Goal: Transaction & Acquisition: Purchase product/service

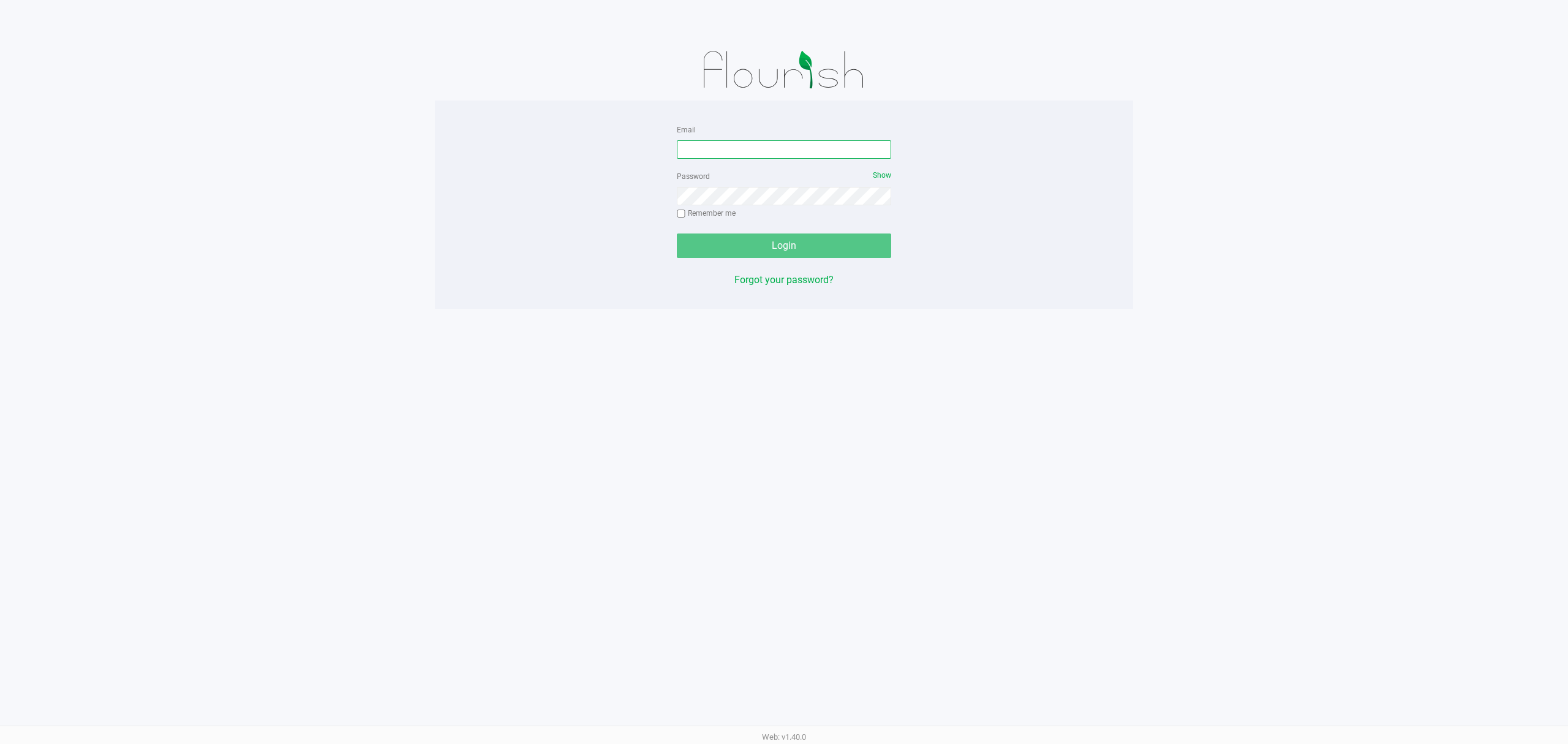
click at [777, 149] on input "Email" at bounding box center [784, 149] width 214 height 18
type input "[EMAIL_ADDRESS][DOMAIN_NAME]"
click at [787, 172] on div "Password Show Remember me" at bounding box center [784, 196] width 214 height 55
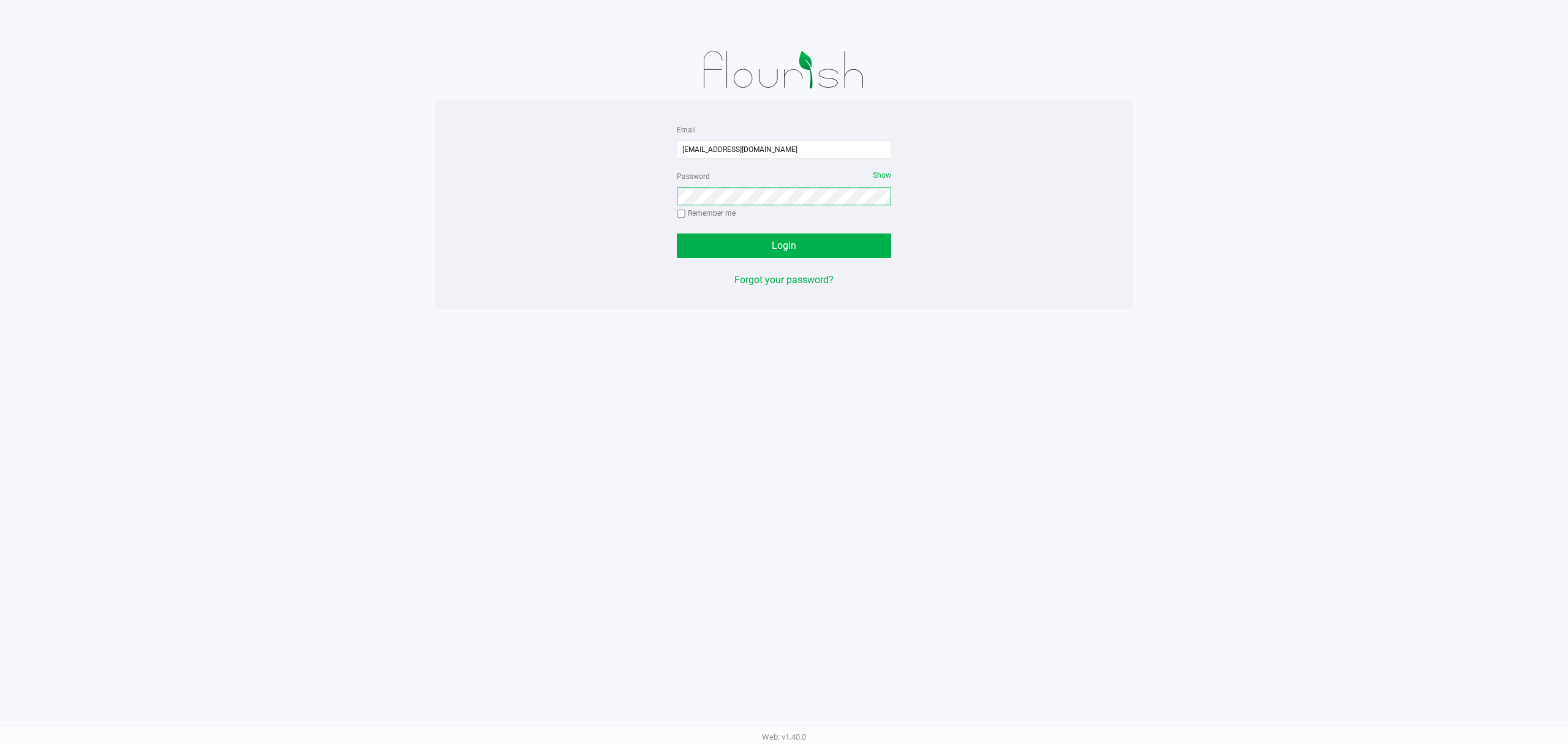
click at [677, 233] on button "Login" at bounding box center [784, 246] width 214 height 25
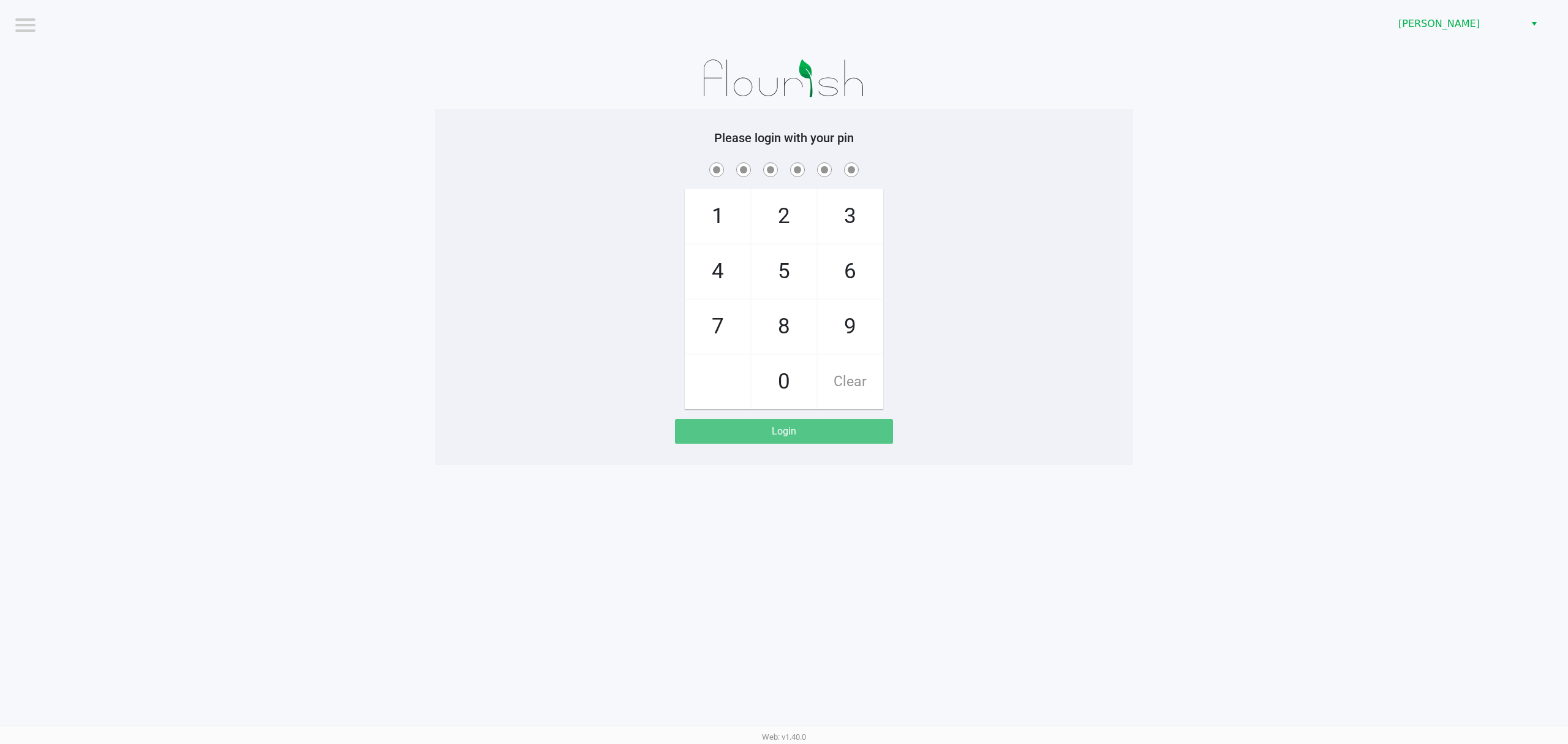
click at [597, 177] on span at bounding box center [784, 169] width 680 height 19
checkbox input "true"
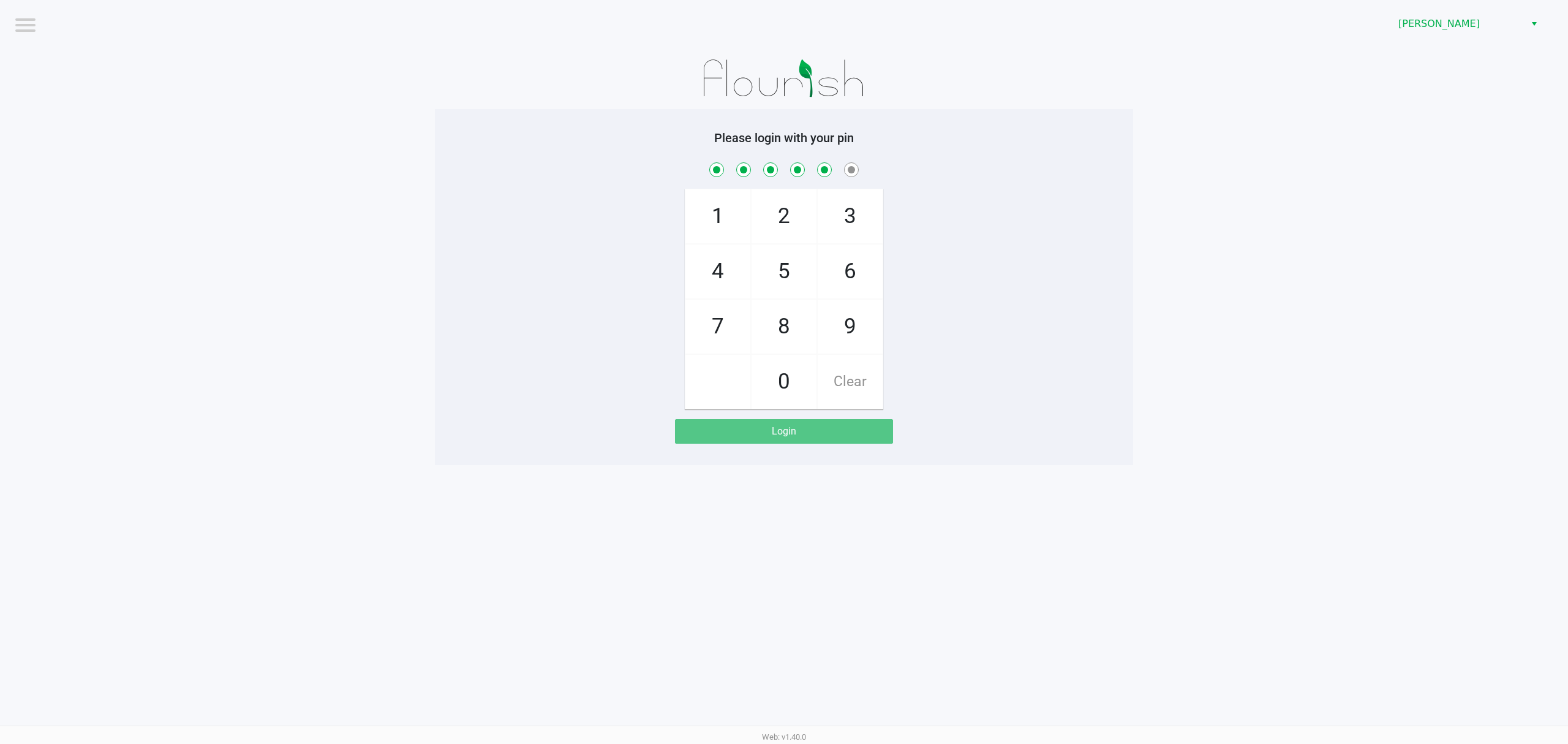
checkbox input "true"
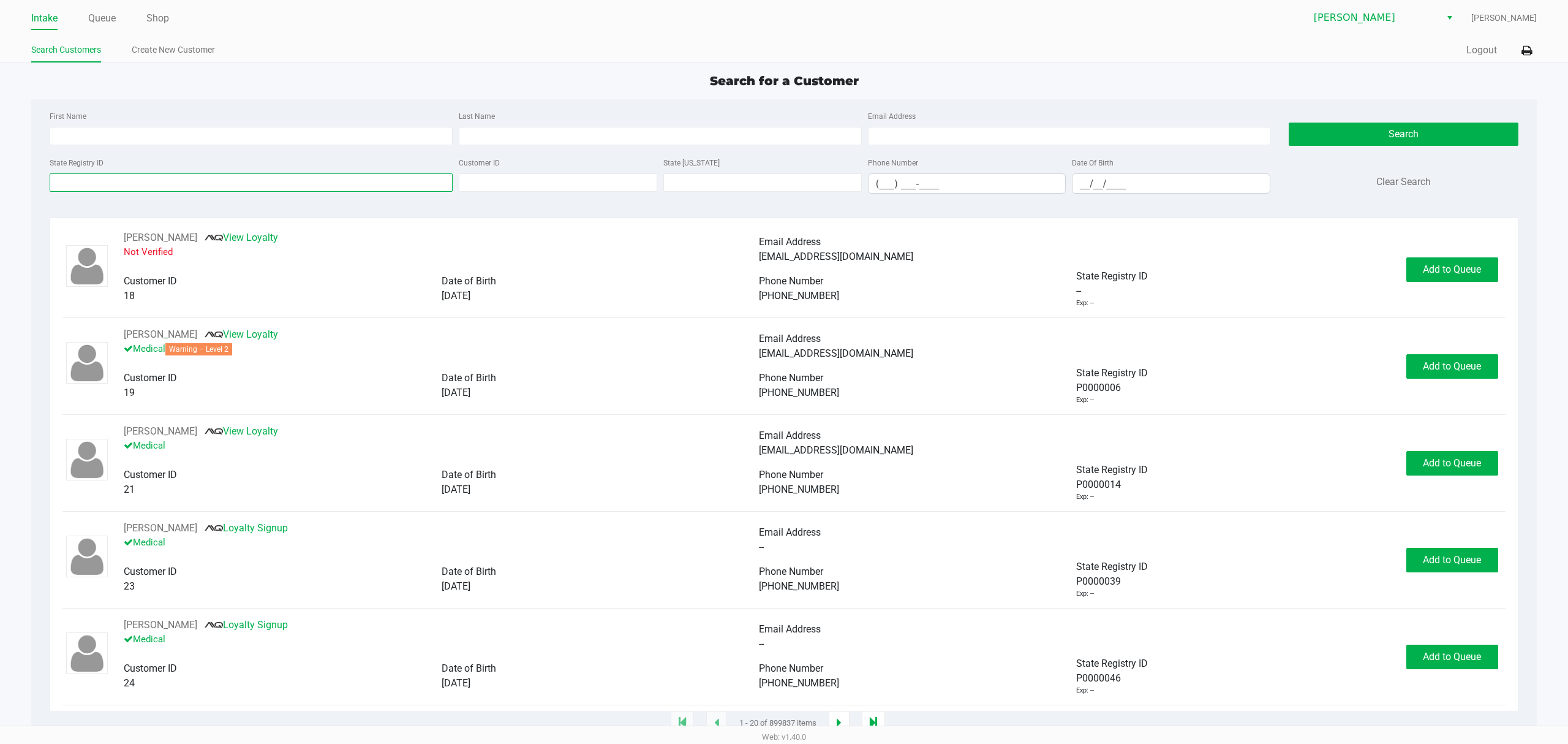
click at [228, 183] on input "State Registry ID" at bounding box center [252, 183] width 403 height 18
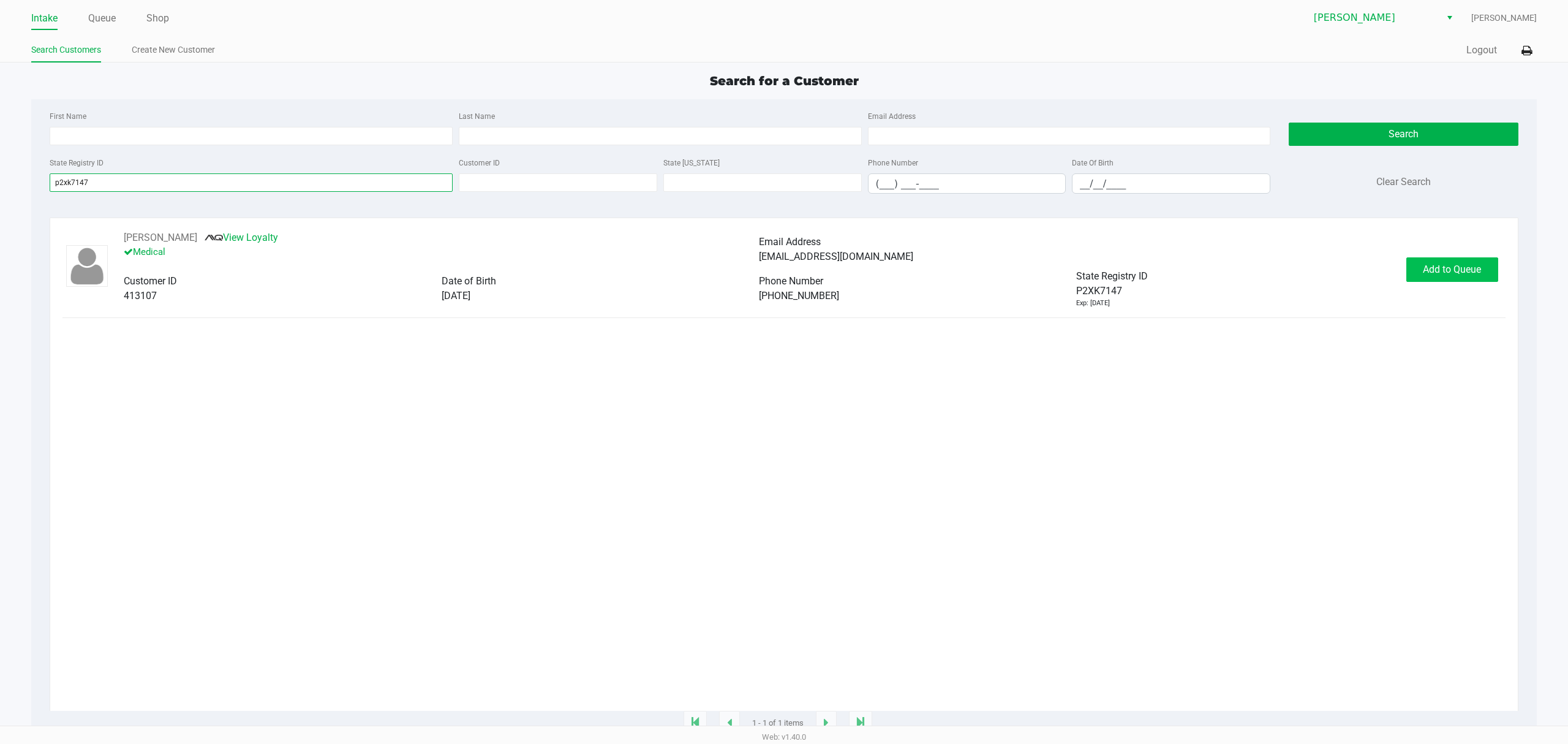
type input "p2xk7147"
click at [1456, 275] on span "Add to Queue" at bounding box center [1452, 269] width 58 height 12
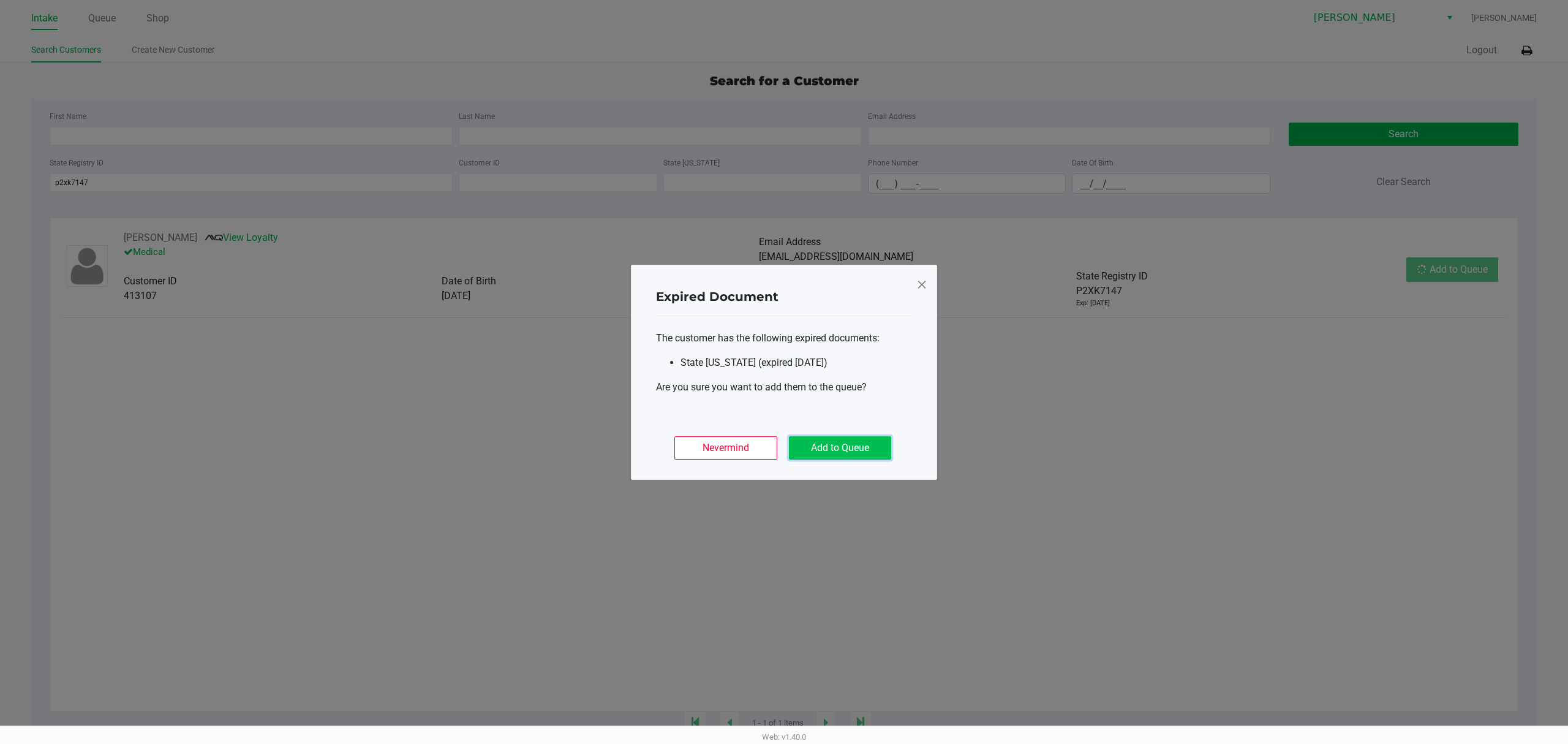
click at [844, 449] on button "Add to Queue" at bounding box center [839, 448] width 102 height 23
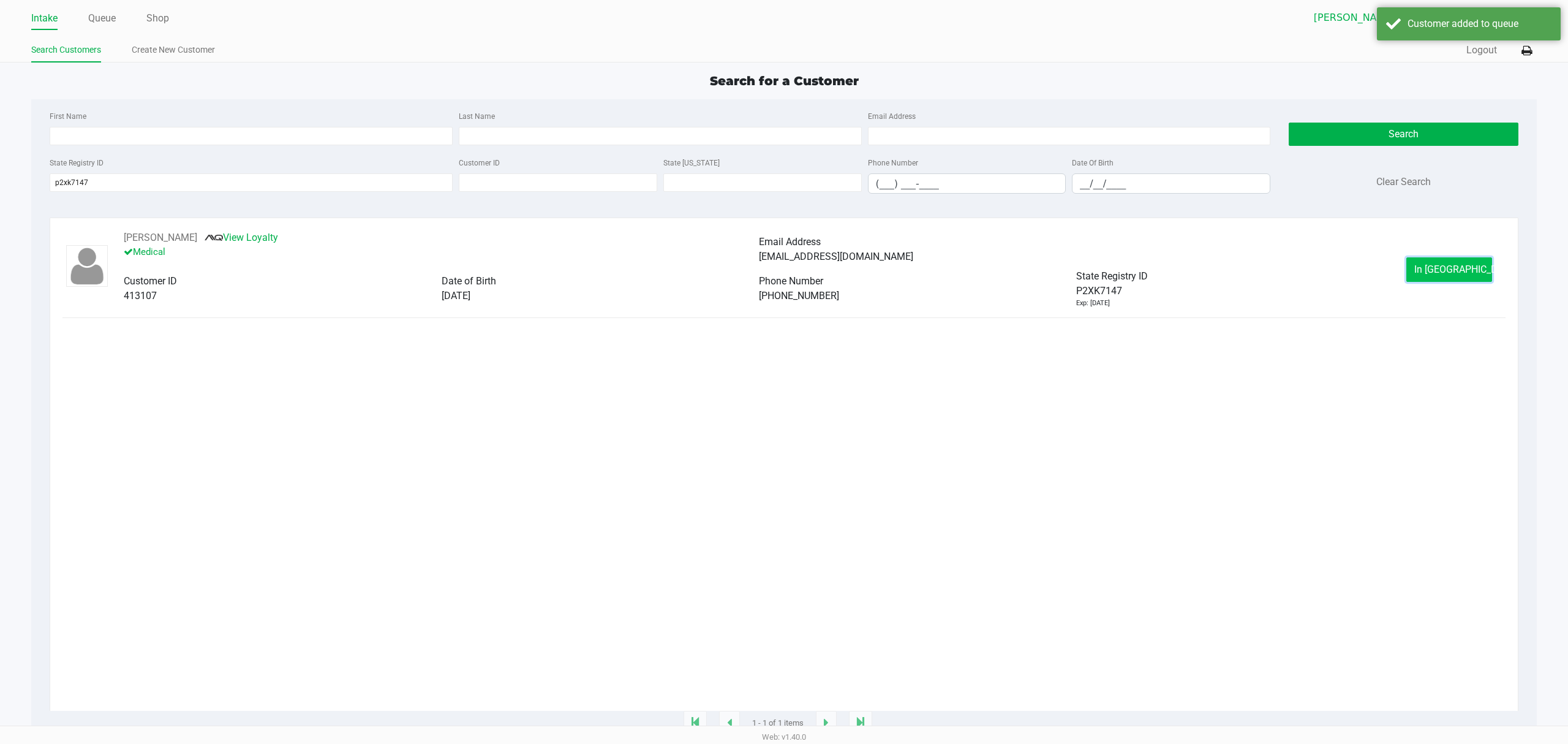
click at [1426, 267] on button "In [GEOGRAPHIC_DATA]" at bounding box center [1448, 270] width 85 height 25
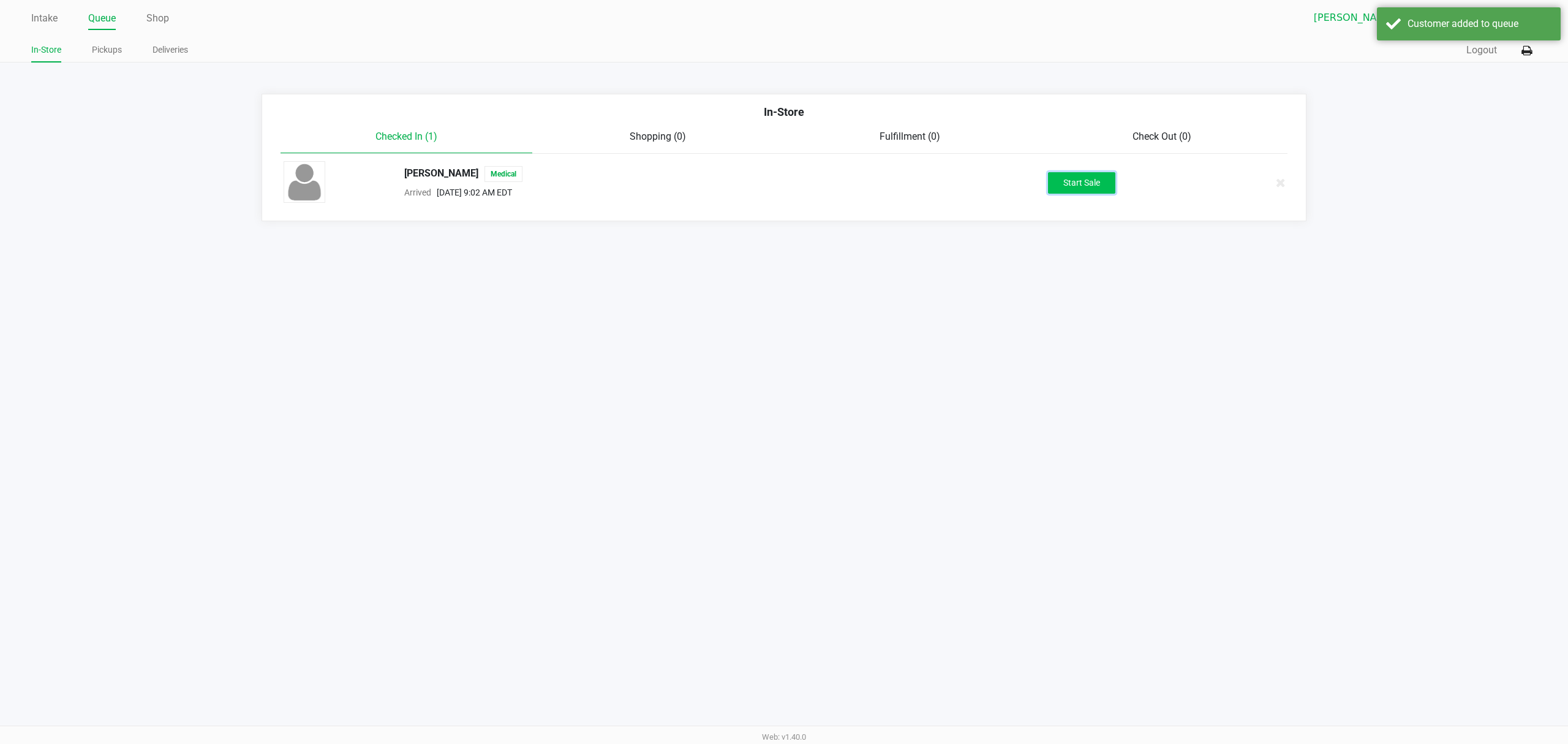
click at [1102, 187] on button "Start Sale" at bounding box center [1082, 183] width 67 height 22
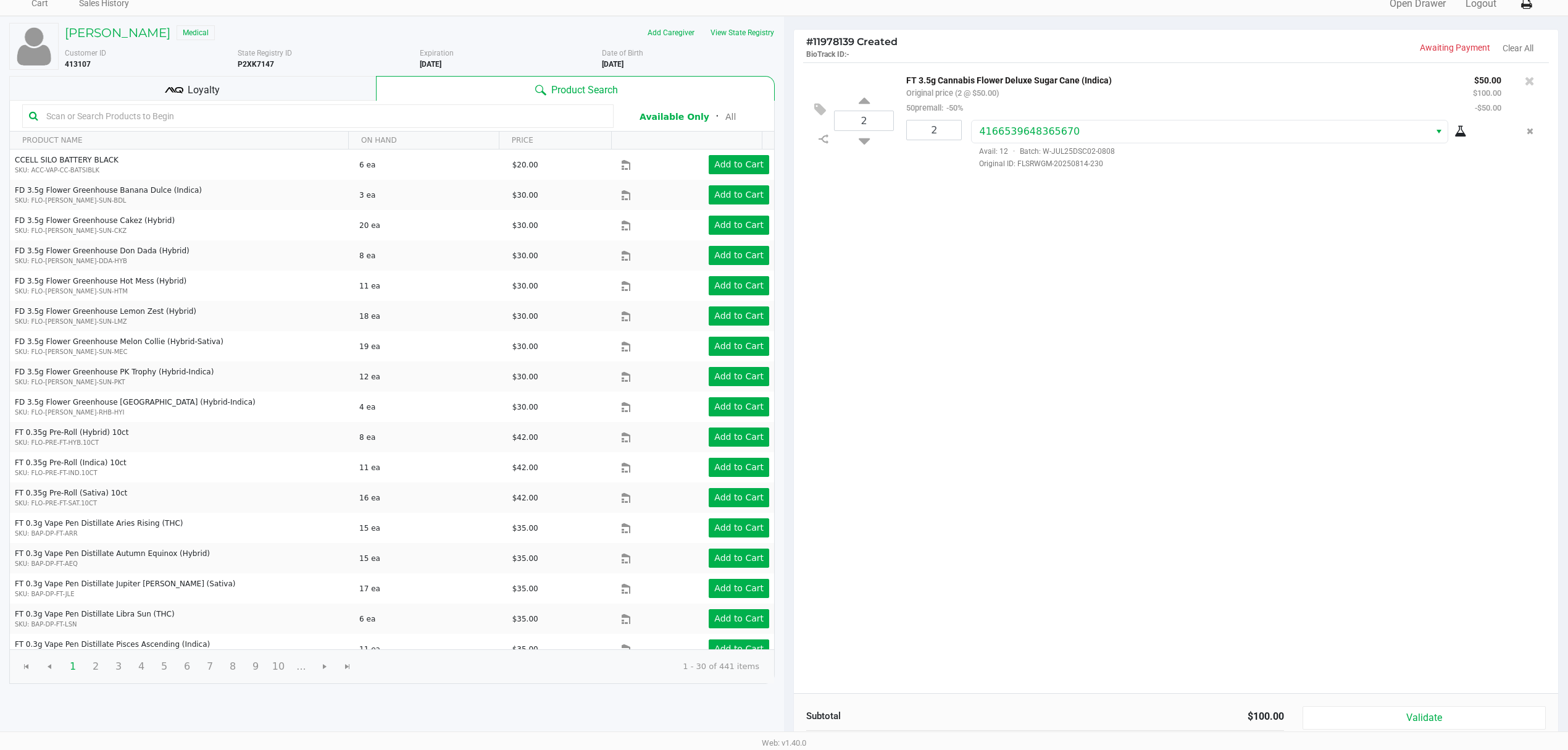
scroll to position [128, 0]
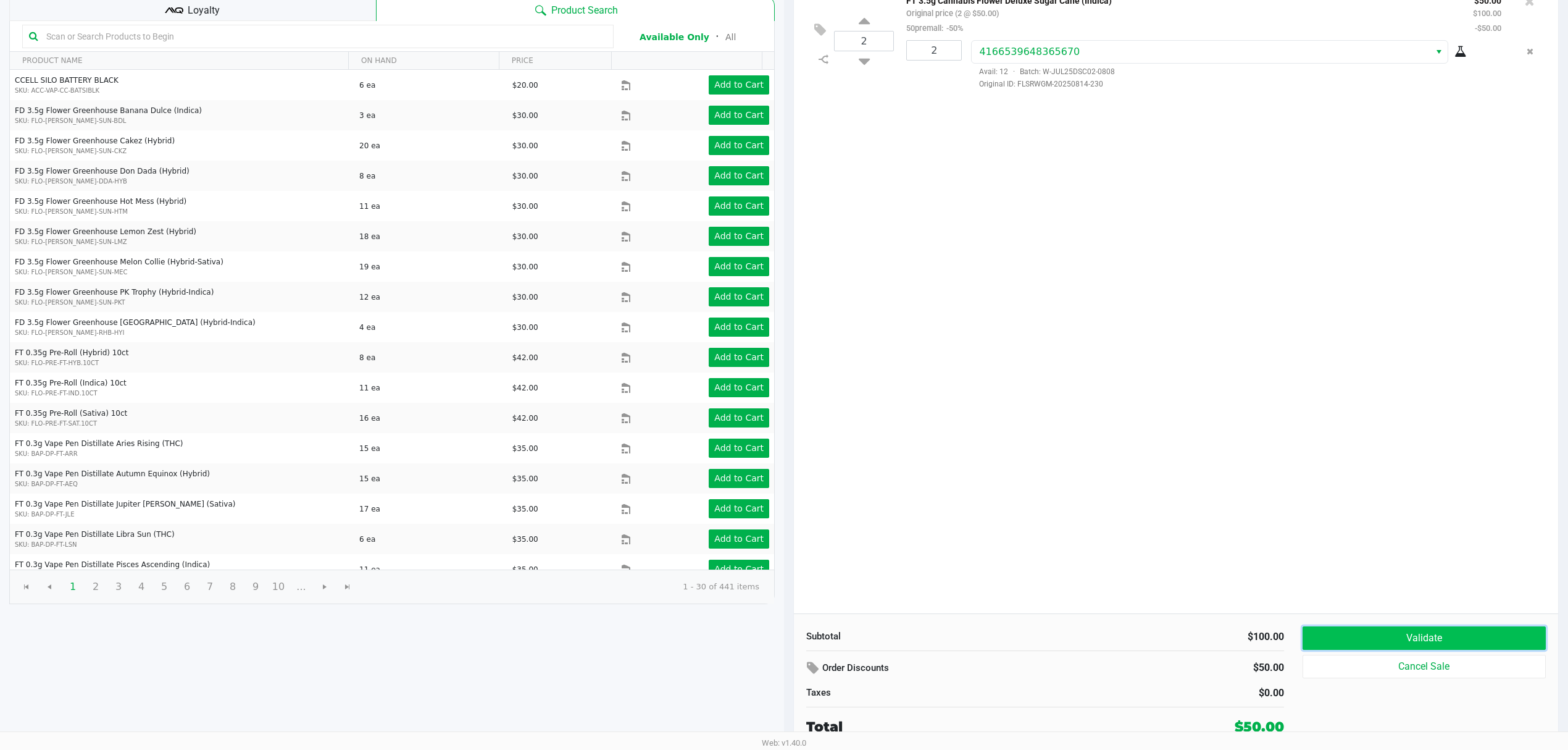
click at [1406, 640] on button "Validate" at bounding box center [1424, 638] width 243 height 23
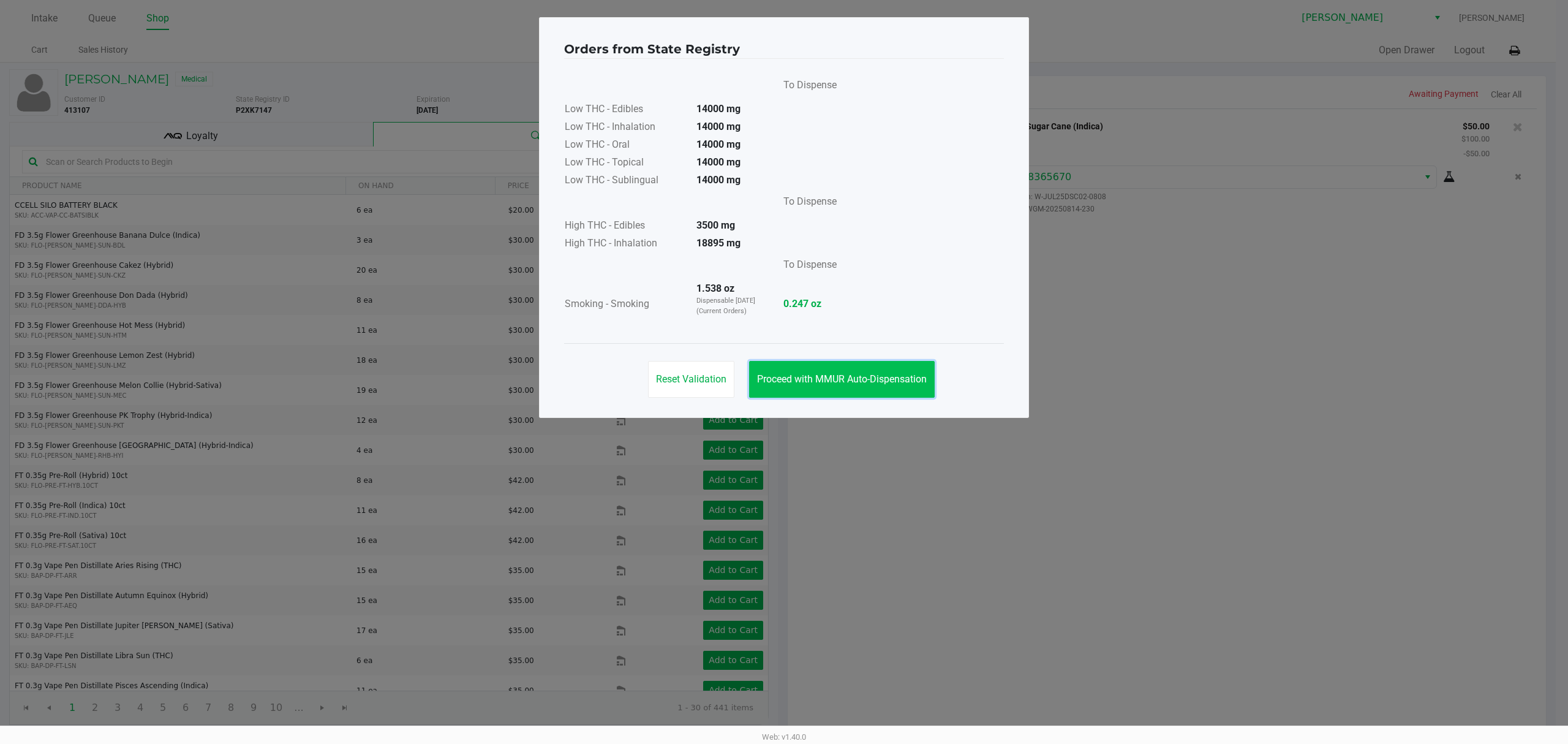
click at [819, 384] on span "Proceed with MMUR Auto-Dispensation" at bounding box center [842, 379] width 169 height 12
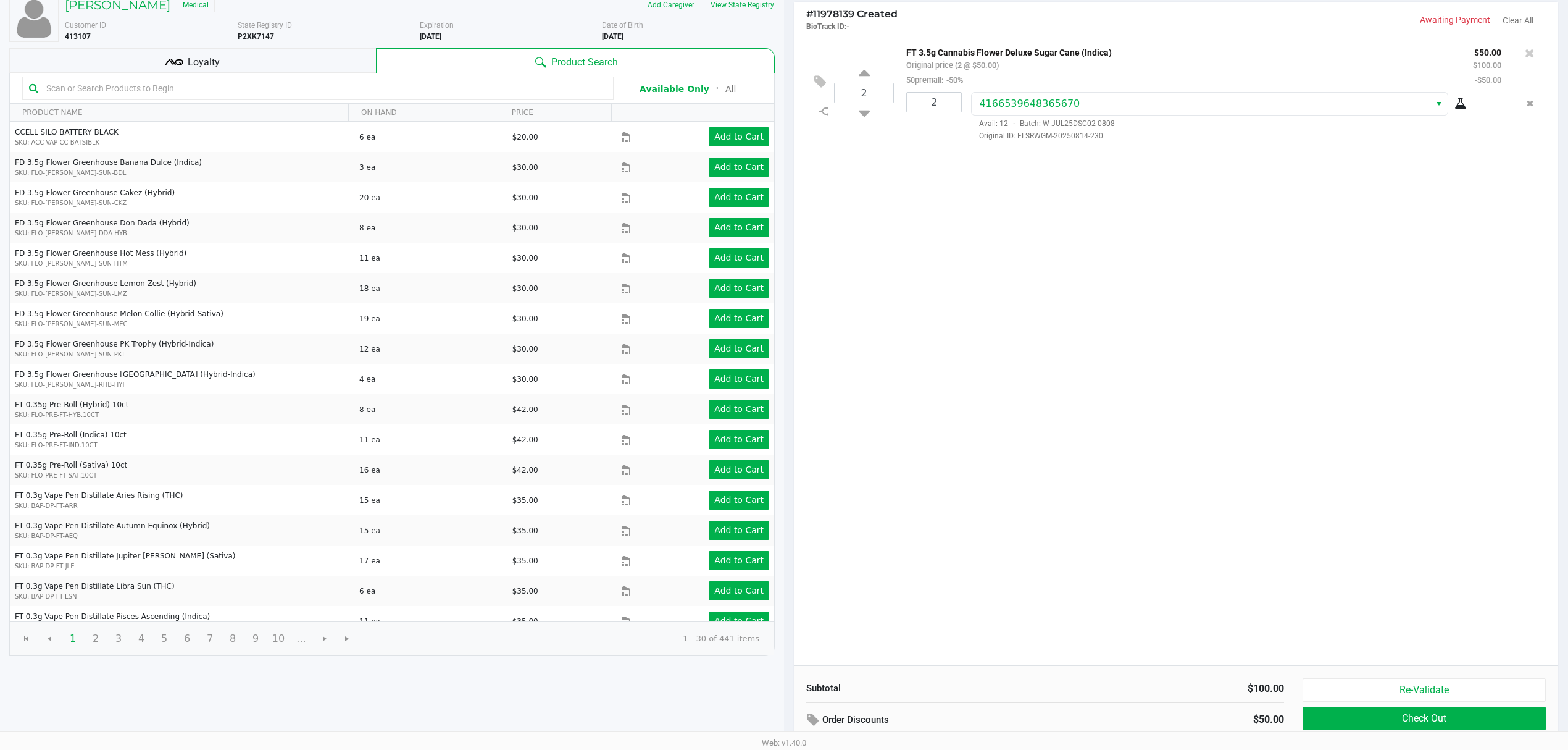
scroll to position [128, 0]
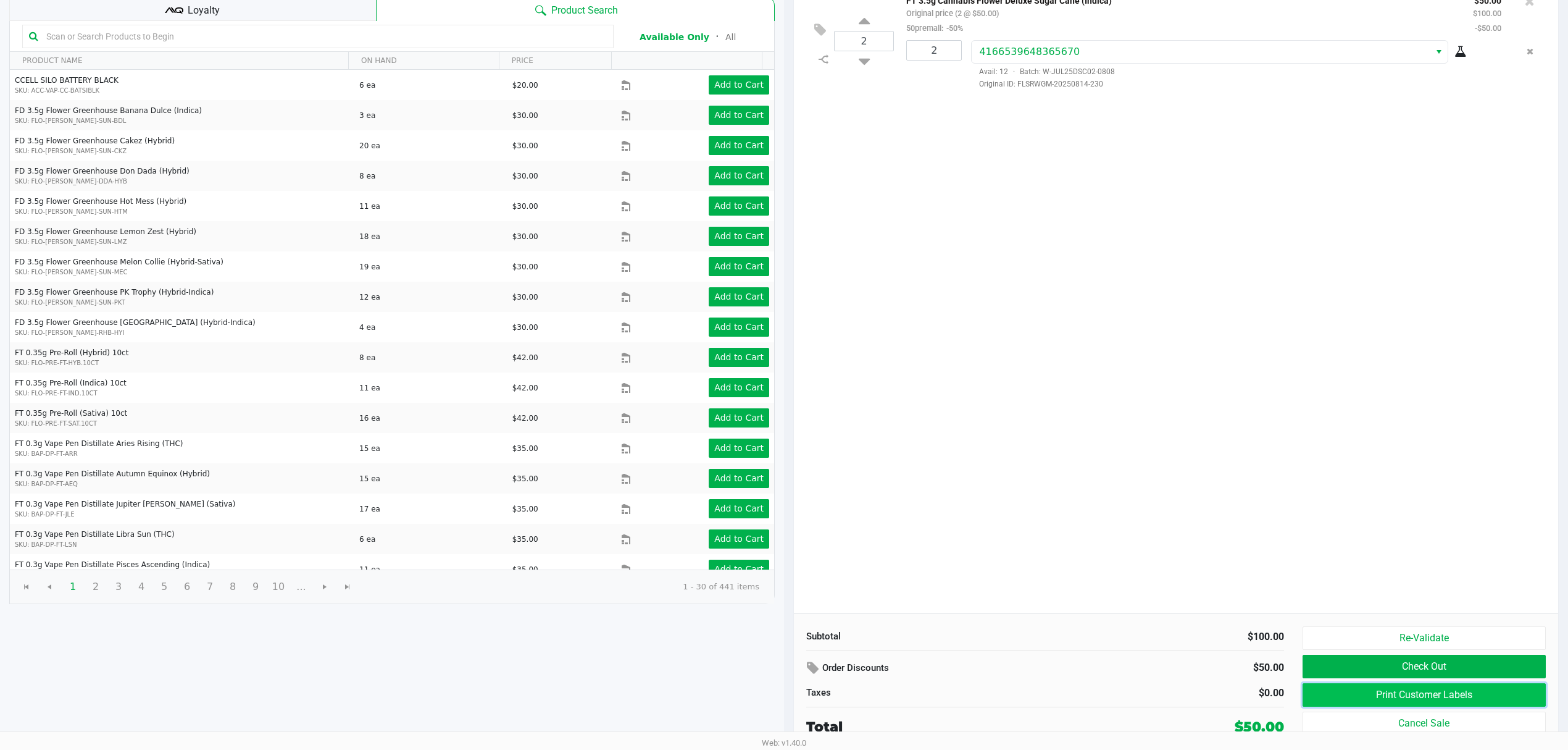
click at [1356, 695] on button "Print Customer Labels" at bounding box center [1424, 695] width 243 height 23
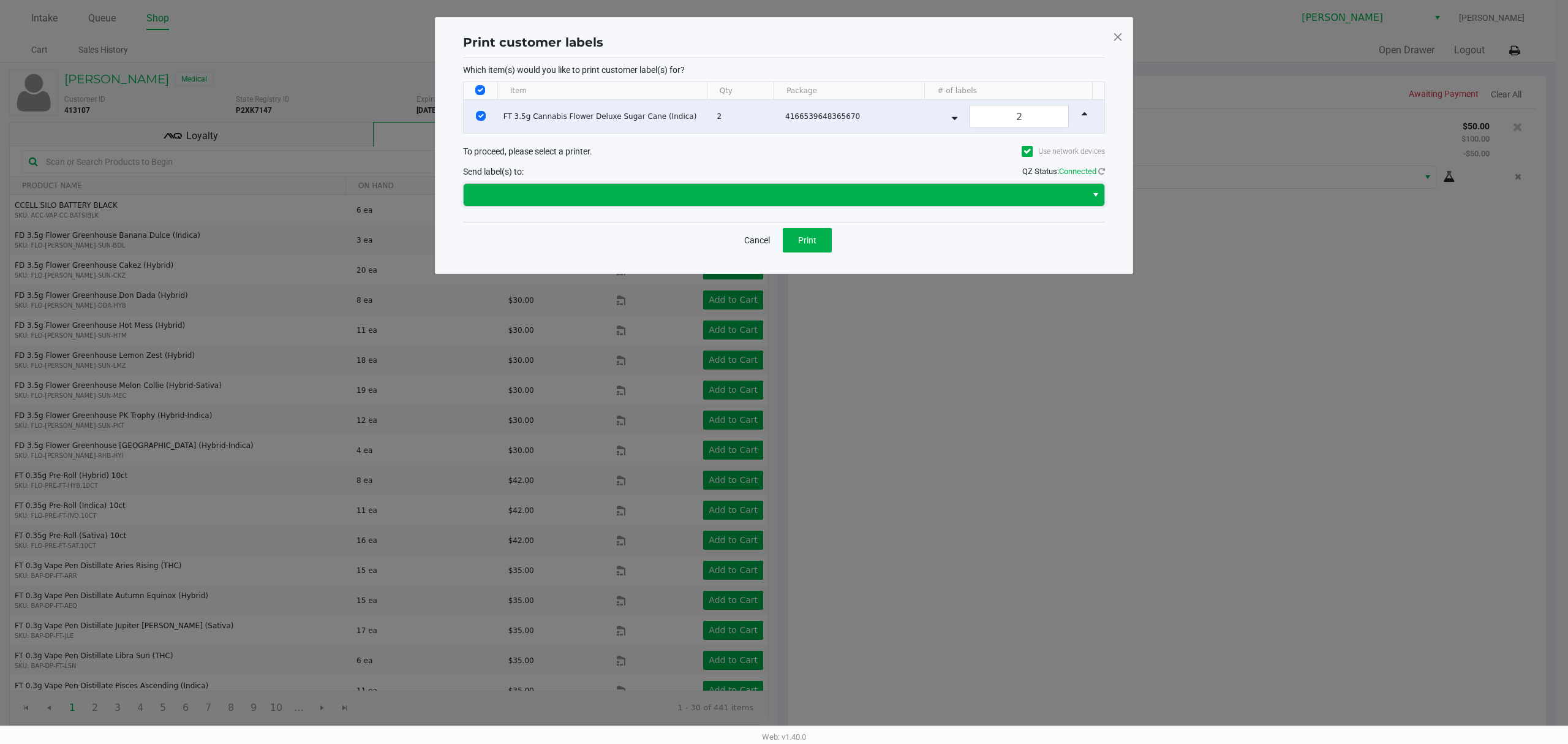
click at [810, 203] on span at bounding box center [774, 195] width 608 height 15
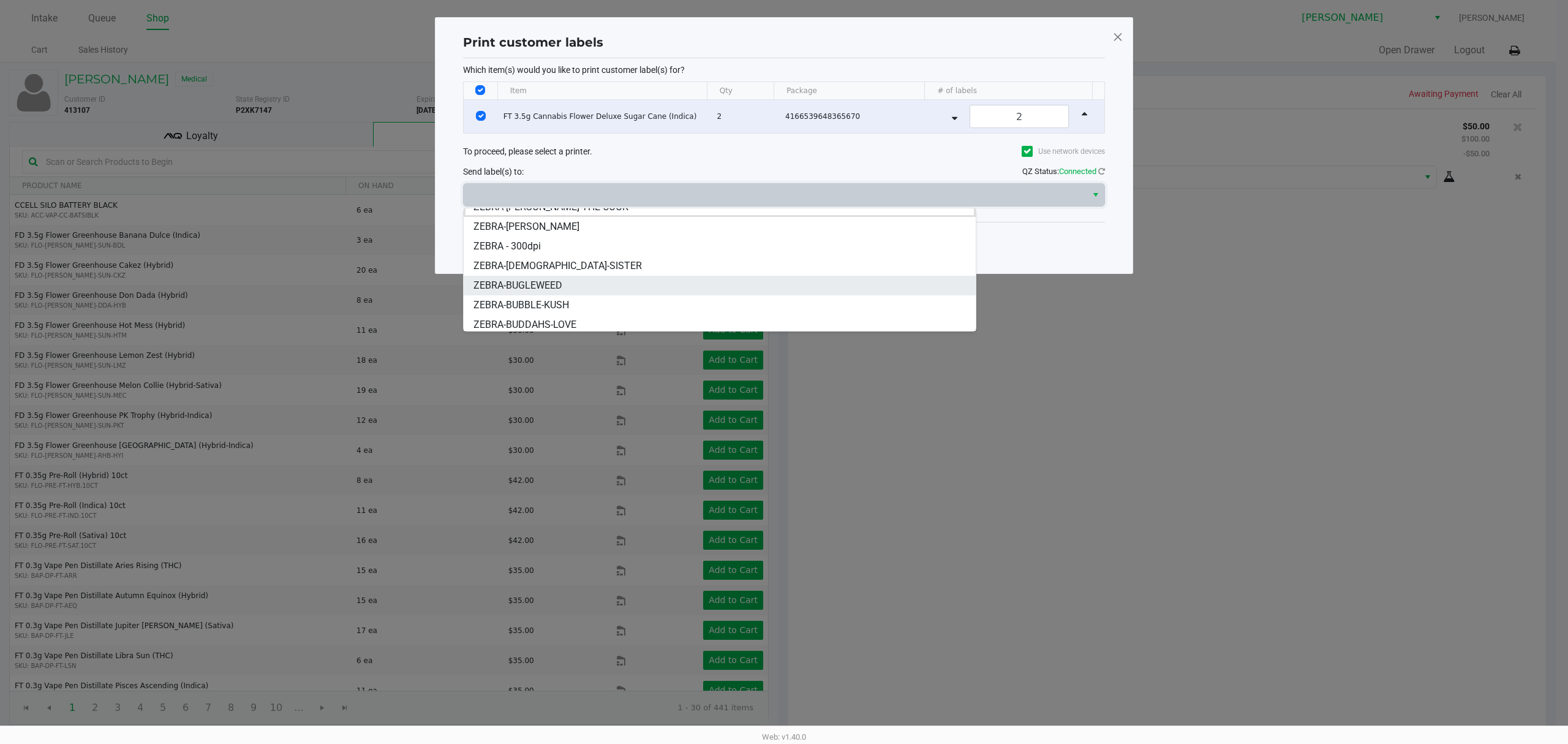
scroll to position [15, 0]
click at [553, 282] on span "ZEBRA-BUGLEWEED" at bounding box center [517, 282] width 89 height 15
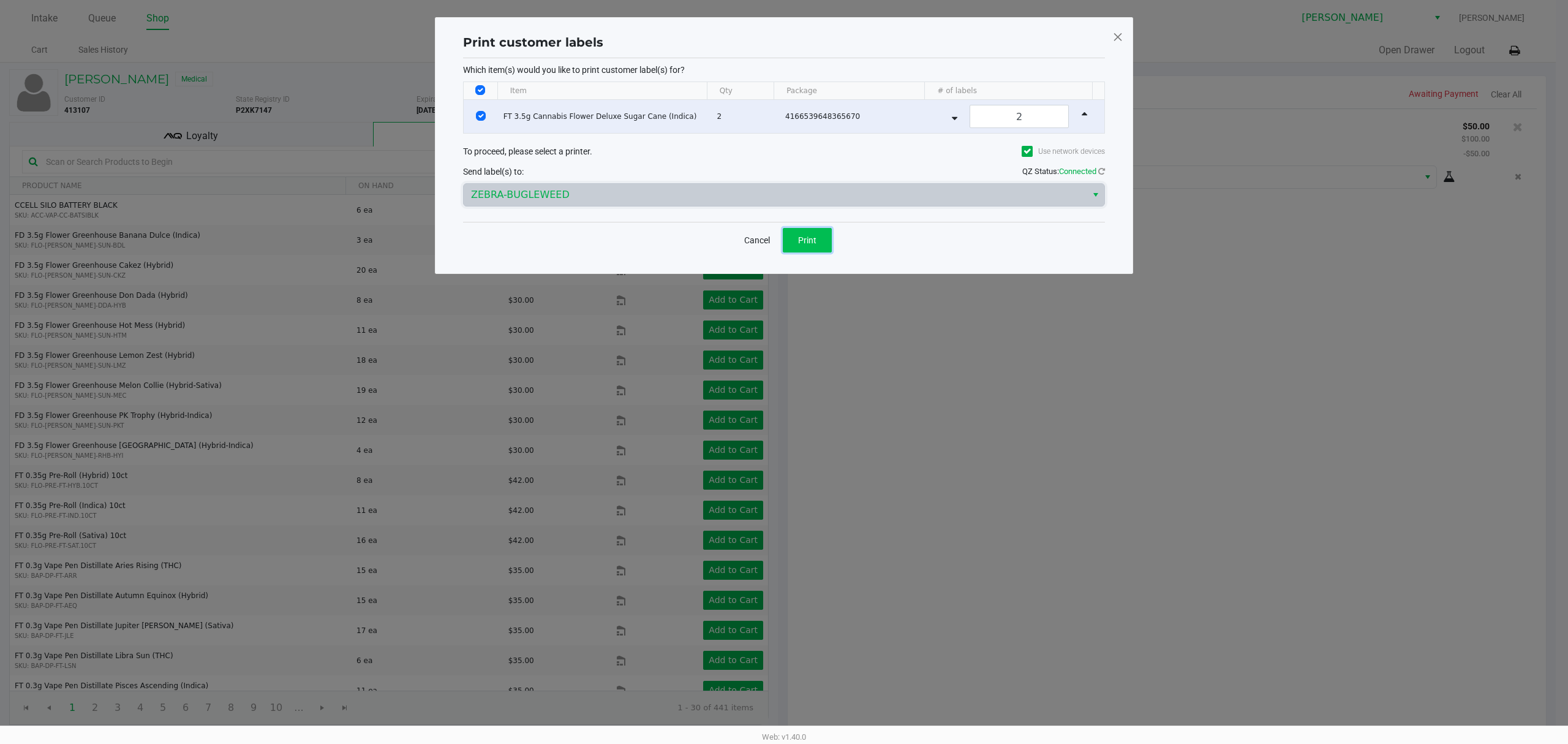
click at [797, 248] on button "Print" at bounding box center [807, 241] width 49 height 25
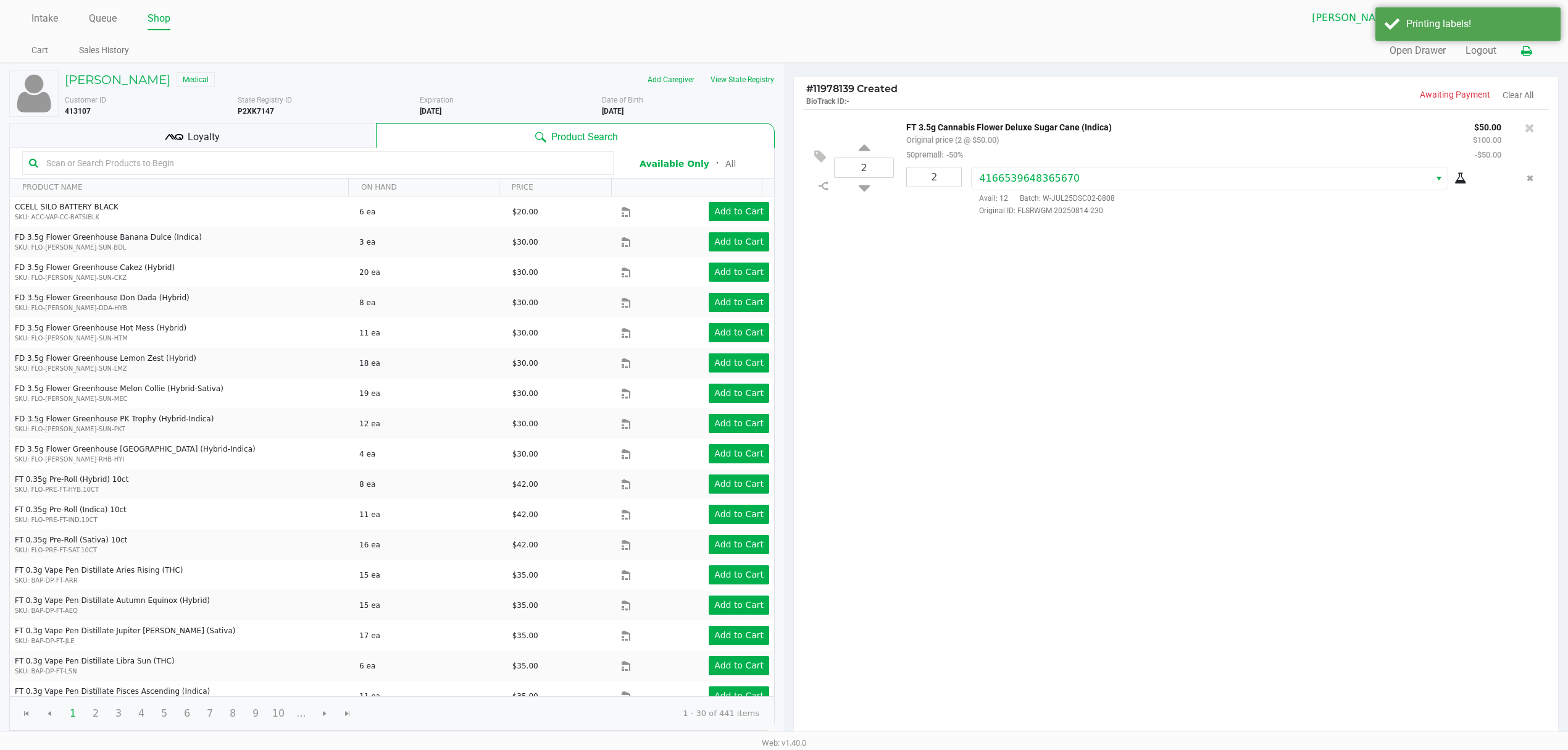
click at [1531, 50] on icon at bounding box center [1526, 51] width 11 height 8
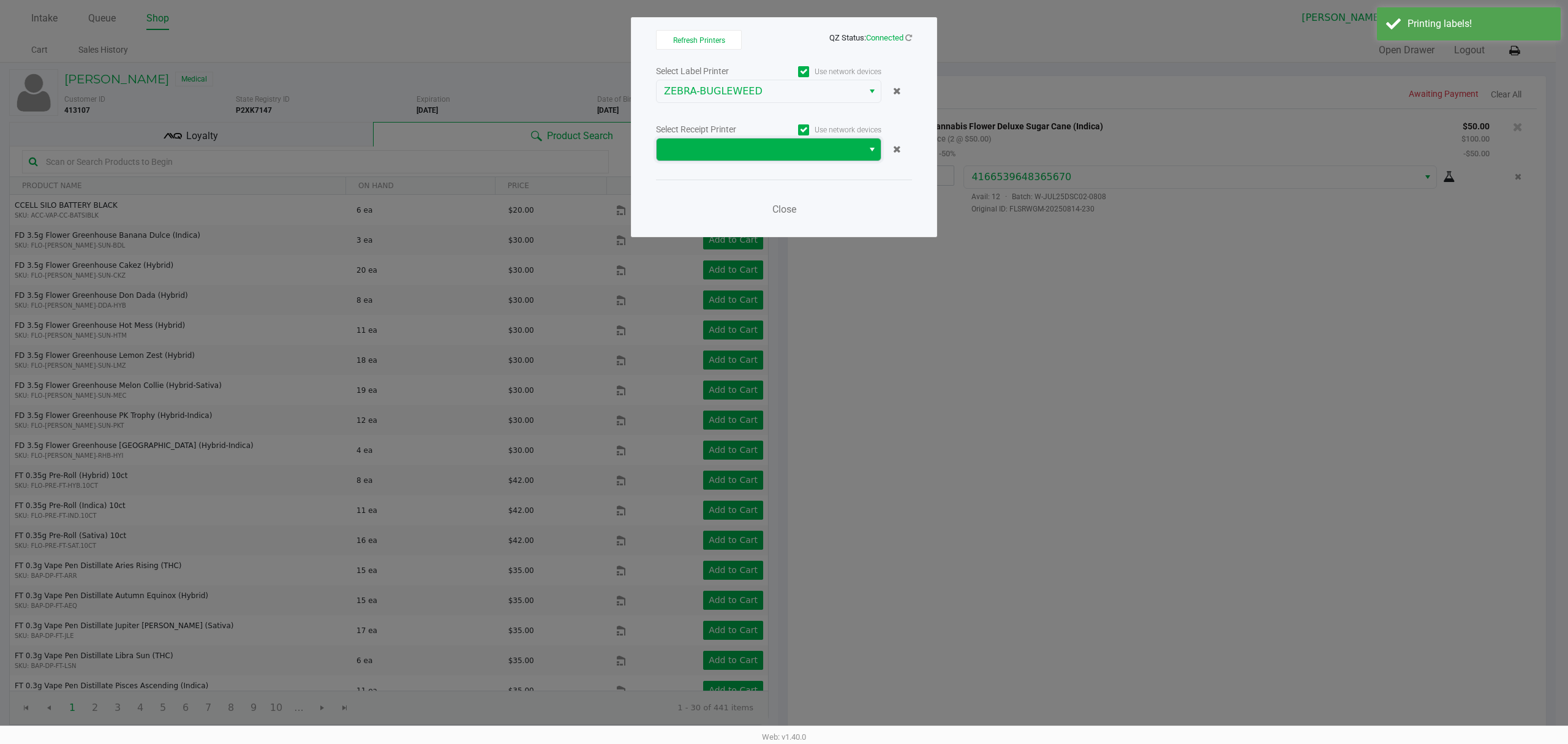
click at [787, 161] on kendo-dropdownlist at bounding box center [769, 149] width 226 height 23
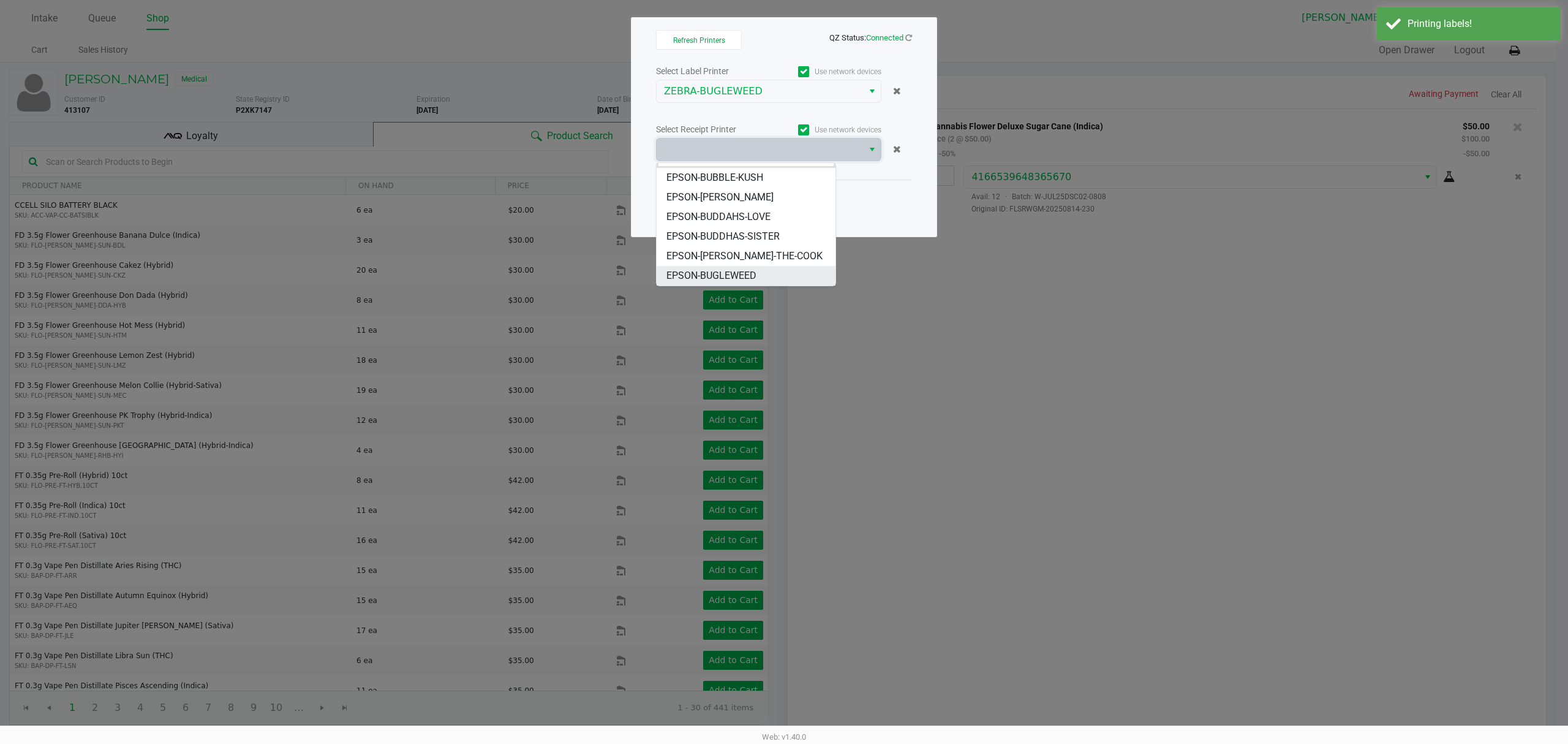
click at [761, 275] on li "EPSON-BUGLEWEED" at bounding box center [745, 276] width 178 height 20
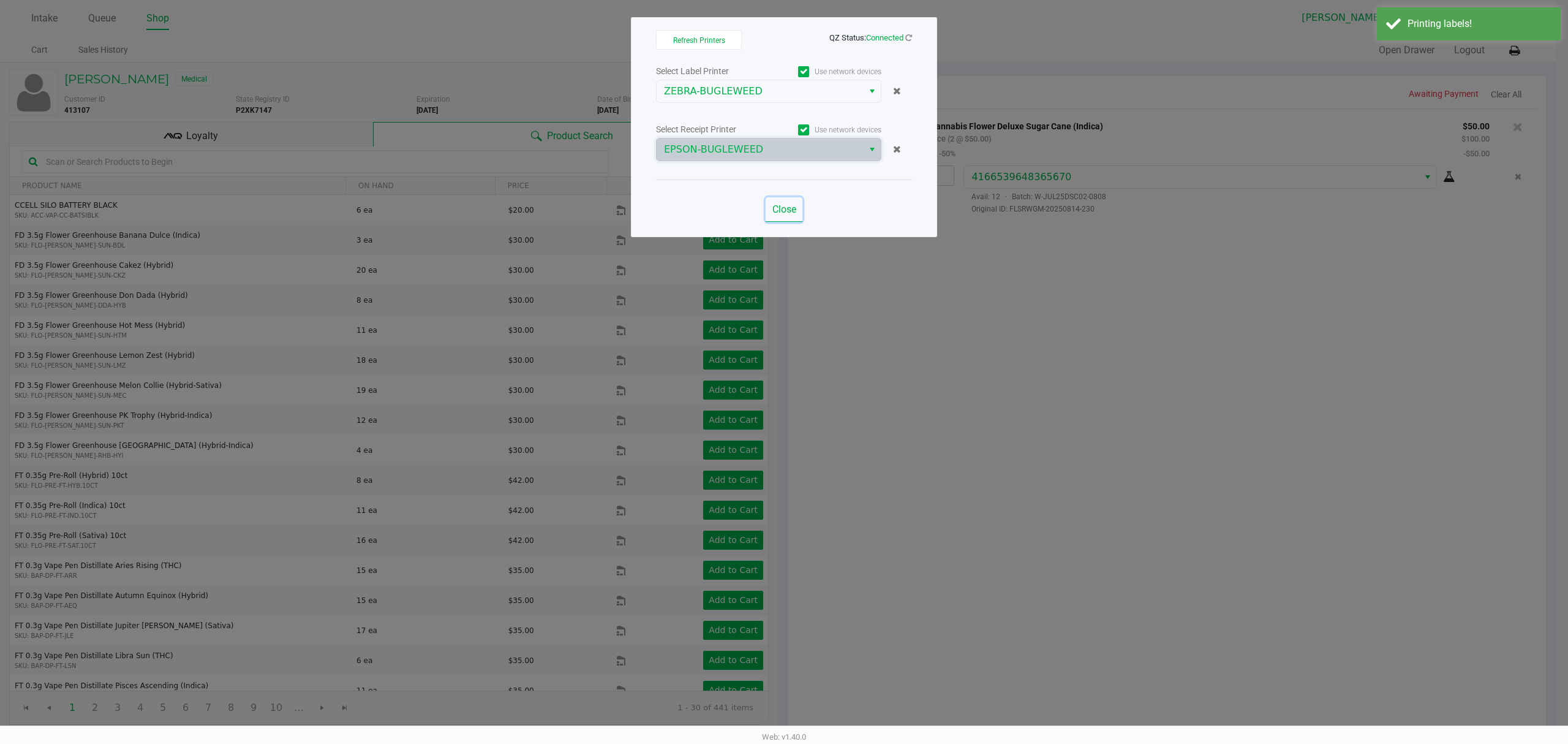
click at [778, 209] on span "Close" at bounding box center [784, 209] width 24 height 12
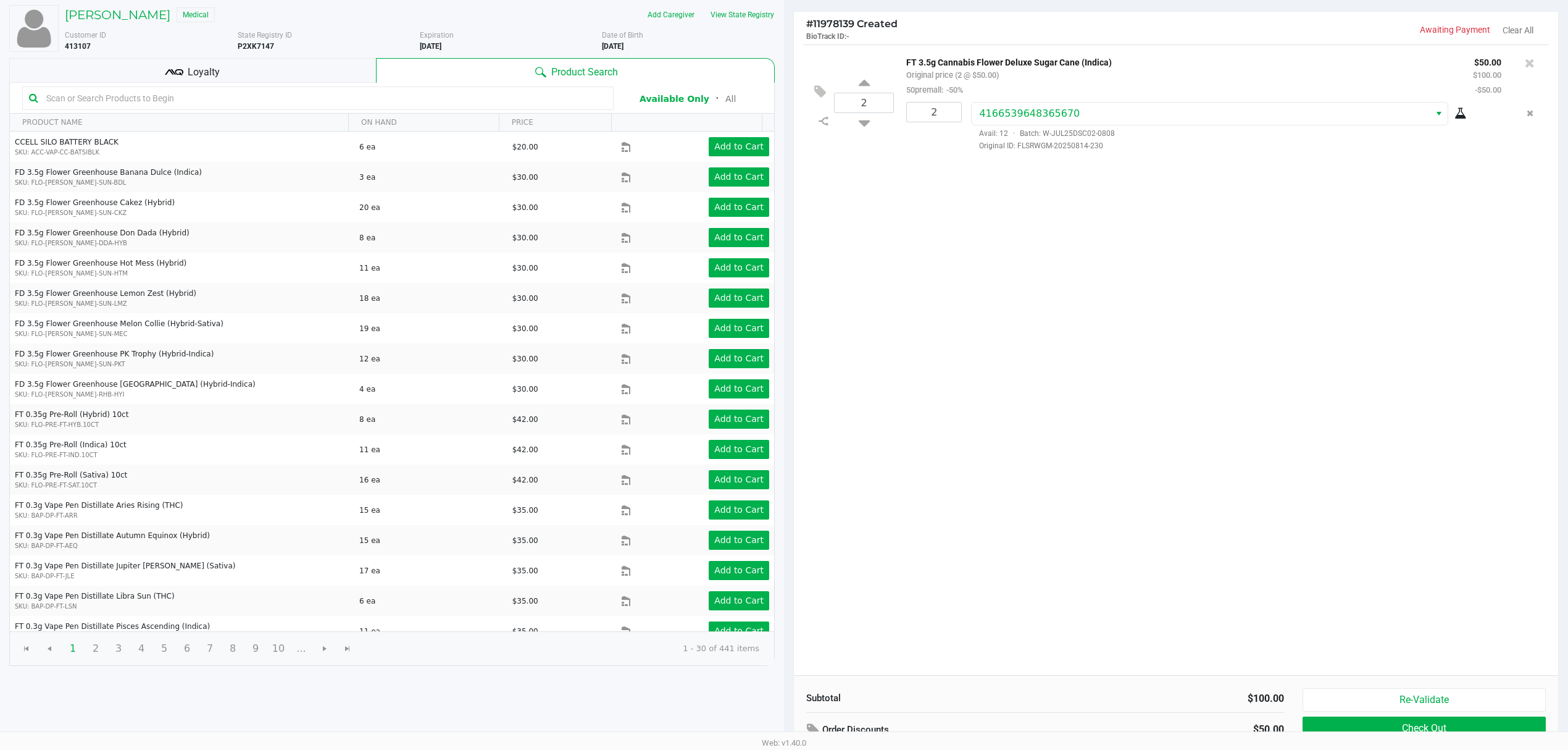
scroll to position [128, 0]
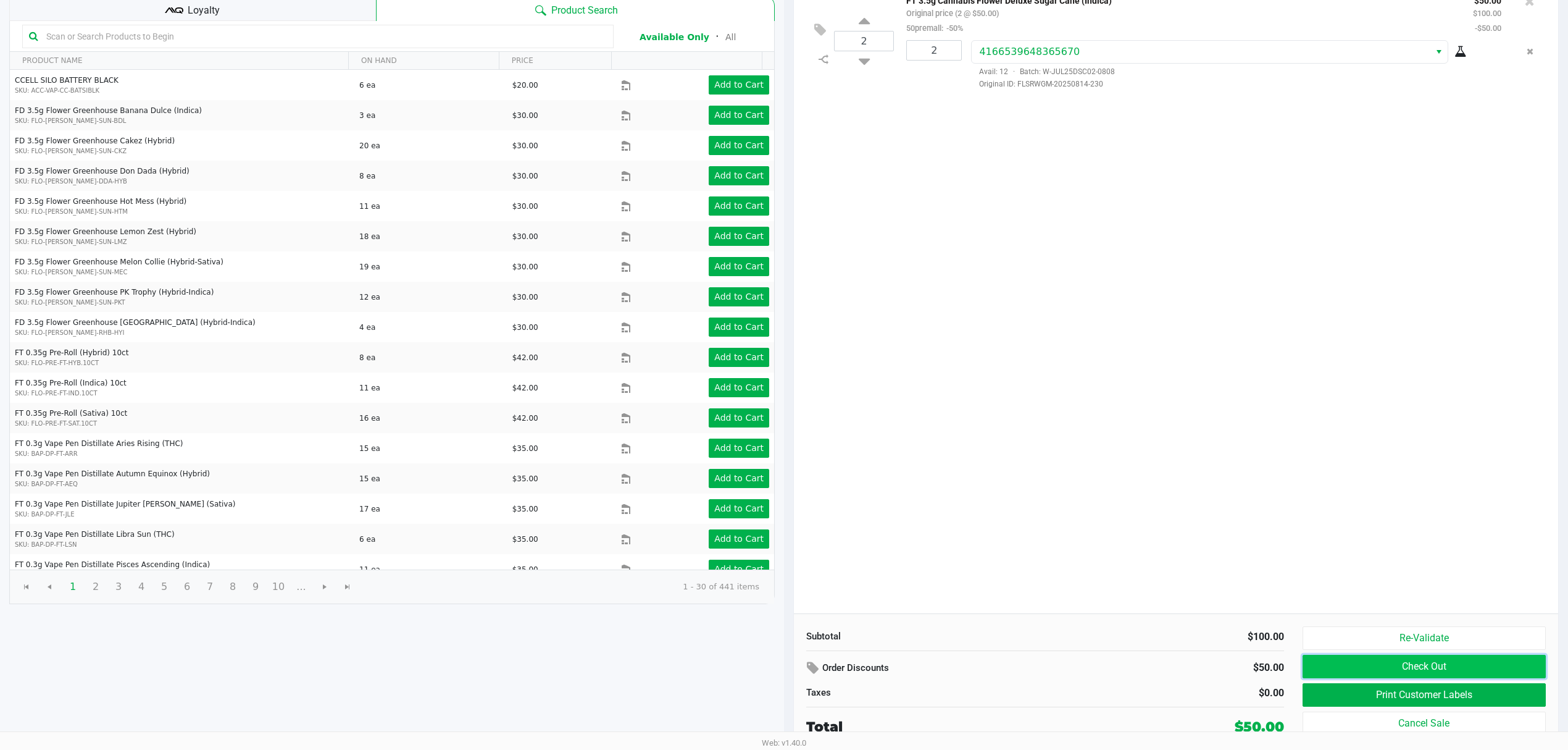
click at [1374, 665] on button "Check Out" at bounding box center [1424, 666] width 243 height 23
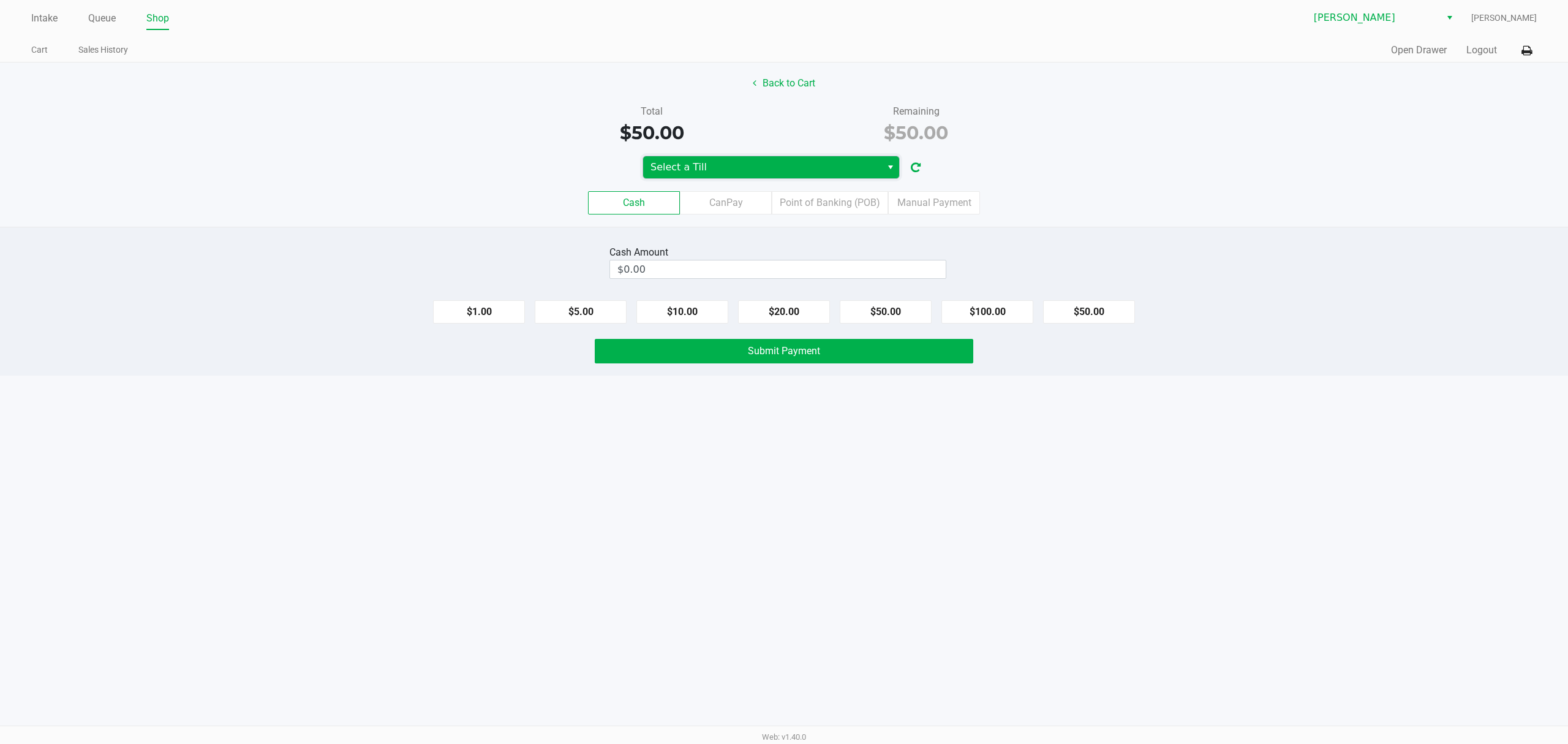
click at [762, 168] on span "Select a Till" at bounding box center [762, 168] width 223 height 15
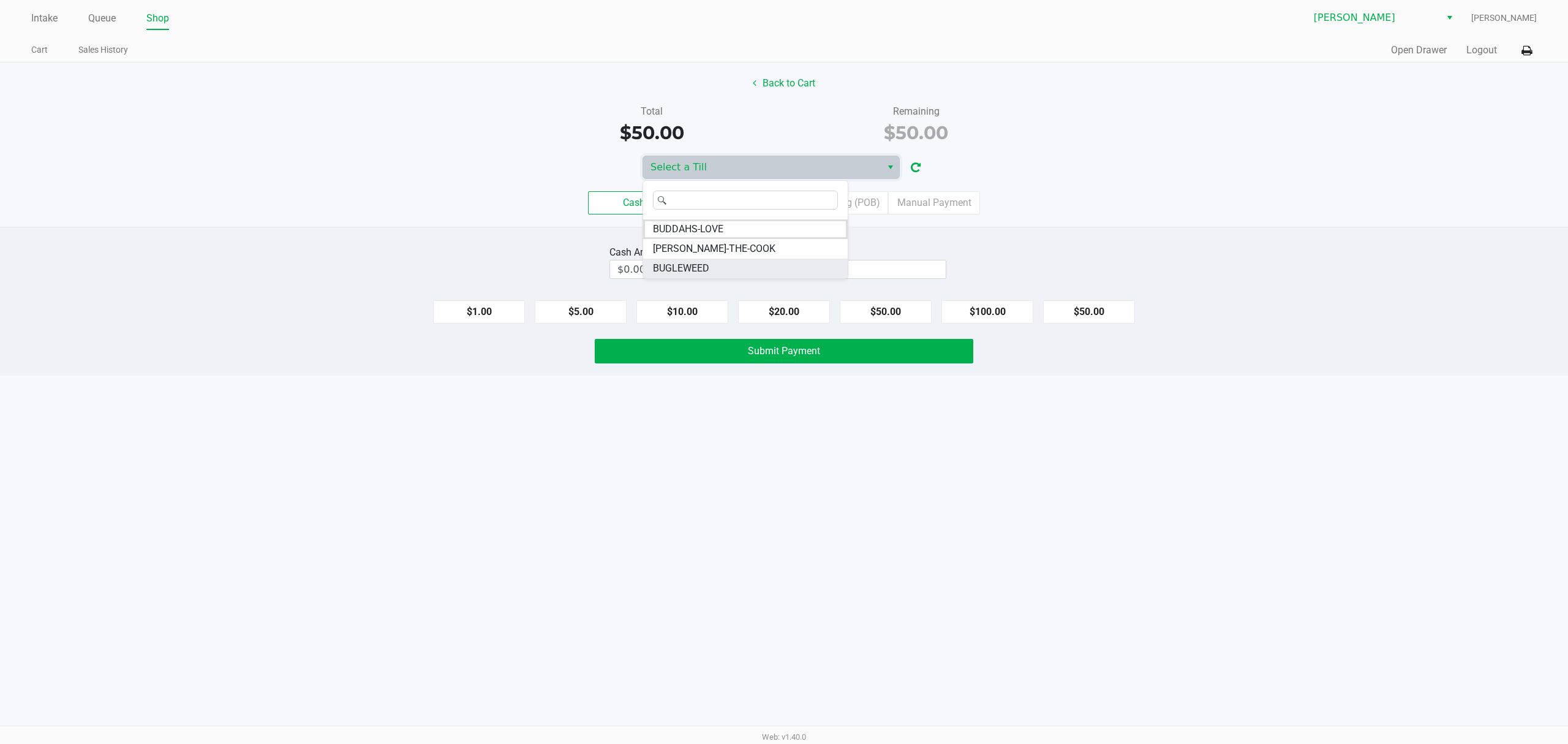
click at [733, 262] on li "BUGLEWEED" at bounding box center [745, 268] width 204 height 20
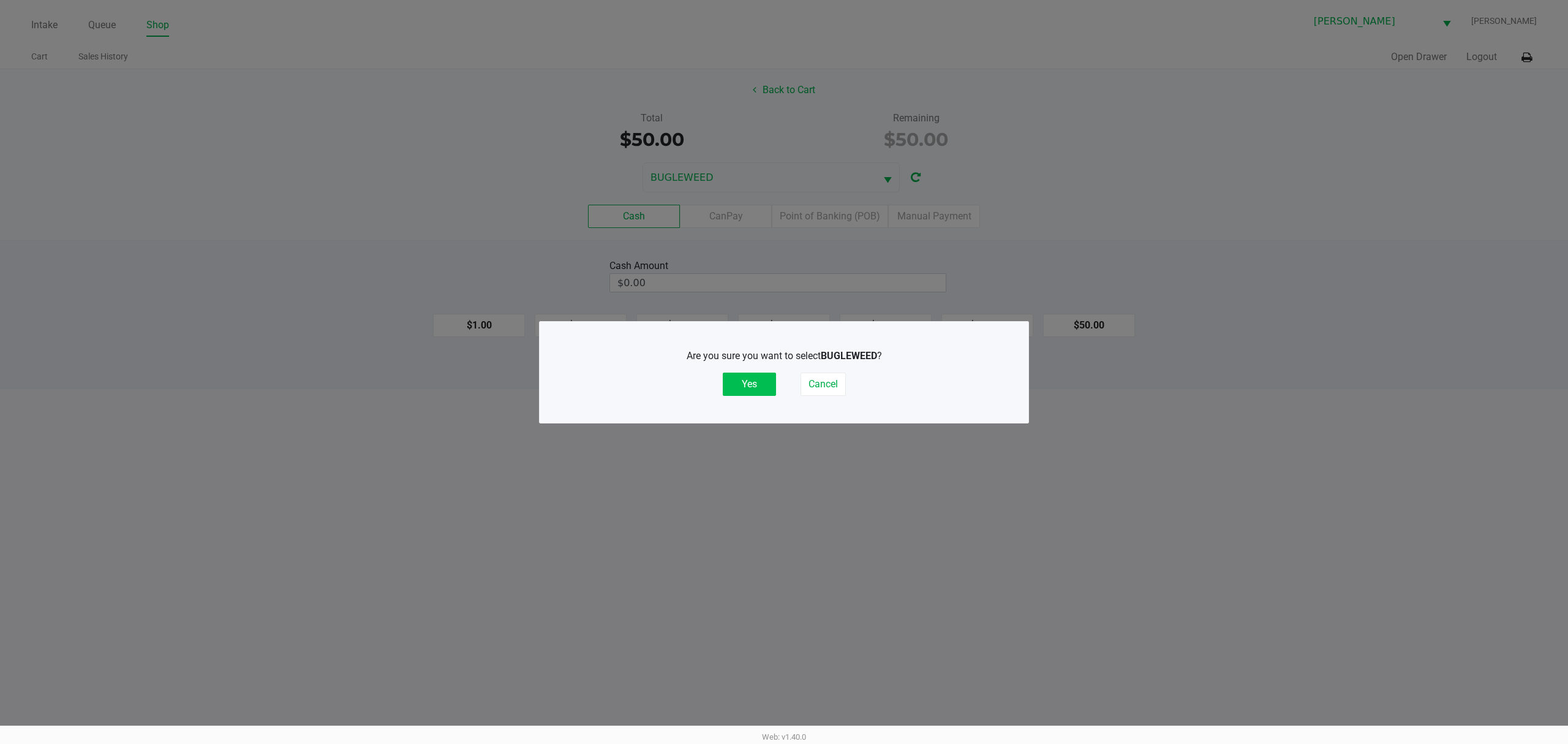
click at [751, 378] on button "Yes" at bounding box center [750, 384] width 53 height 23
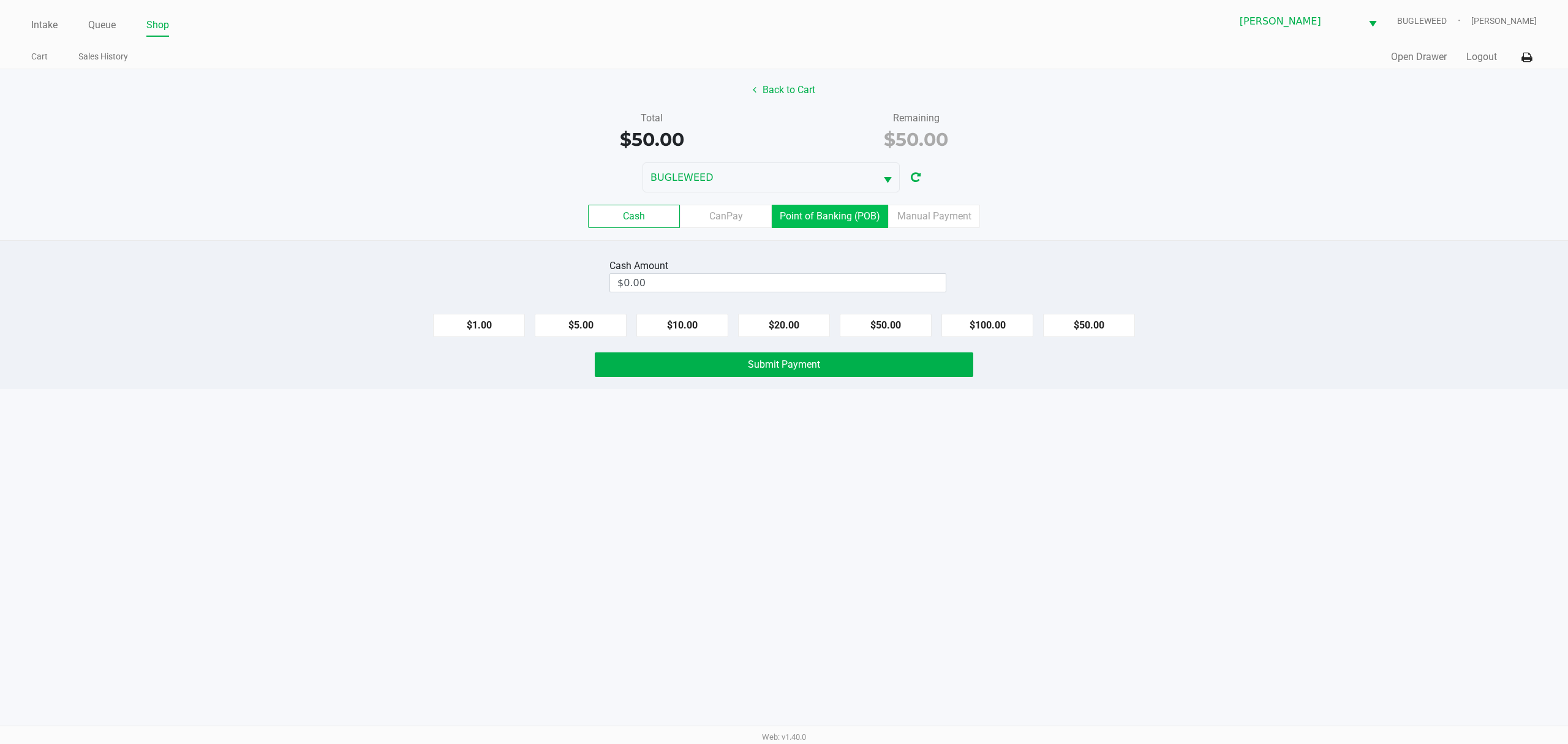
click at [829, 208] on label "Point of Banking (POB)" at bounding box center [830, 216] width 116 height 23
click at [0, 0] on 7 "Point of Banking (POB)" at bounding box center [0, 0] width 0 height 0
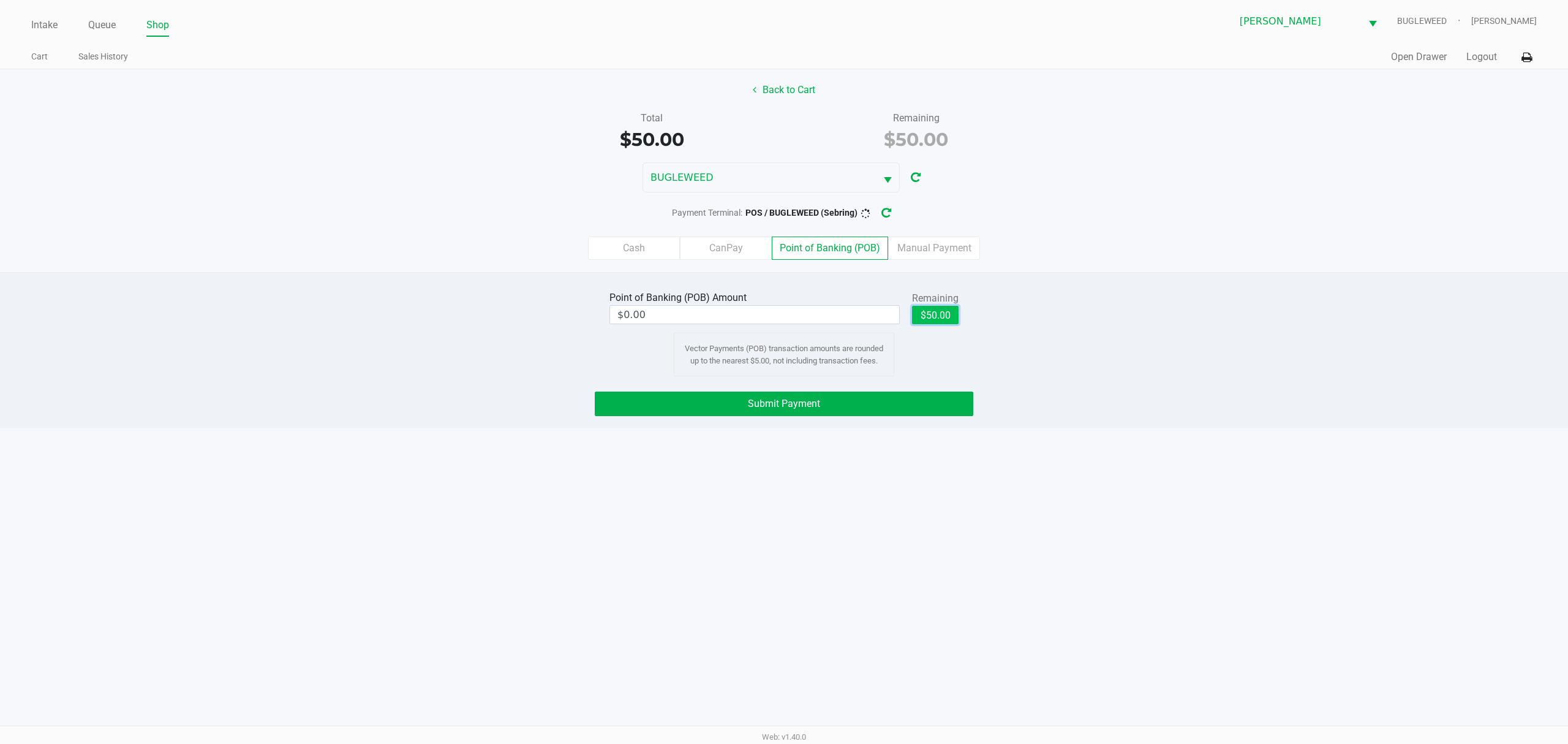
click at [957, 315] on button "$50.00" at bounding box center [935, 315] width 46 height 18
type input "$50.00"
click at [909, 410] on button "Submit Payment" at bounding box center [784, 404] width 379 height 25
click at [894, 218] on icon "button" at bounding box center [896, 213] width 11 height 12
click at [863, 409] on button "Submit Payment" at bounding box center [784, 404] width 379 height 25
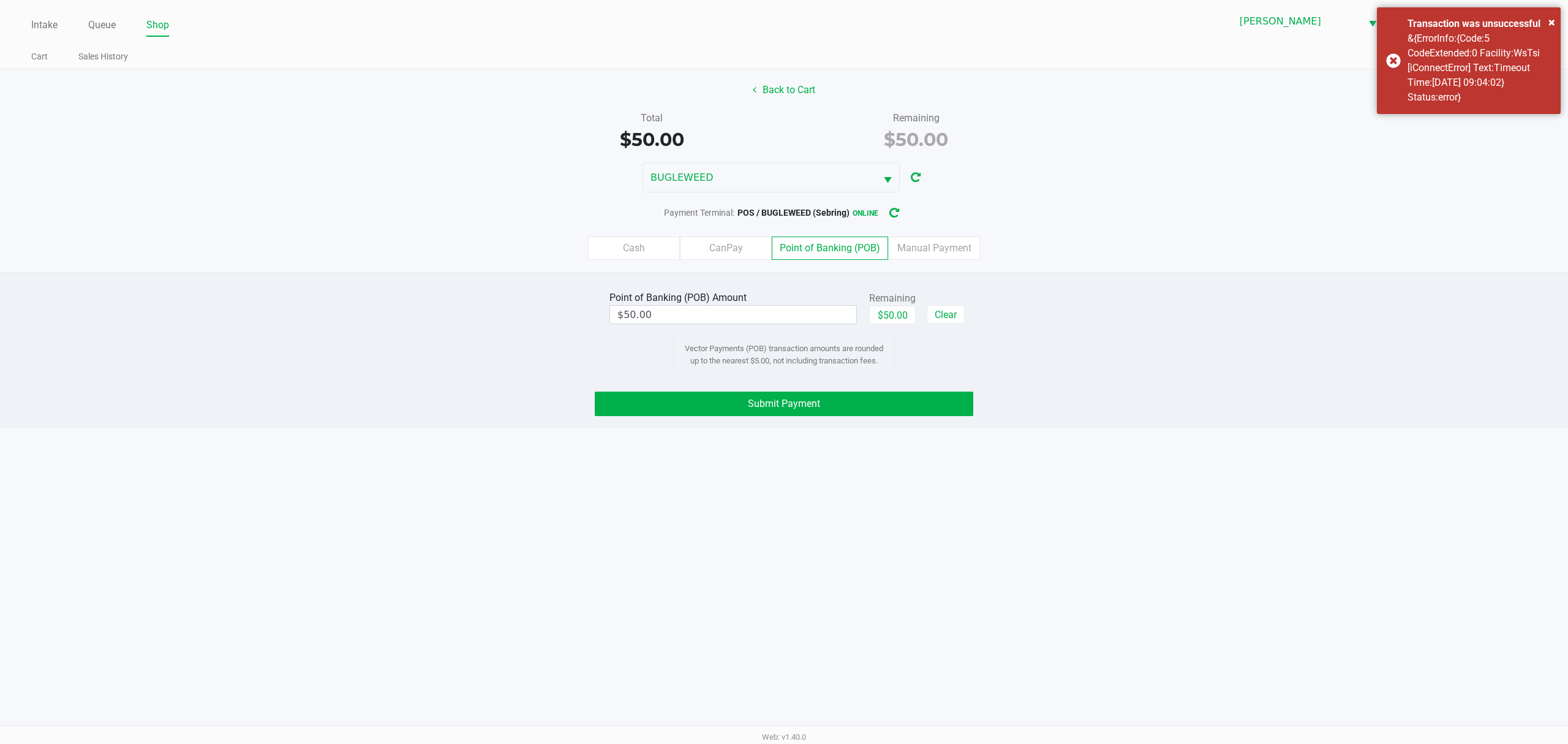
click at [520, 325] on div "Point of Banking (POB) Amount $50.00 Remaining $50.00 Clear Vector Payments (PO…" at bounding box center [784, 332] width 1586 height 88
click at [950, 258] on label "Manual Payment" at bounding box center [934, 248] width 92 height 23
click at [0, 0] on 8 "Manual Payment" at bounding box center [0, 0] width 0 height 0
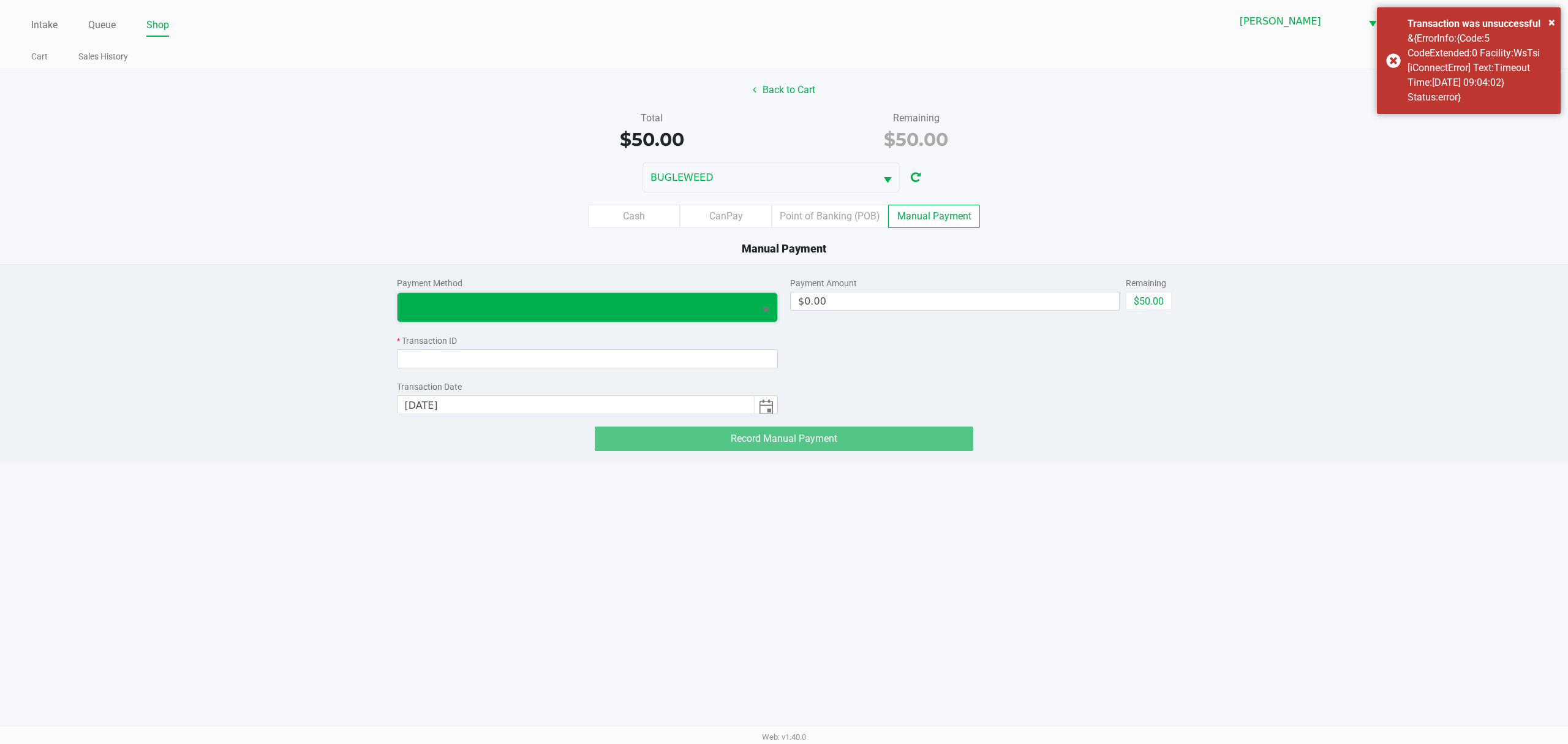
click at [471, 307] on span at bounding box center [576, 307] width 343 height 15
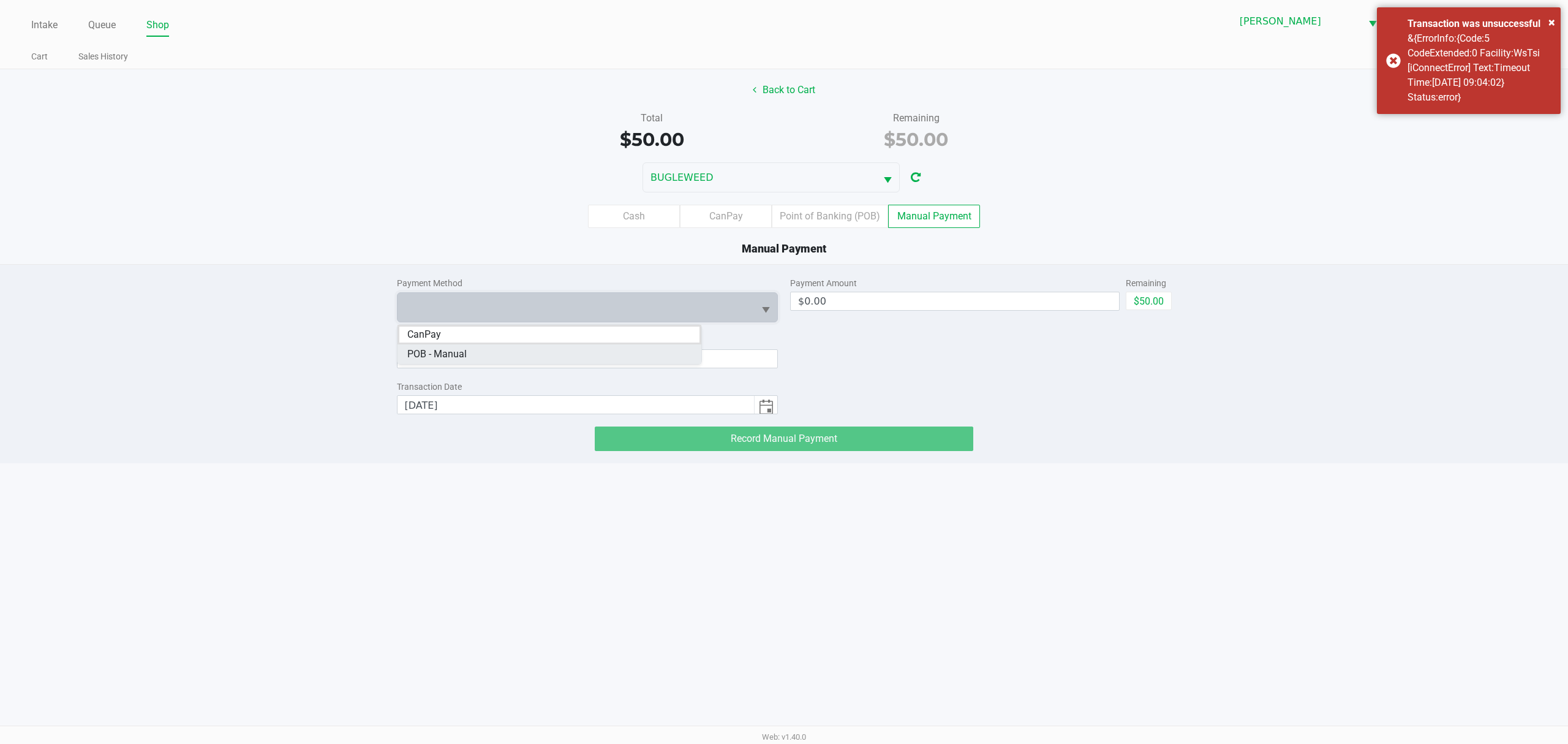
click at [471, 355] on Manual "POB - Manual" at bounding box center [550, 355] width 304 height 20
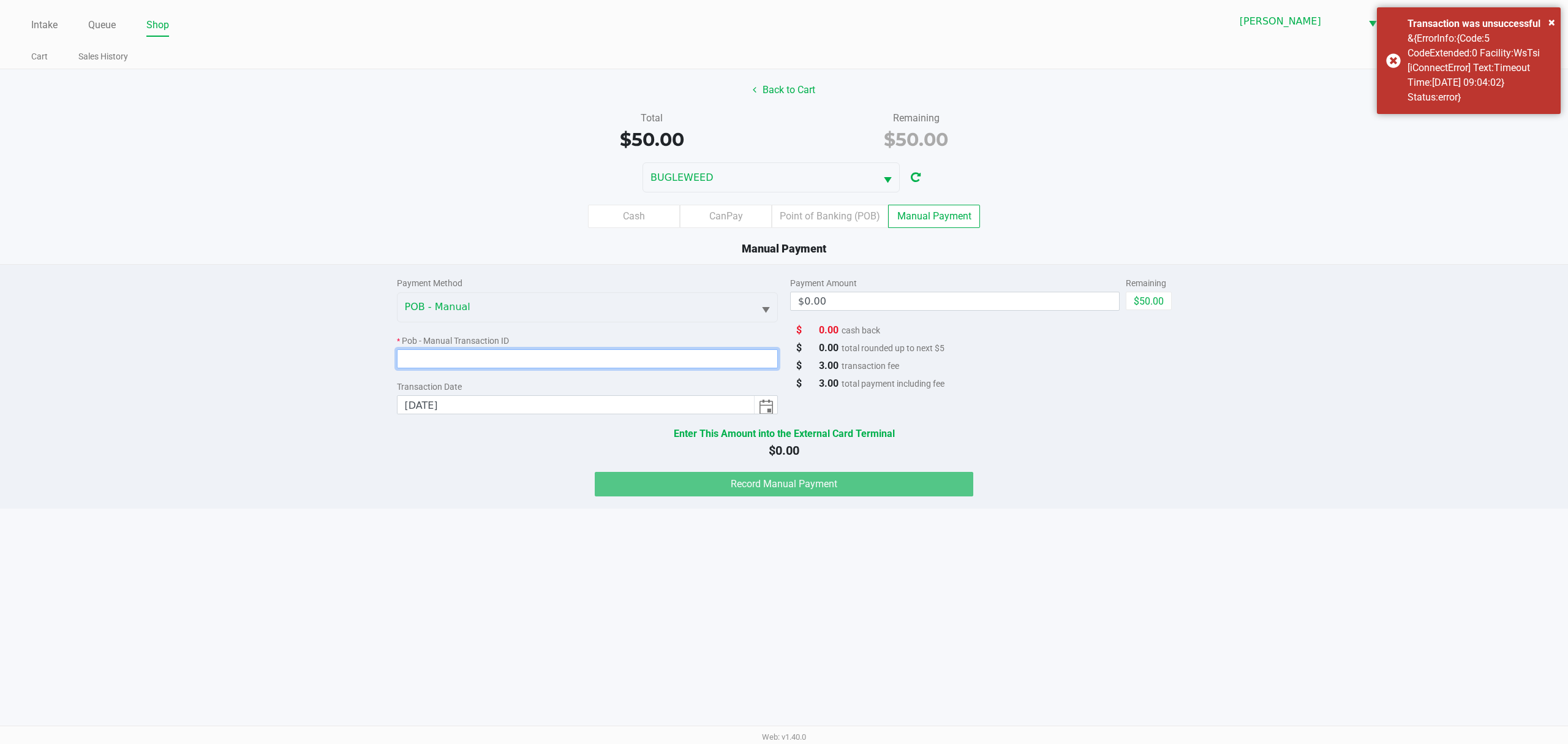
click at [469, 358] on input at bounding box center [588, 359] width 382 height 19
type input "001195"
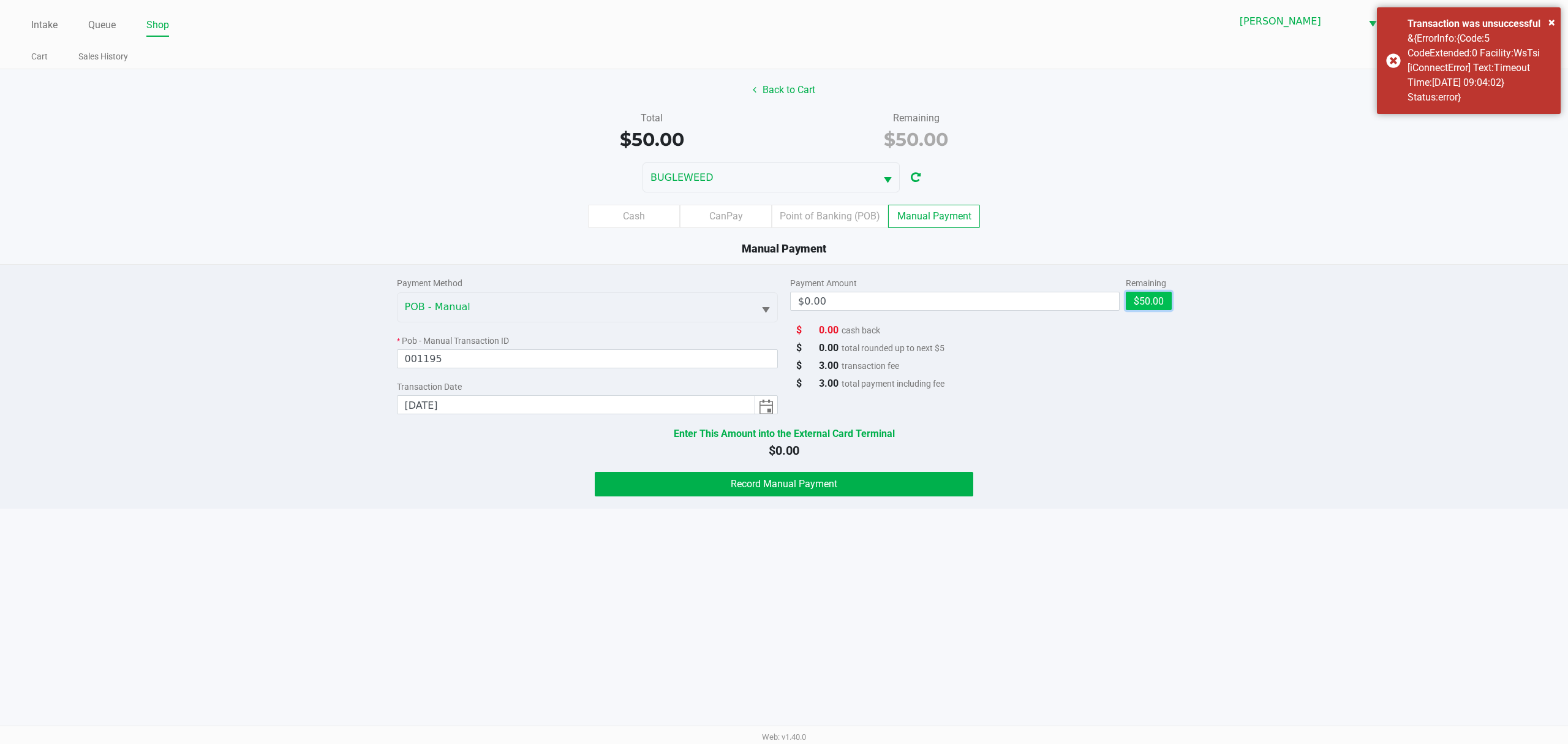
click at [1160, 307] on button "$50.00" at bounding box center [1148, 301] width 46 height 18
type input "$50.00"
click at [657, 479] on button "Record Manual Payment" at bounding box center [784, 484] width 379 height 25
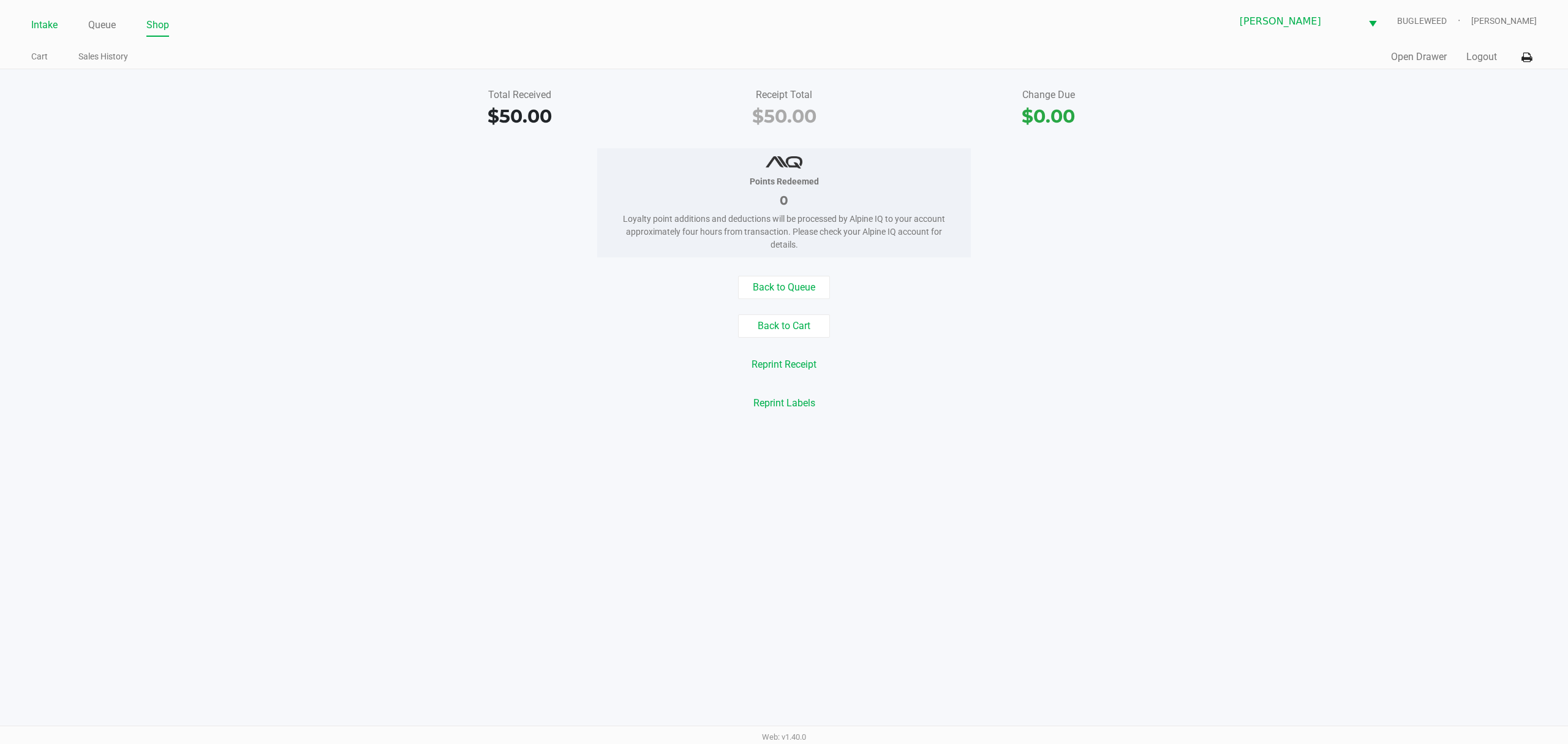
click at [42, 29] on link "Intake" at bounding box center [45, 25] width 27 height 17
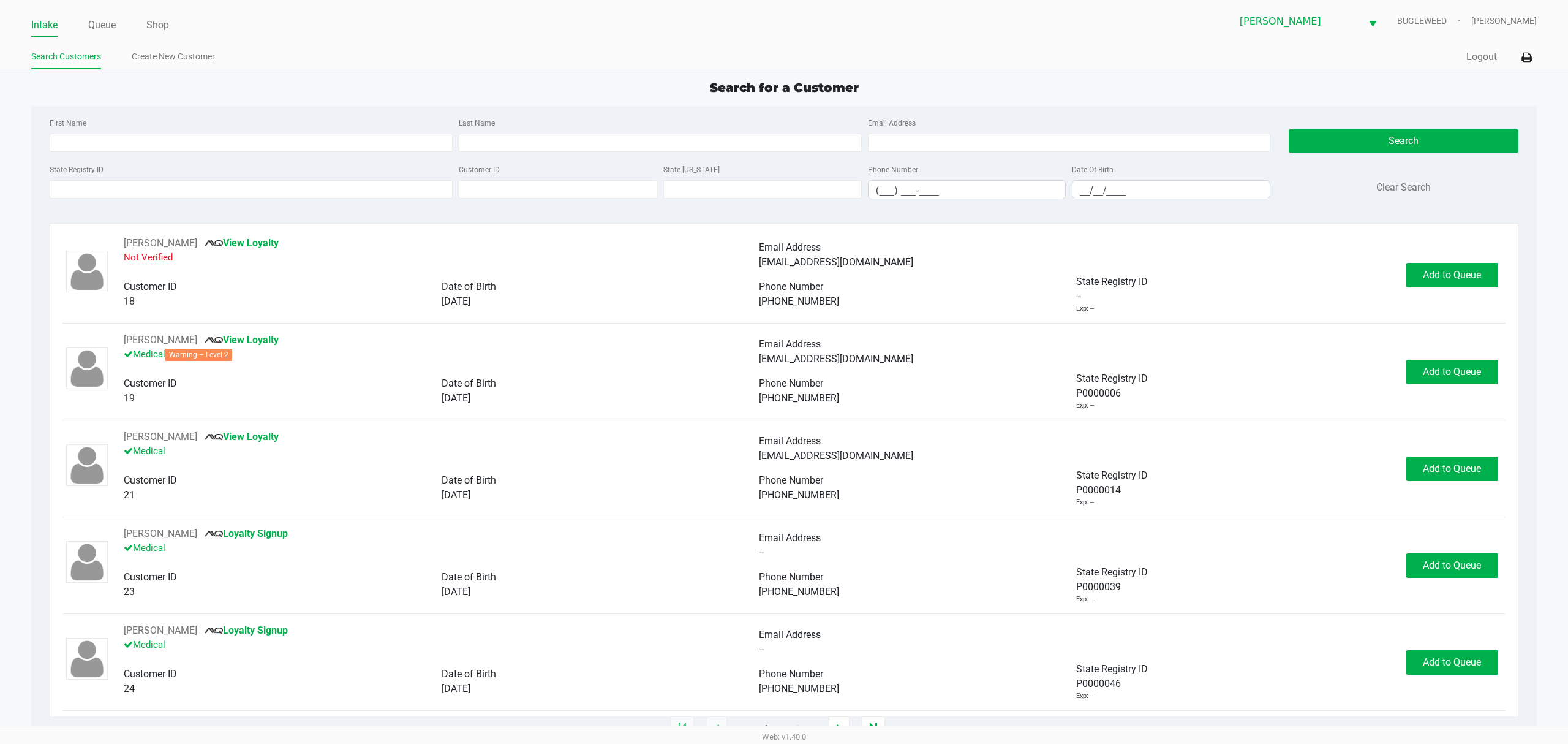
click at [254, 201] on div "State Registry ID Customer ID State [US_STATE] Phone Number (___) ___-____ Date…" at bounding box center [660, 185] width 1227 height 47
click at [243, 194] on input "State Registry ID" at bounding box center [252, 189] width 403 height 18
click at [90, 12] on div "Intake Queue Shop [PERSON_NAME] BUGLEWEED [PERSON_NAME]" at bounding box center [784, 21] width 1506 height 30
click at [97, 27] on link "Queue" at bounding box center [101, 25] width 27 height 17
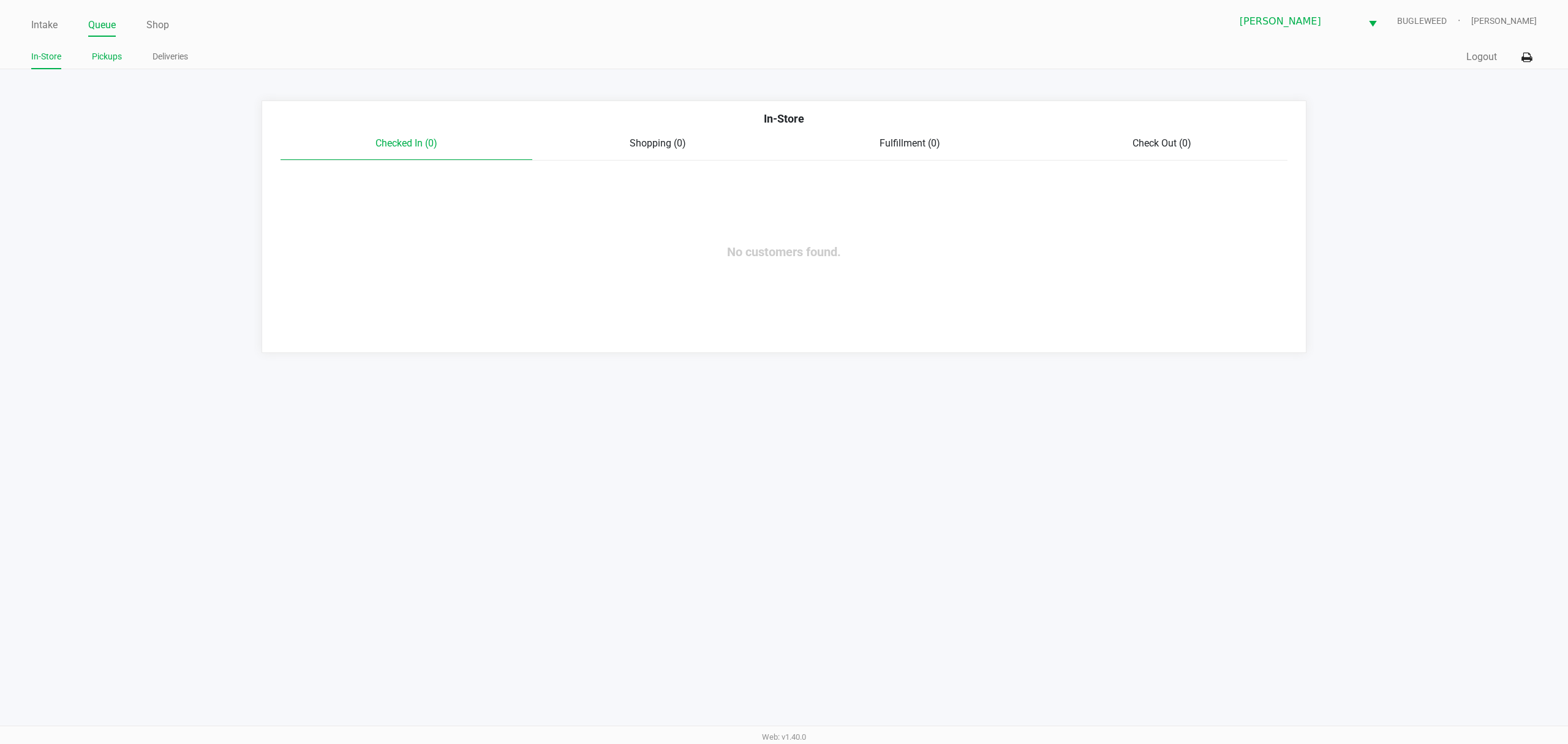
click at [118, 52] on link "Pickups" at bounding box center [107, 56] width 30 height 15
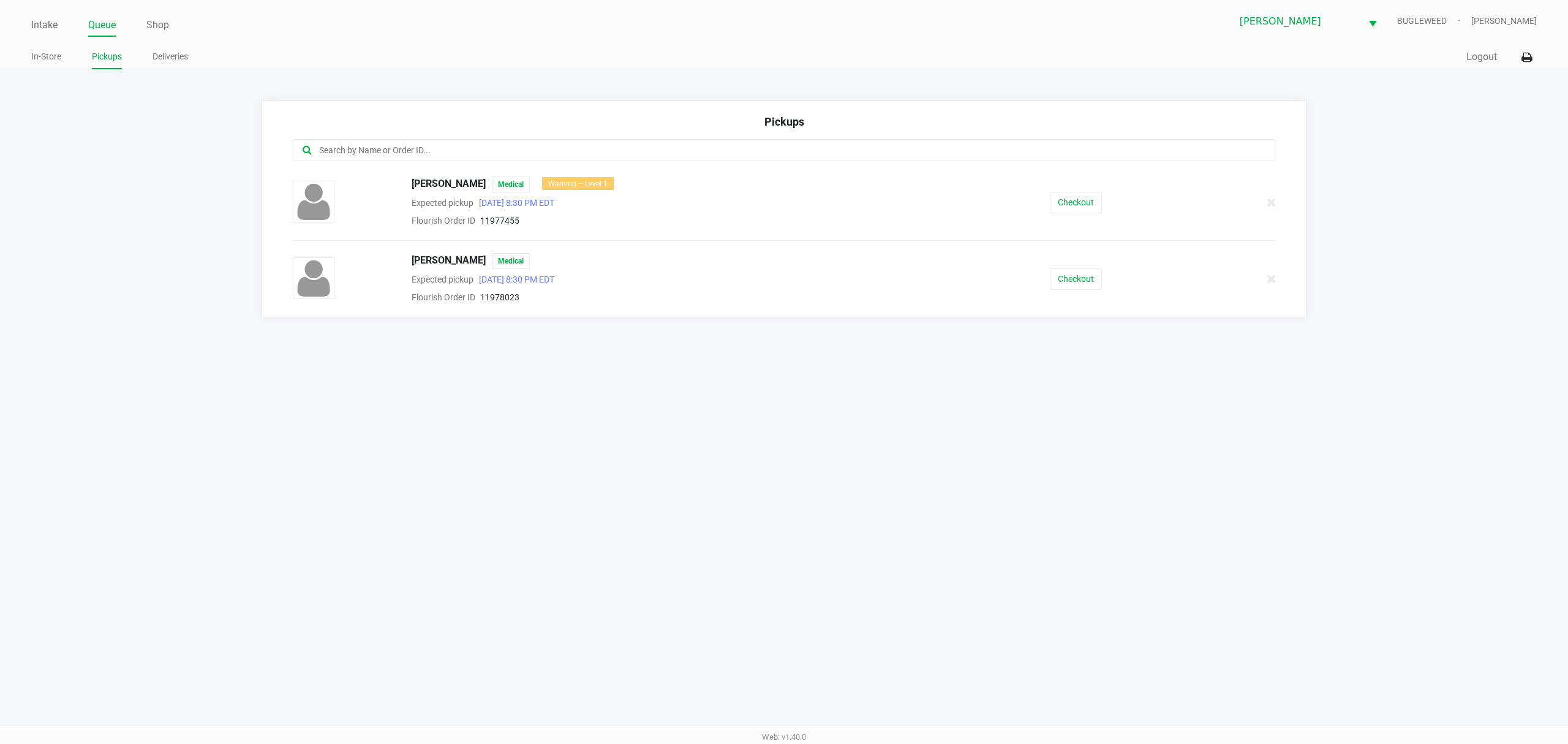
drag, startPoint x: 1029, startPoint y: 197, endPoint x: 1042, endPoint y: 198, distance: 13.0
click at [1032, 196] on div "Checkout" at bounding box center [1076, 203] width 251 height 22
click at [1069, 202] on button "Checkout" at bounding box center [1076, 203] width 52 height 22
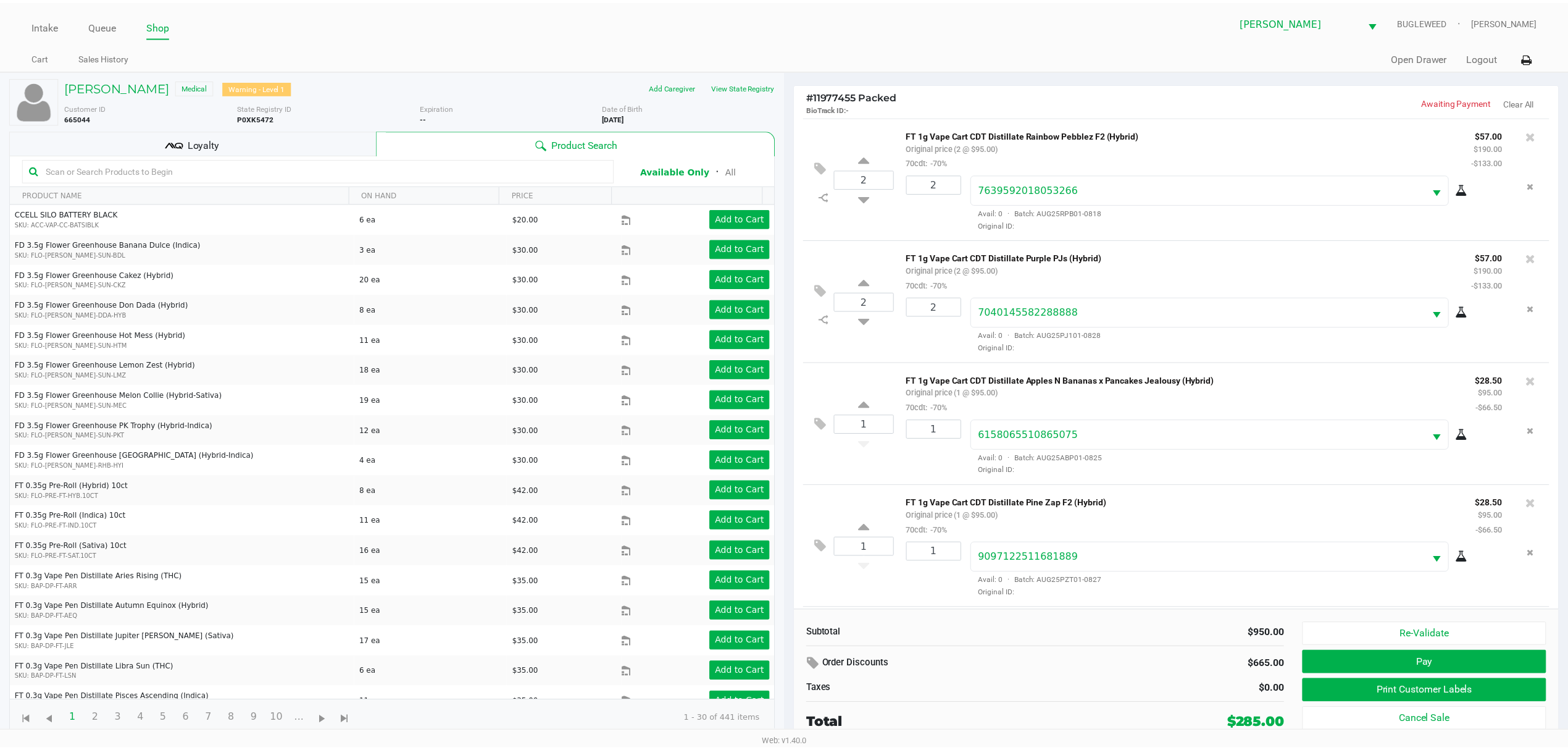
scroll to position [127, 0]
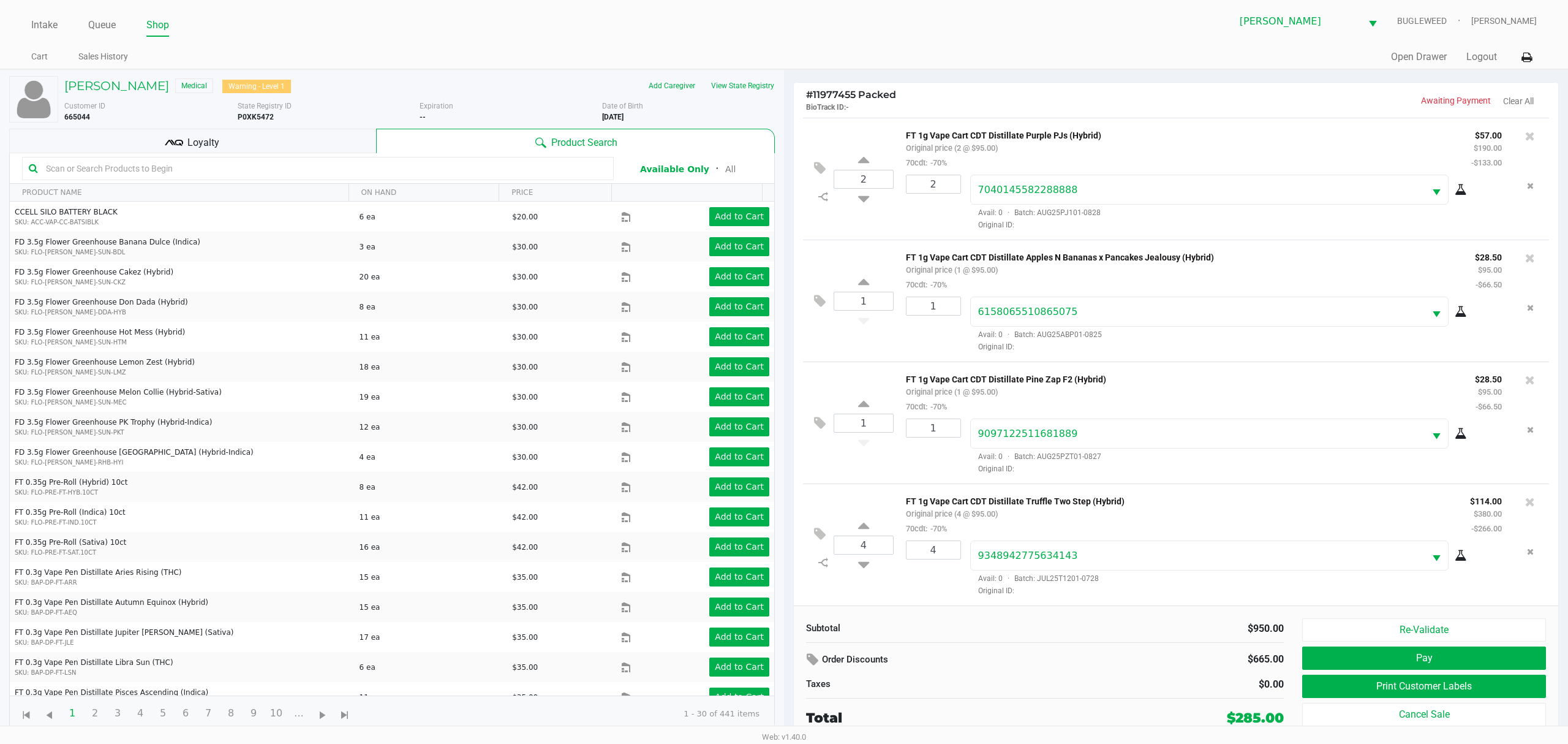
click at [312, 138] on div "Loyalty" at bounding box center [193, 141] width 367 height 25
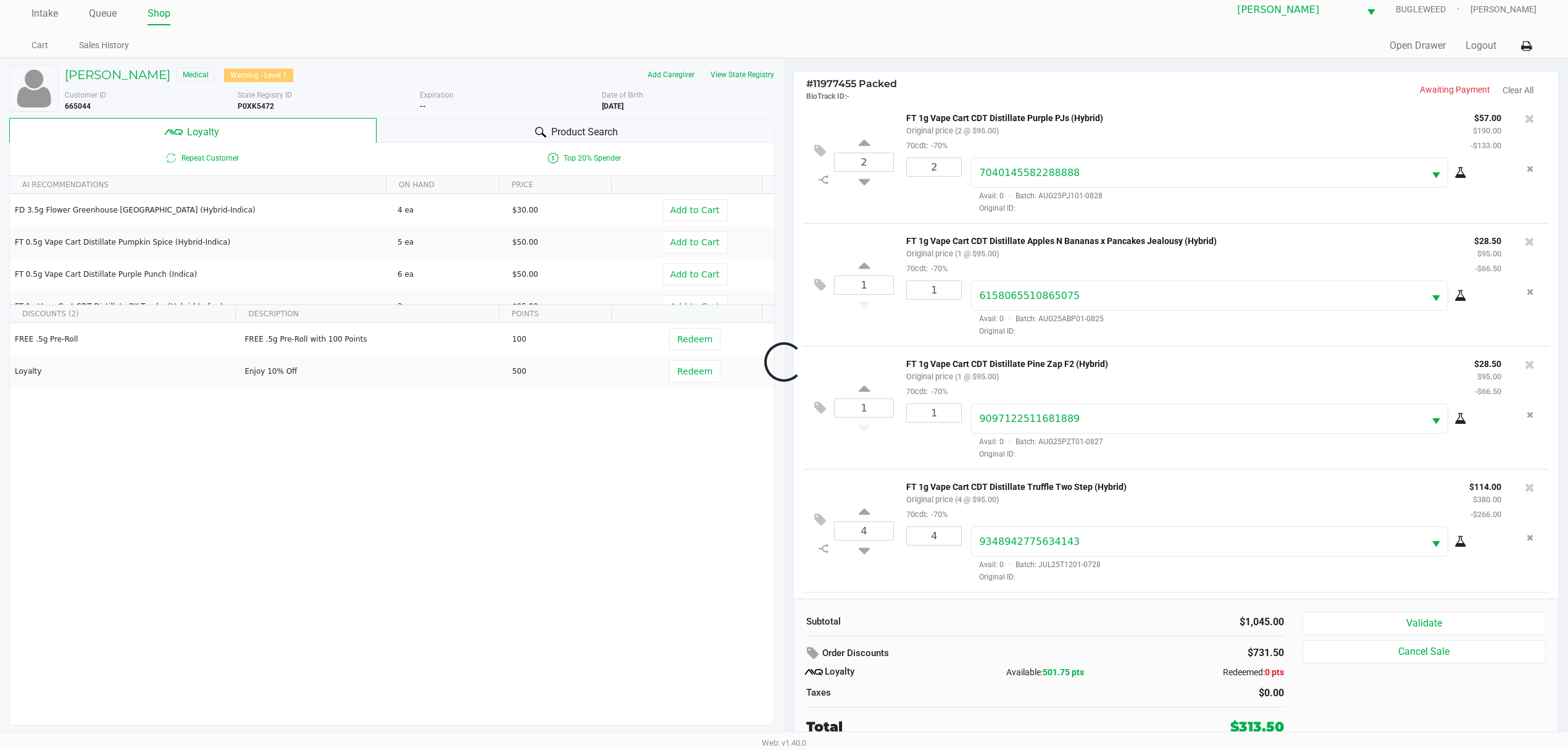
scroll to position [252, 0]
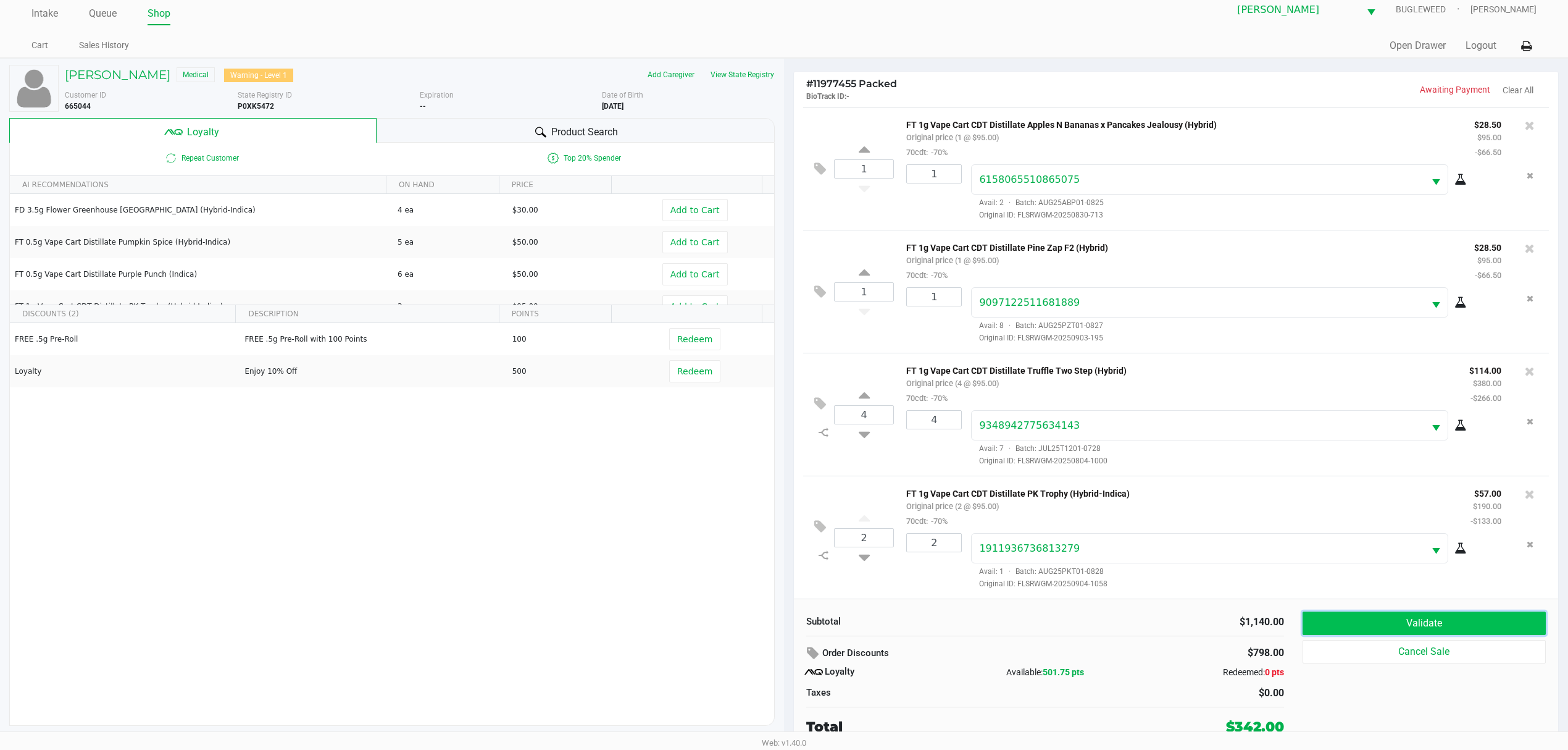
click at [1380, 614] on button "Validate" at bounding box center [1424, 624] width 243 height 23
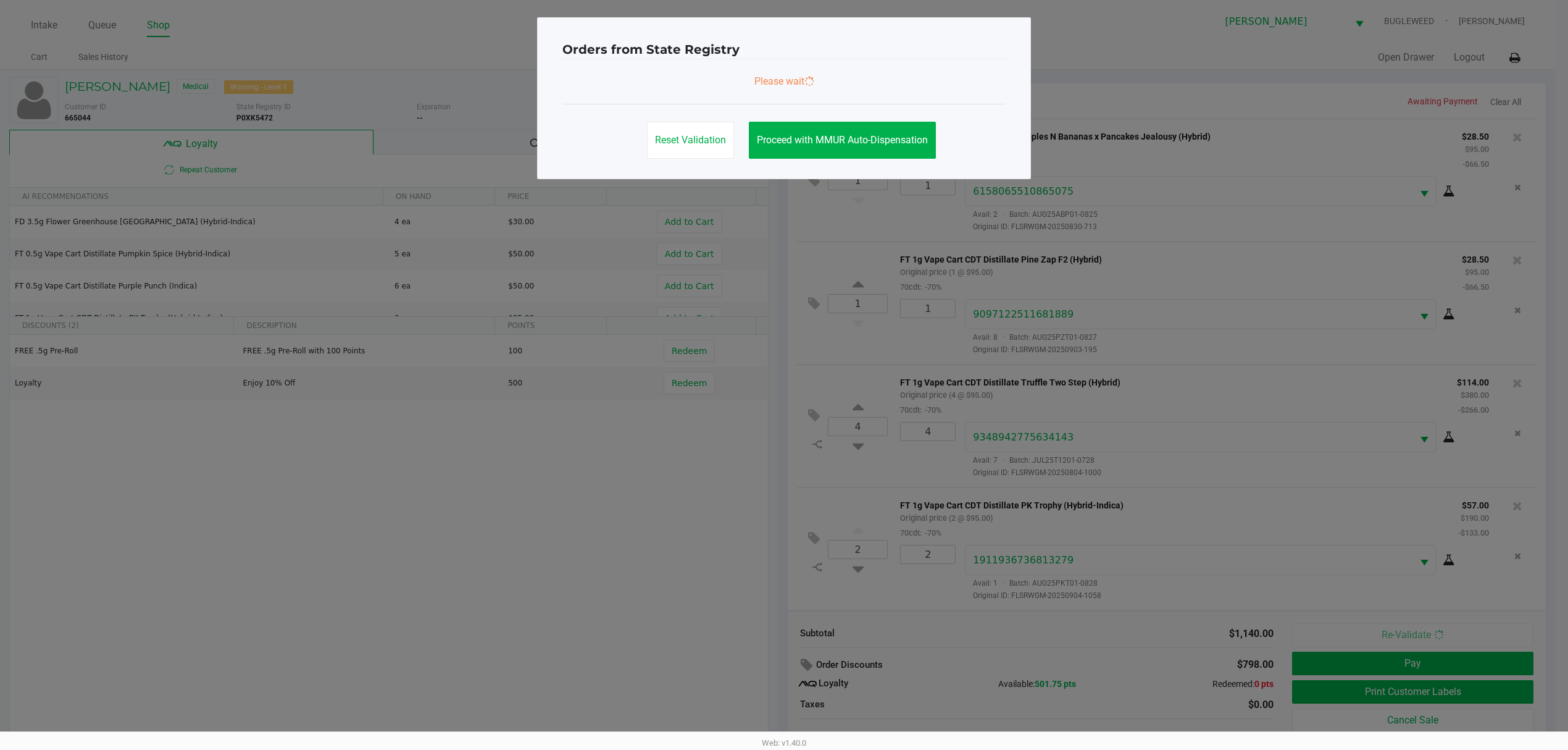
scroll to position [0, 0]
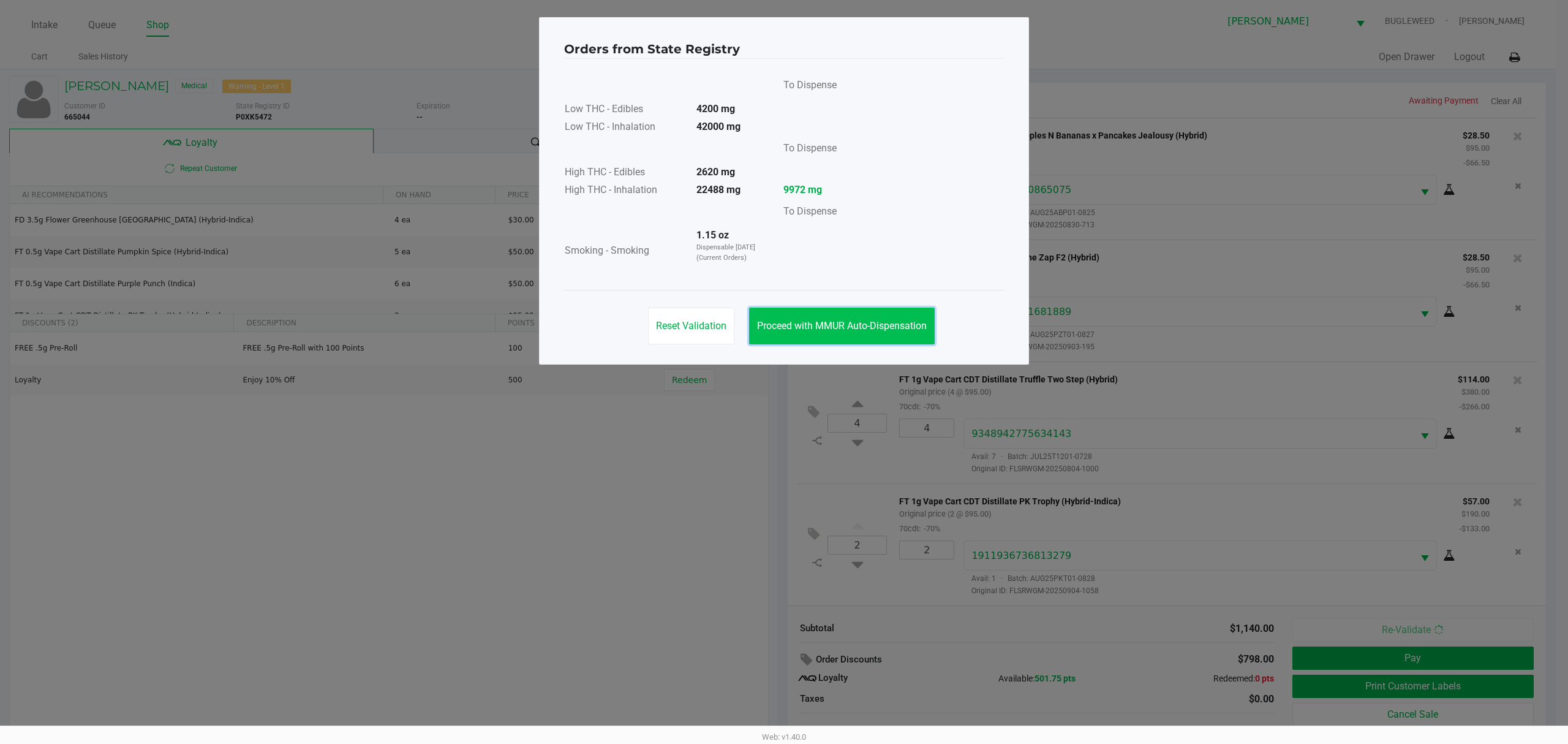
click at [892, 330] on span "Proceed with MMUR Auto-Dispensation" at bounding box center [842, 326] width 169 height 12
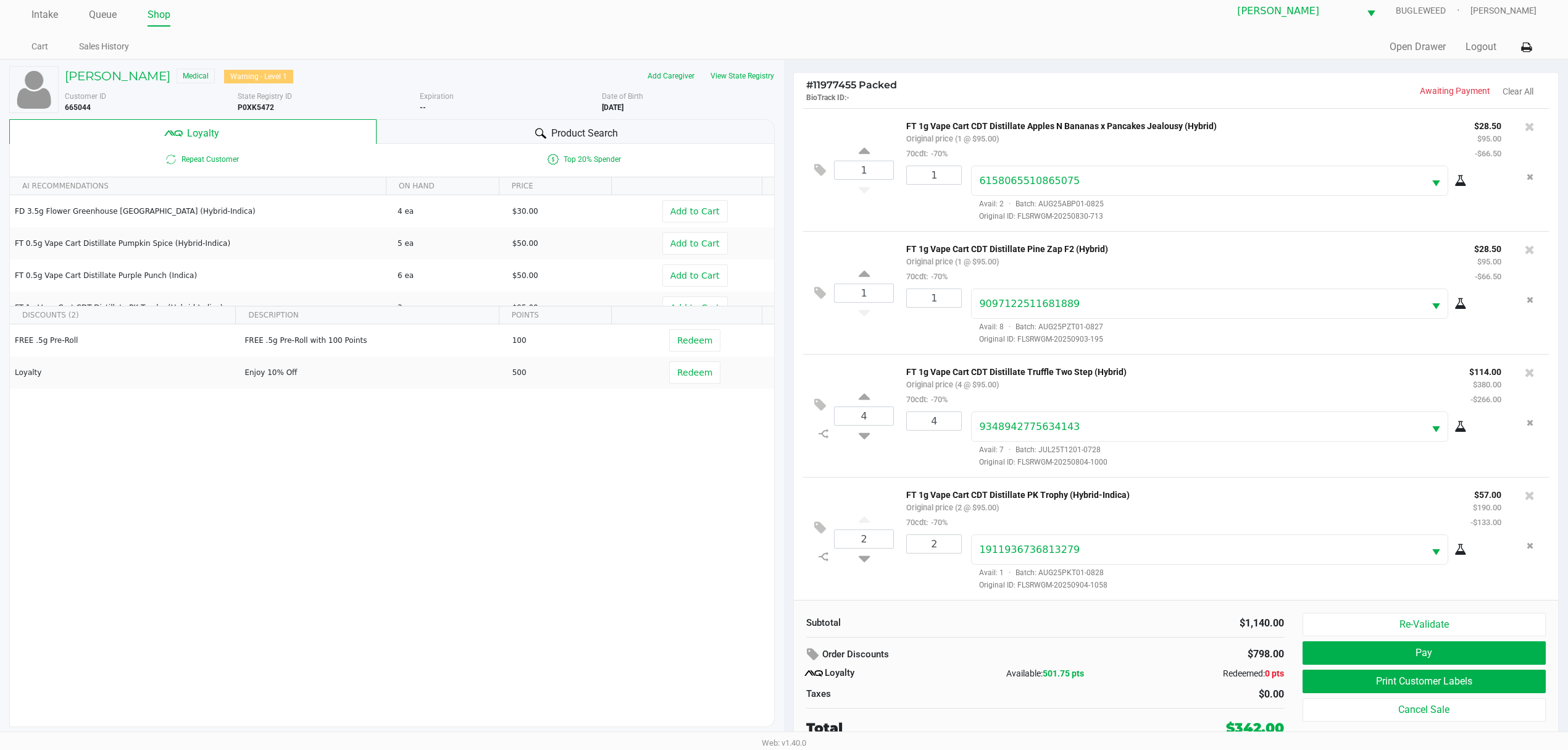
scroll to position [13, 0]
click at [1354, 683] on button "Print Customer Labels" at bounding box center [1424, 680] width 243 height 23
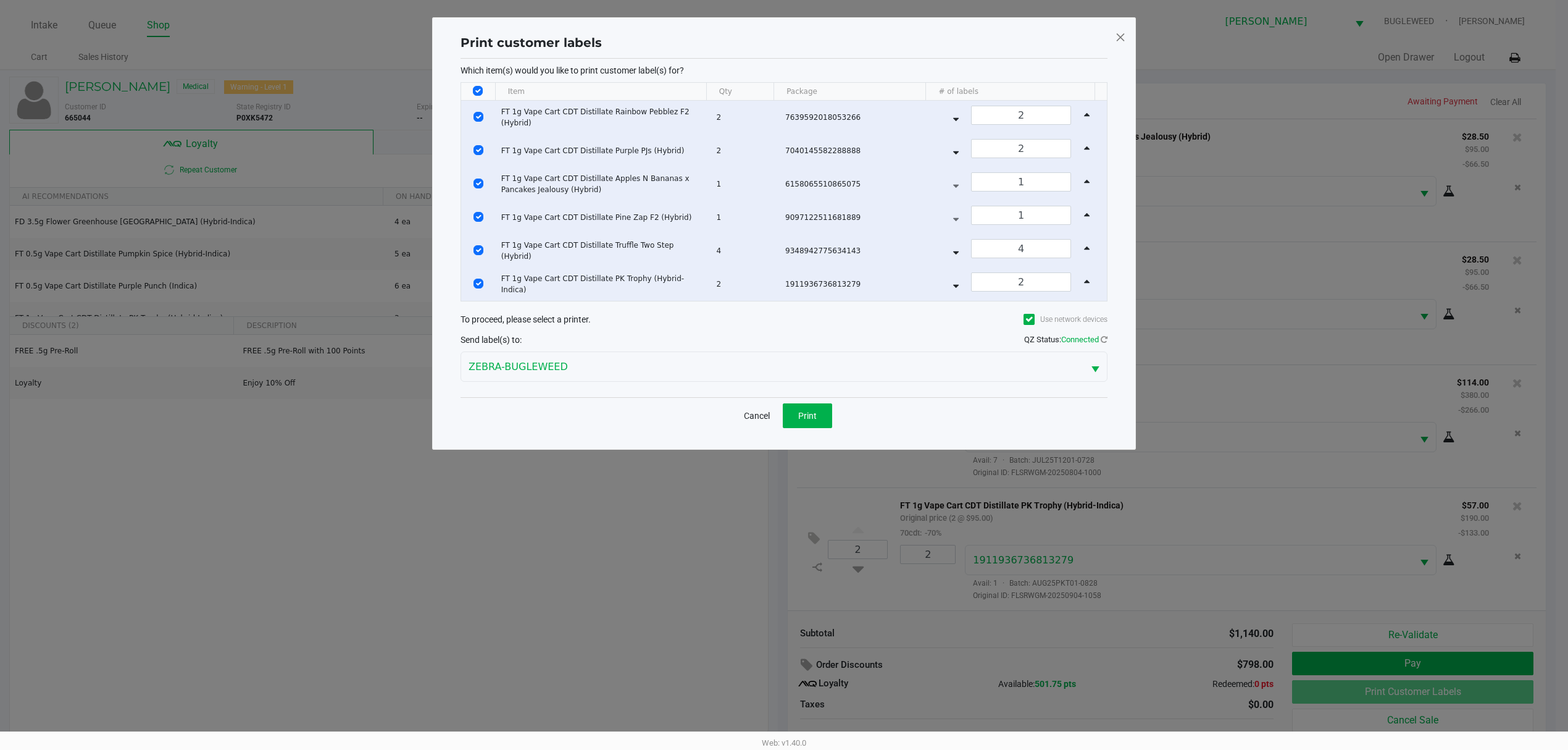
scroll to position [0, 0]
click at [803, 419] on button "Print" at bounding box center [813, 416] width 49 height 25
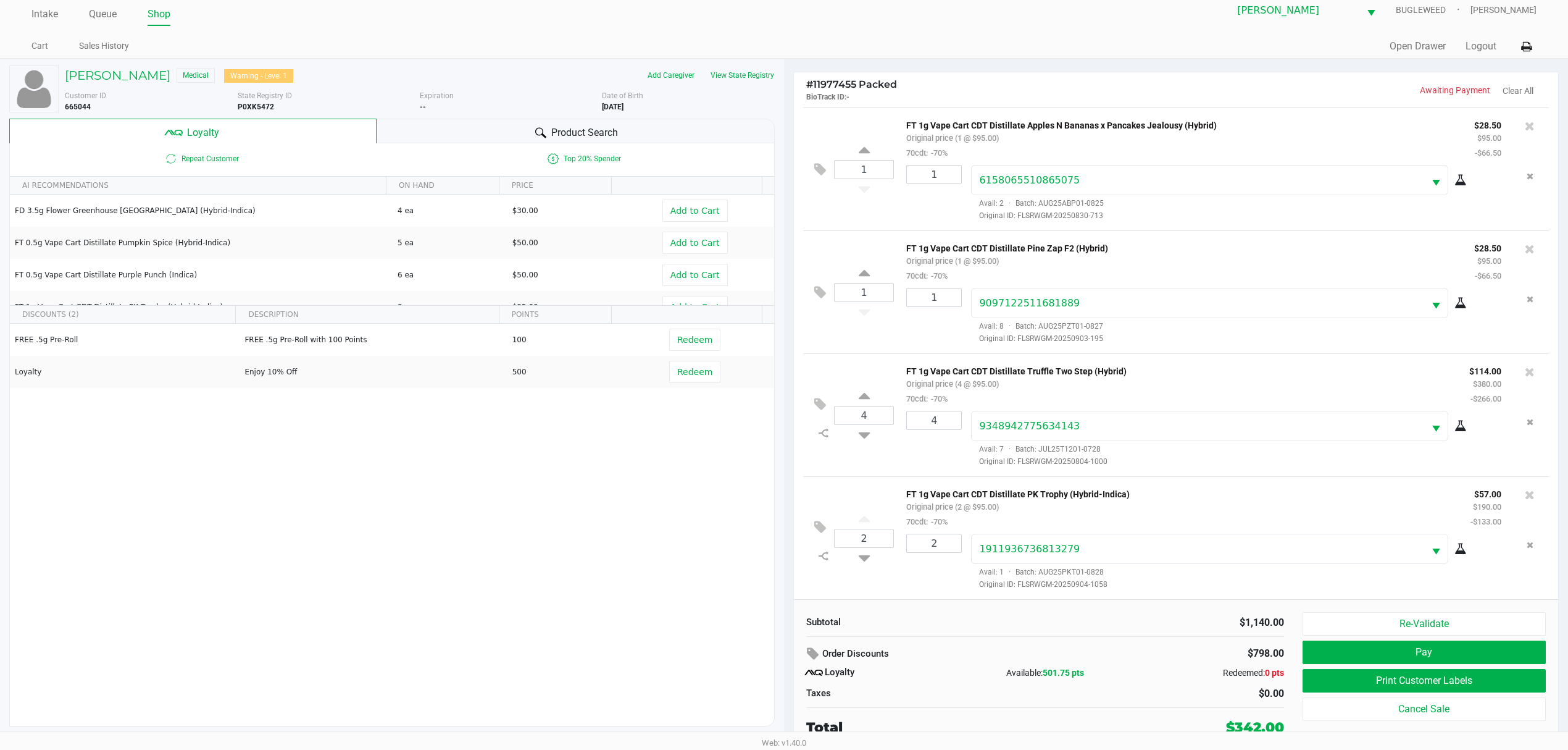
scroll to position [13, 0]
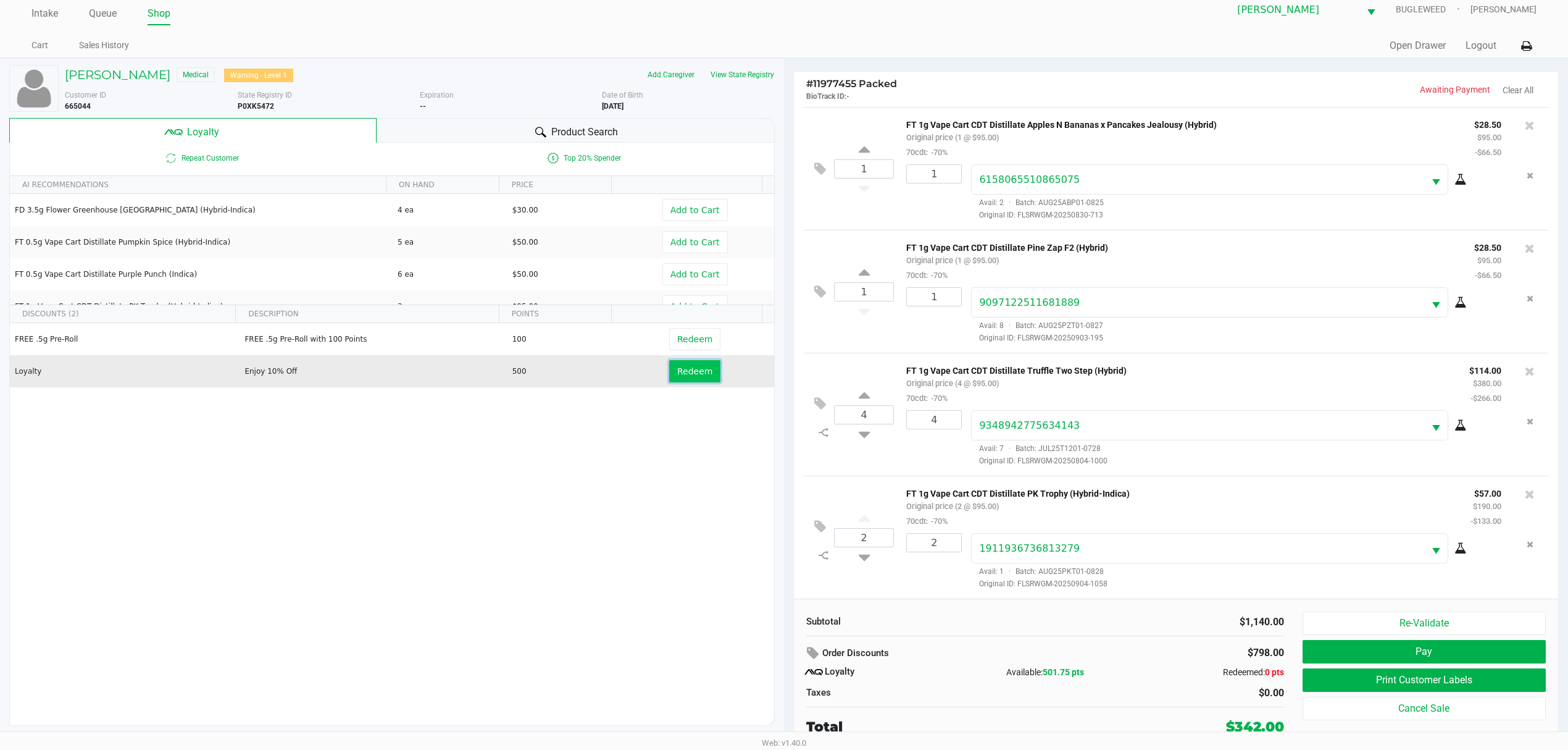
click at [682, 371] on span "Redeem" at bounding box center [695, 372] width 35 height 10
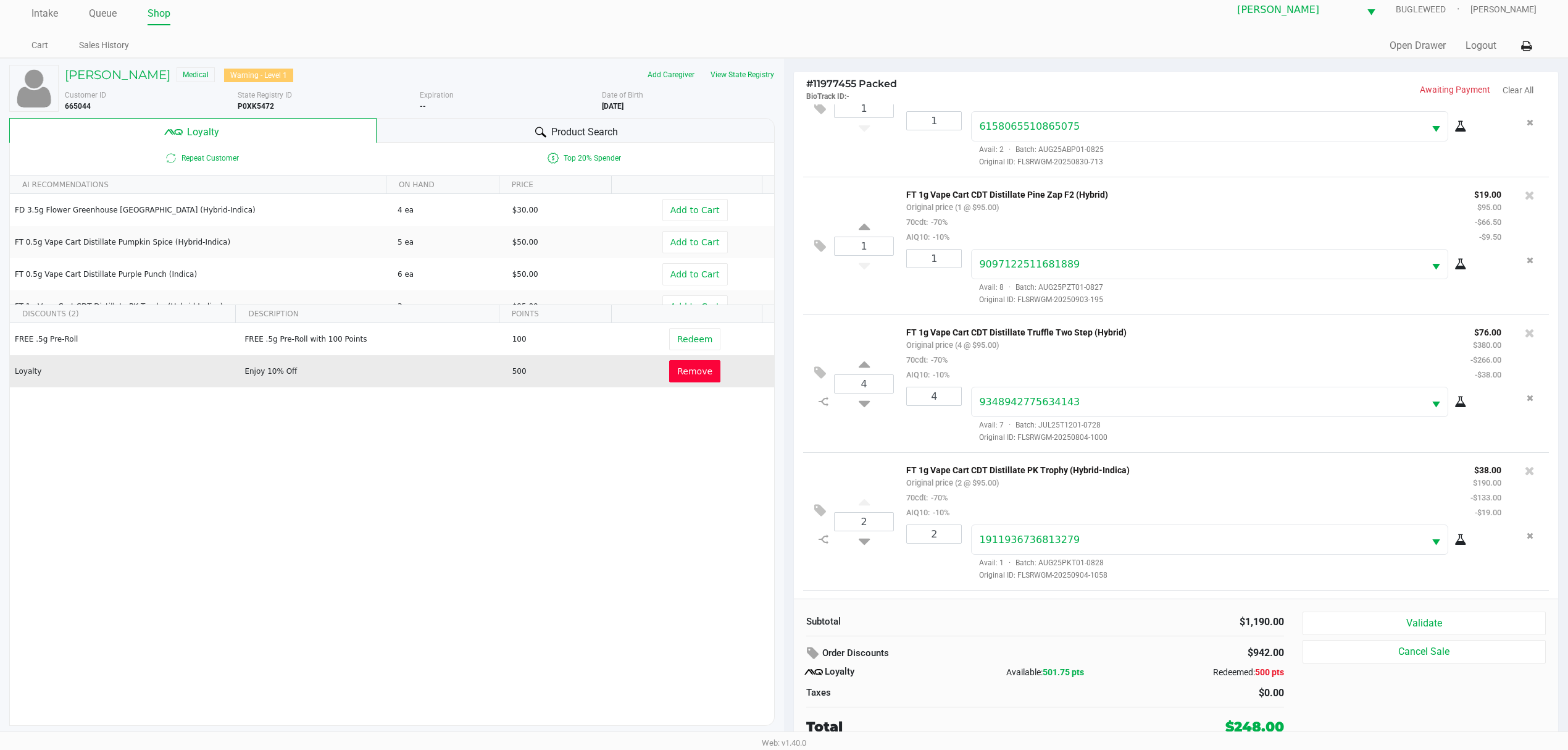
scroll to position [480, 0]
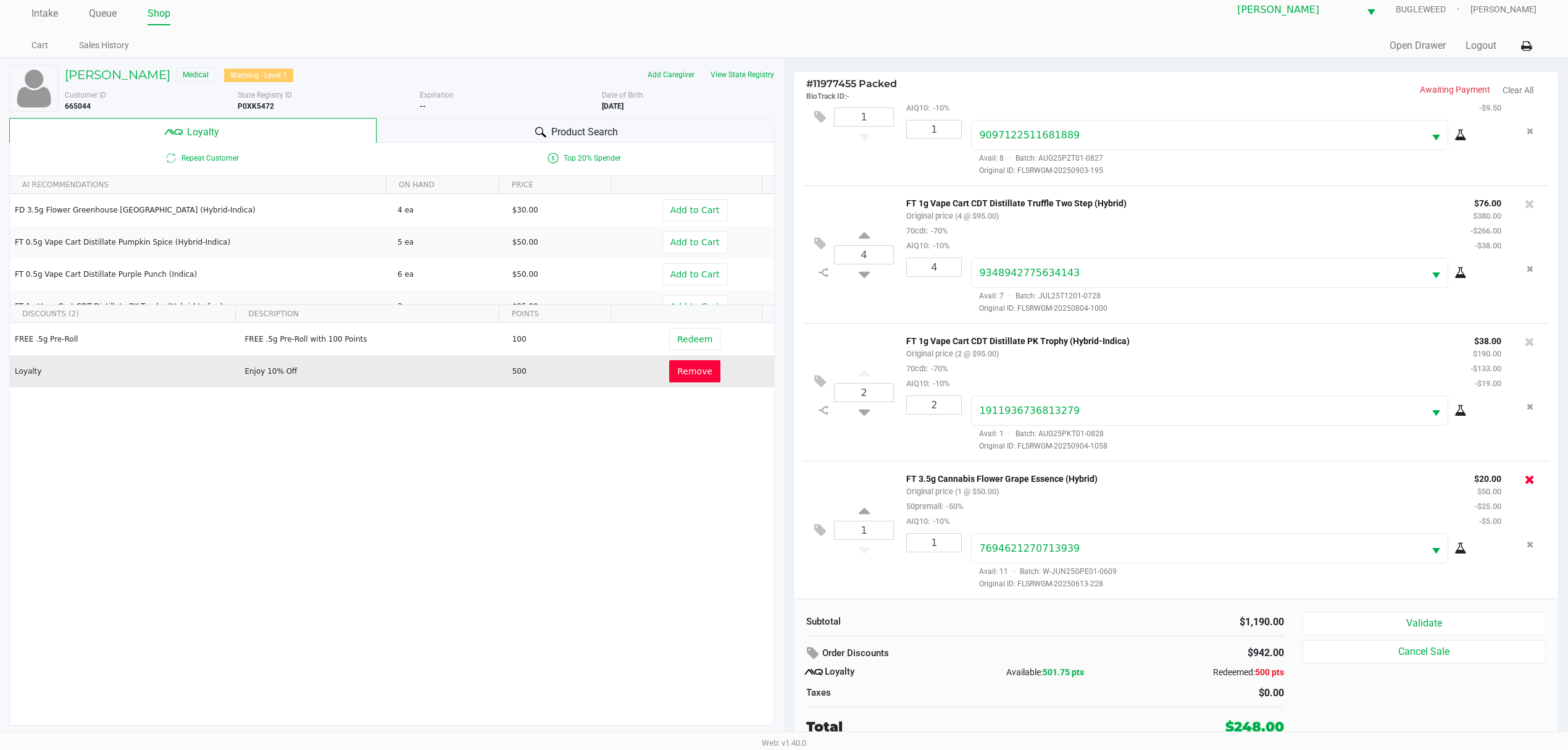
click at [1525, 473] on icon at bounding box center [1530, 479] width 10 height 13
click at [1394, 624] on button "Validate" at bounding box center [1424, 624] width 243 height 23
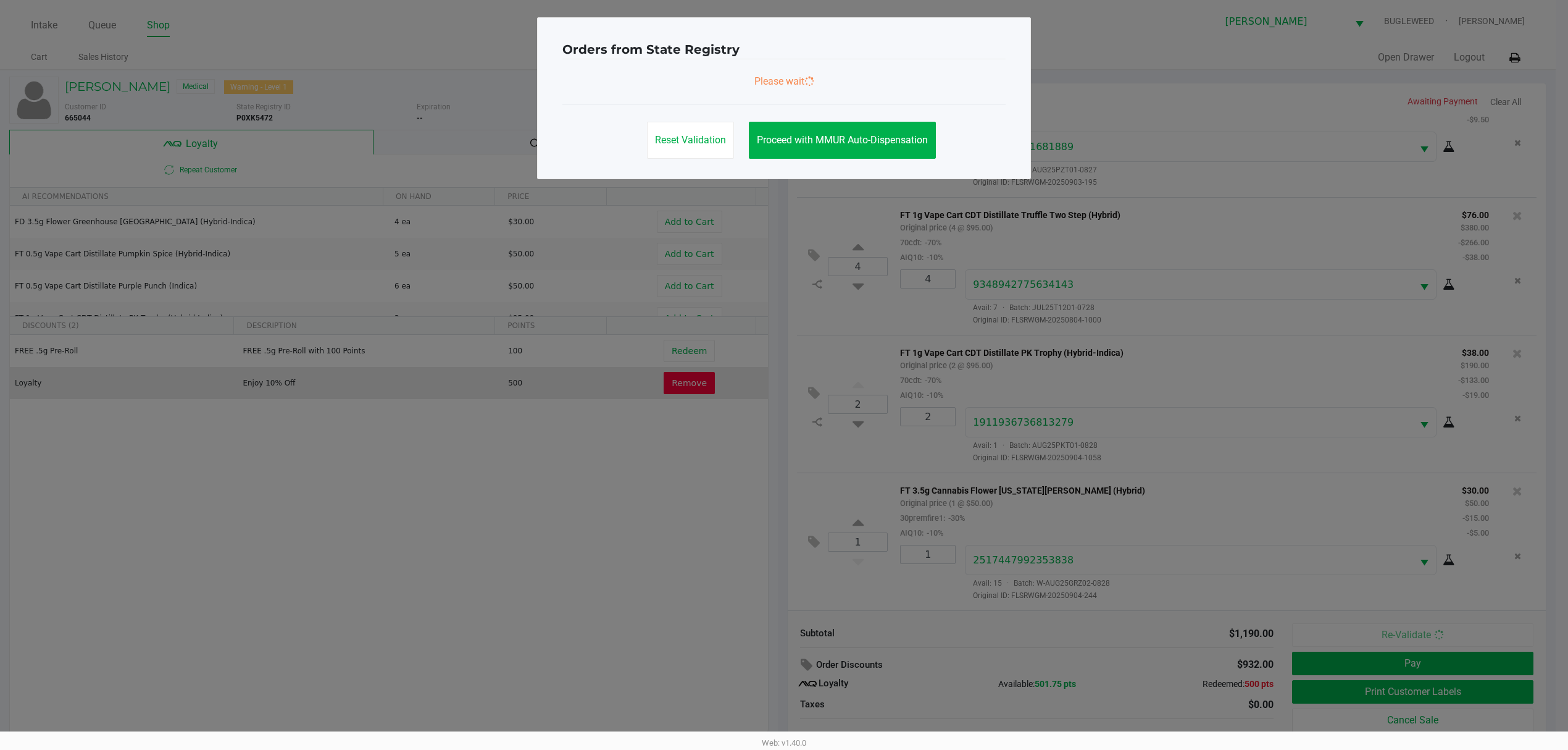
scroll to position [0, 0]
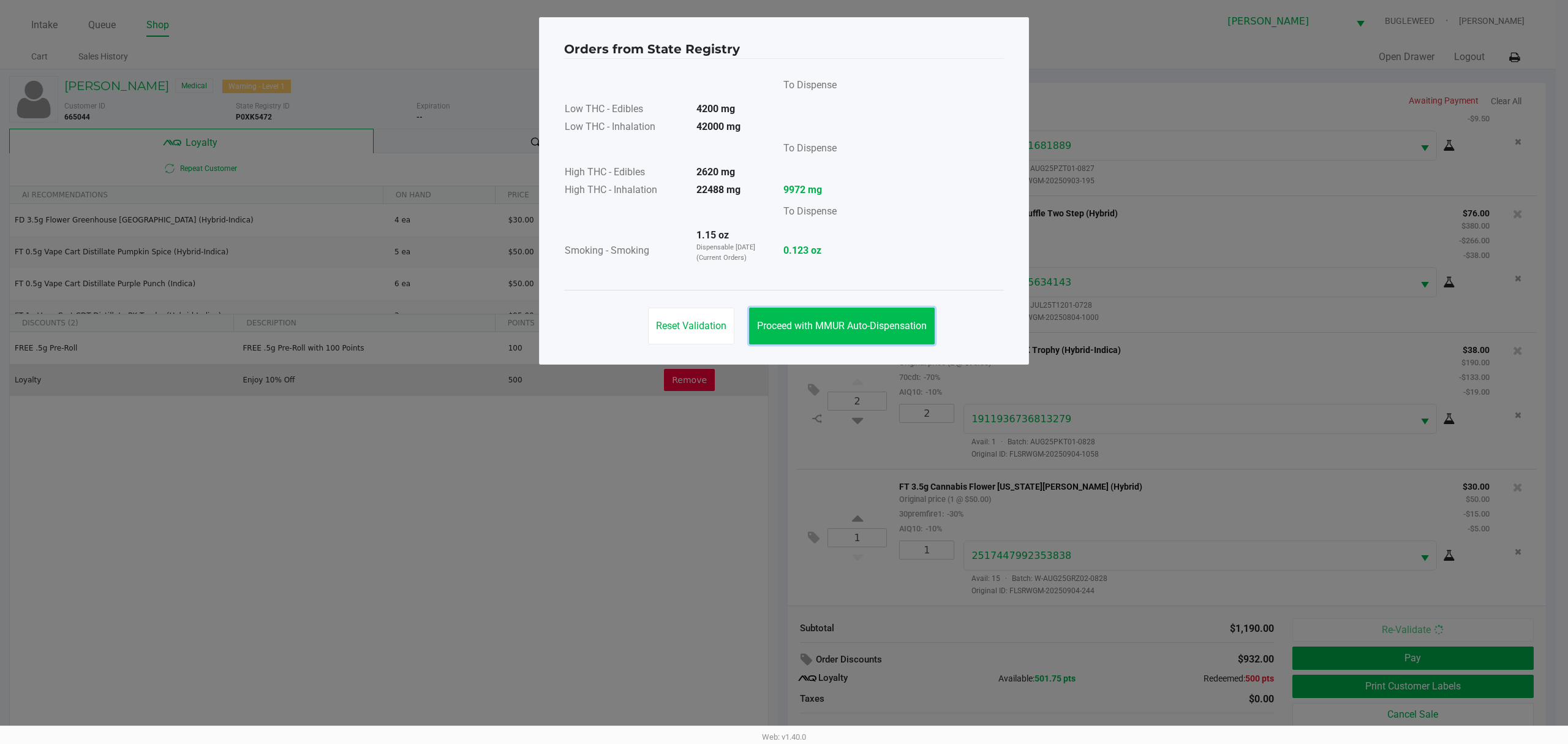
click at [846, 324] on span "Proceed with MMUR Auto-Dispensation" at bounding box center [842, 326] width 169 height 12
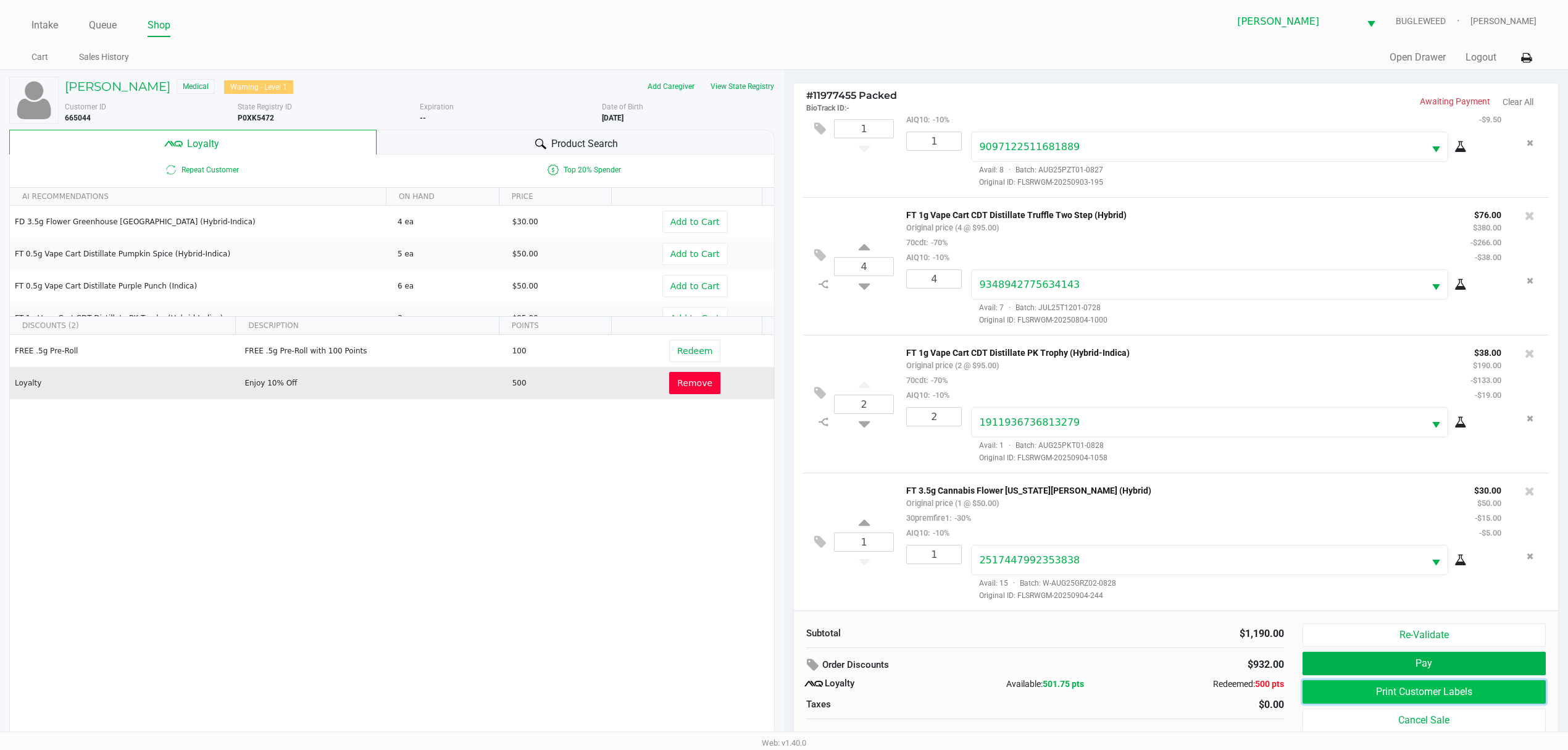
click at [1327, 693] on button "Print Customer Labels" at bounding box center [1424, 691] width 243 height 23
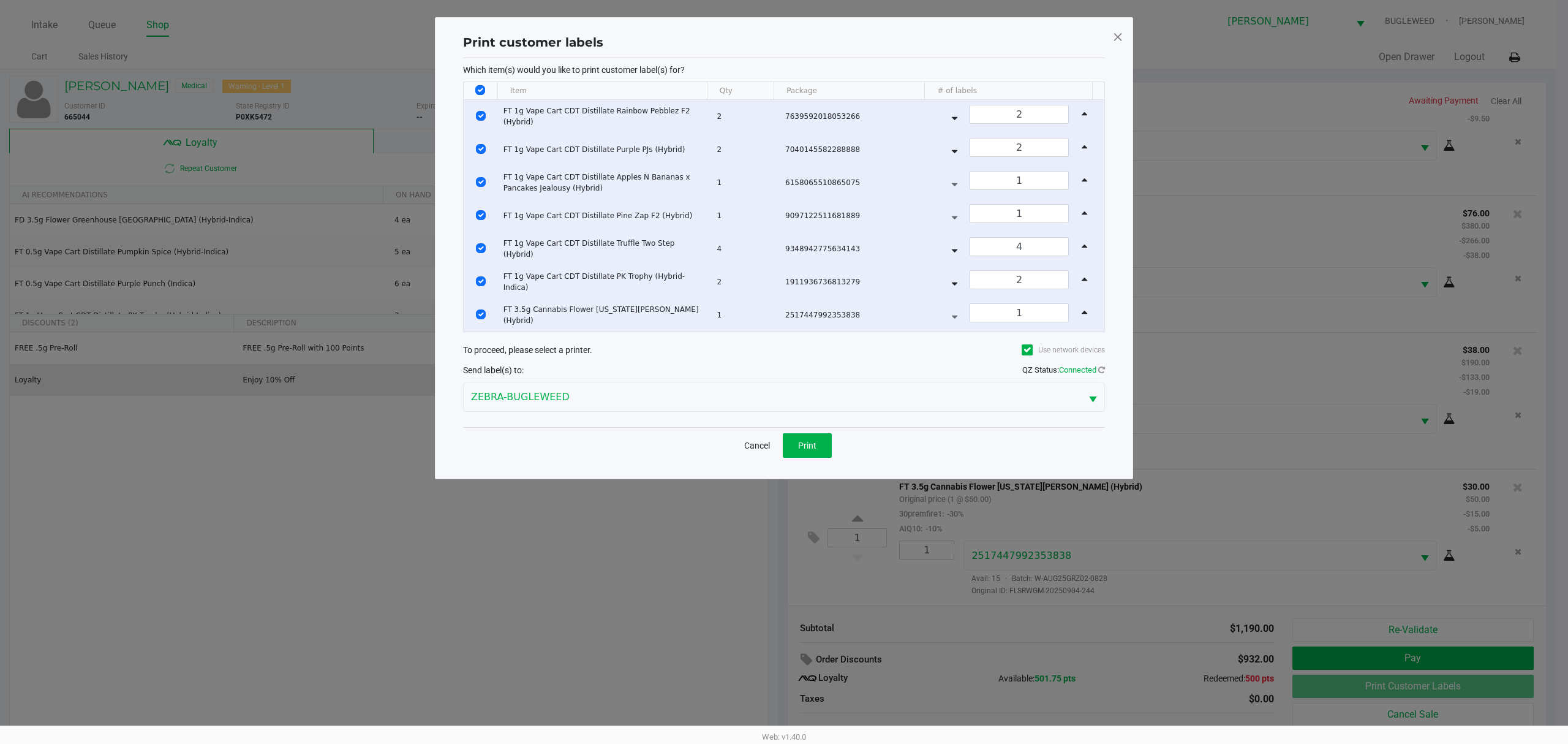
click at [483, 91] on input "Select All Rows" at bounding box center [481, 91] width 10 height 10
checkbox input "false"
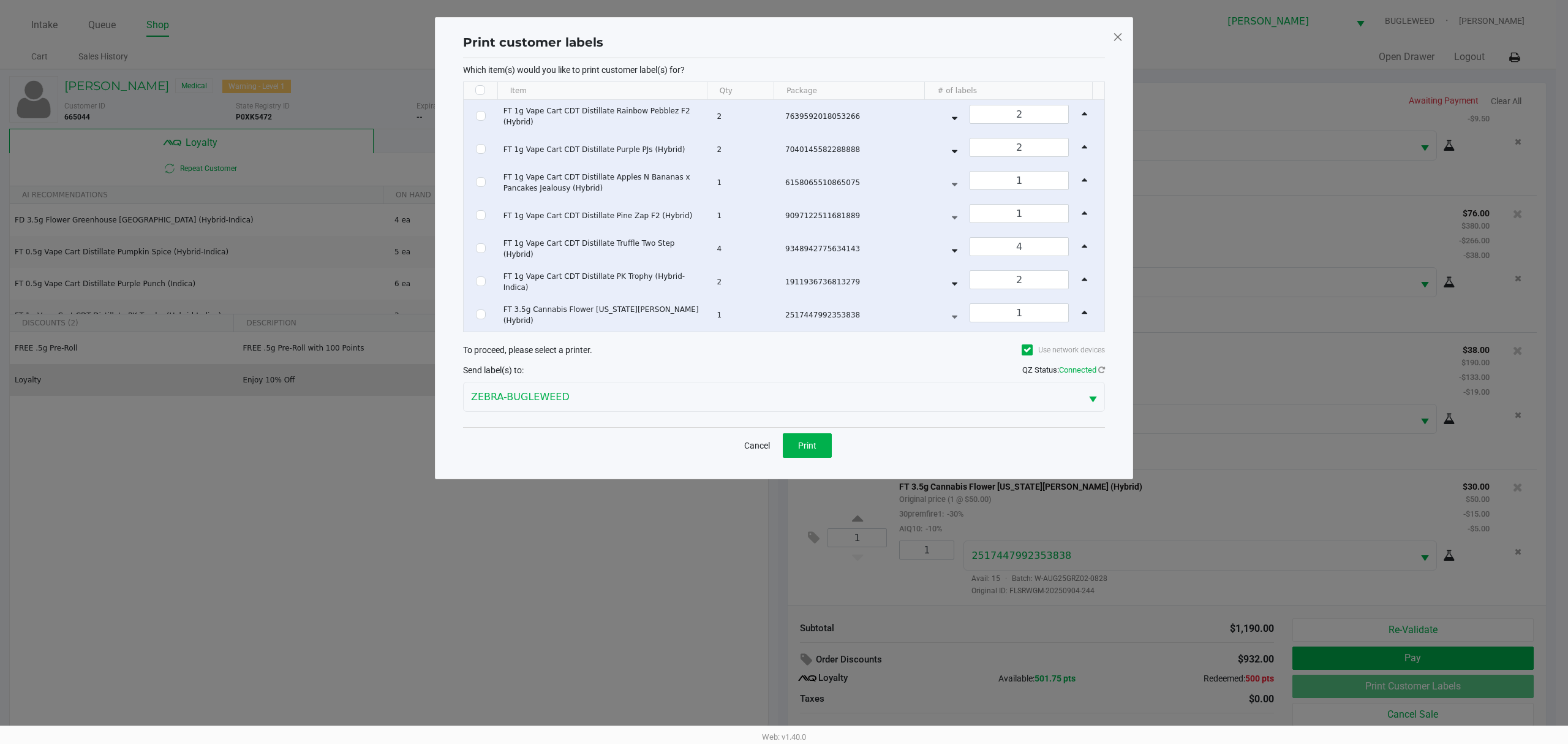
checkbox input "false"
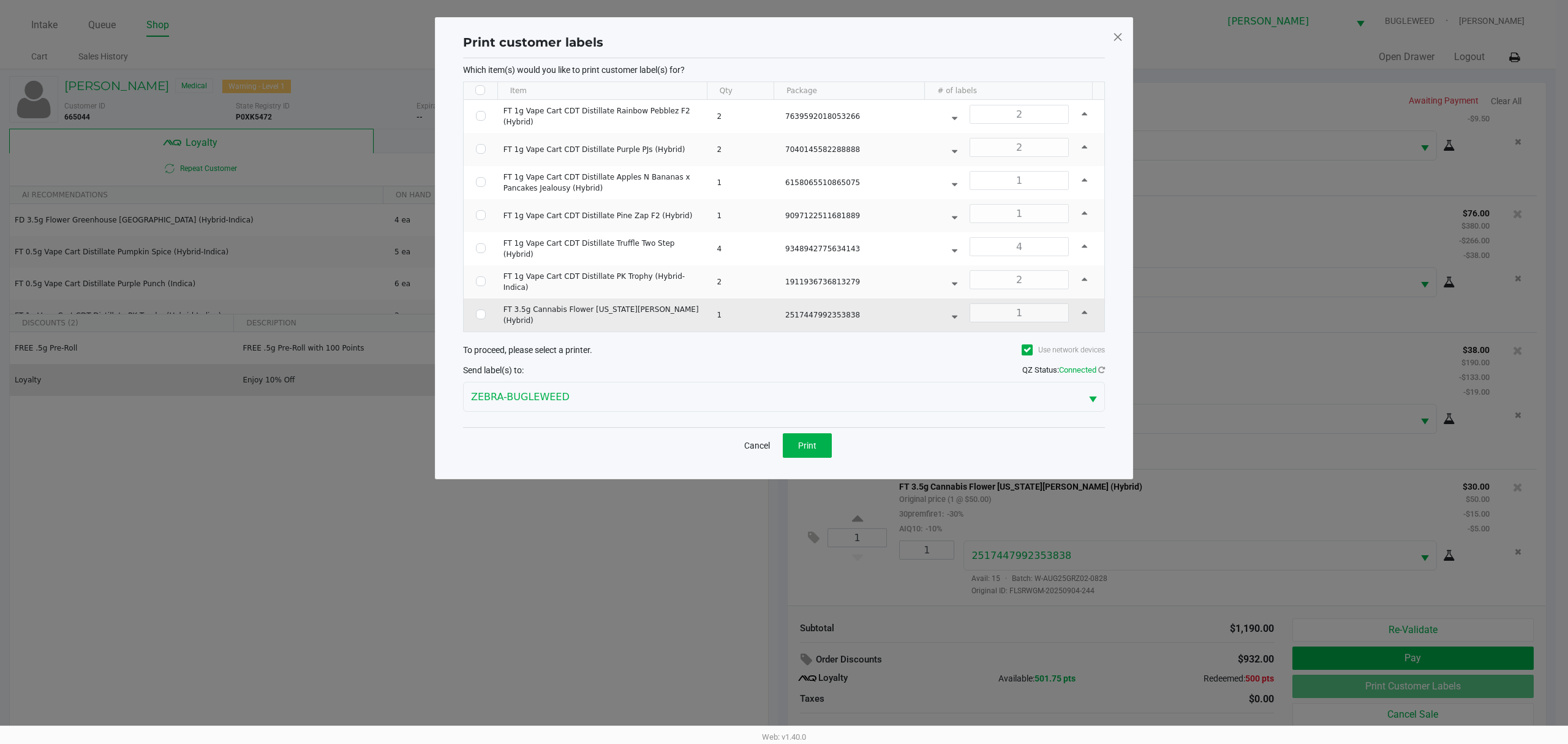
click at [473, 317] on td "Data table" at bounding box center [481, 315] width 34 height 33
click at [478, 319] on input "Select Row" at bounding box center [481, 315] width 10 height 10
checkbox input "true"
click at [812, 448] on span "Print" at bounding box center [808, 446] width 18 height 10
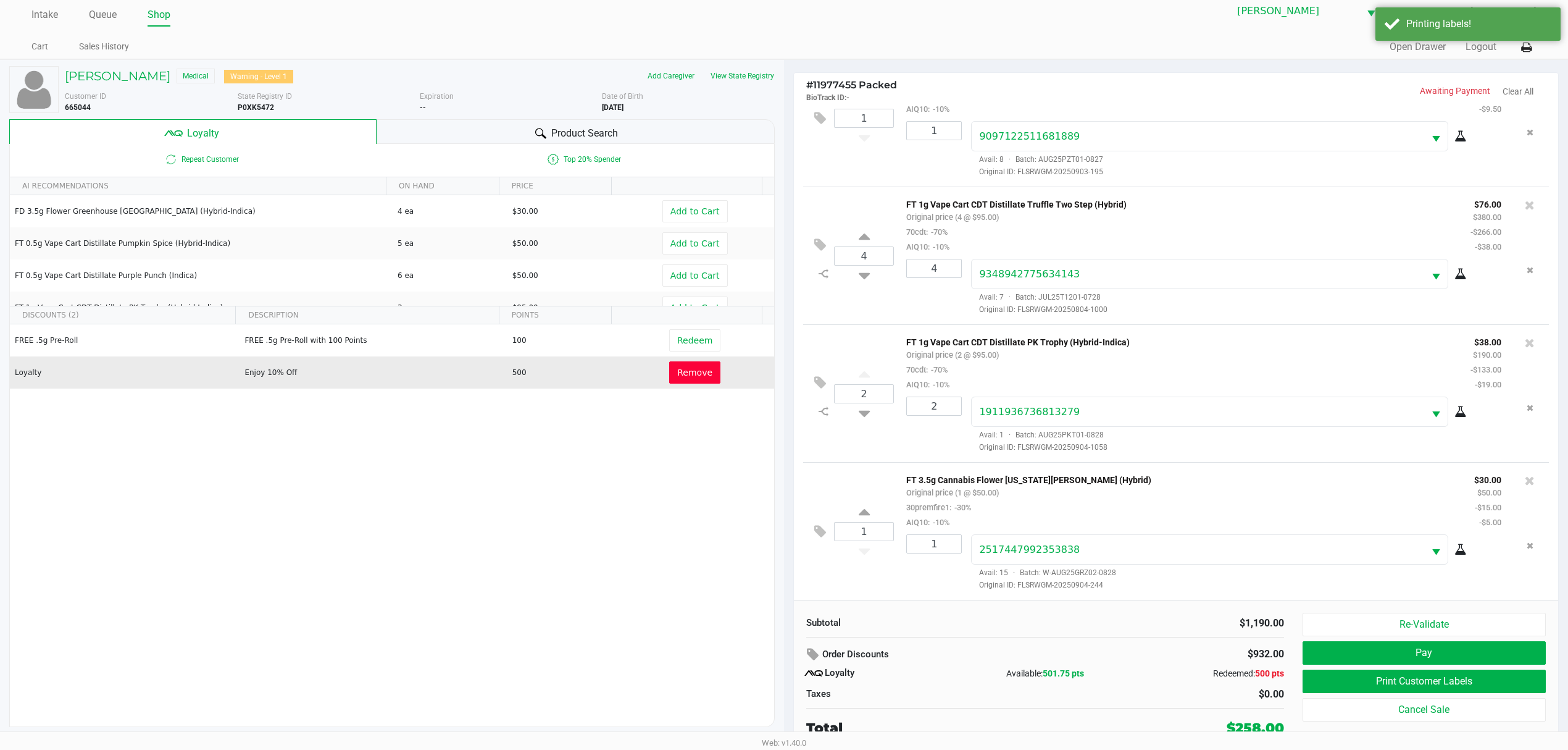
scroll to position [13, 0]
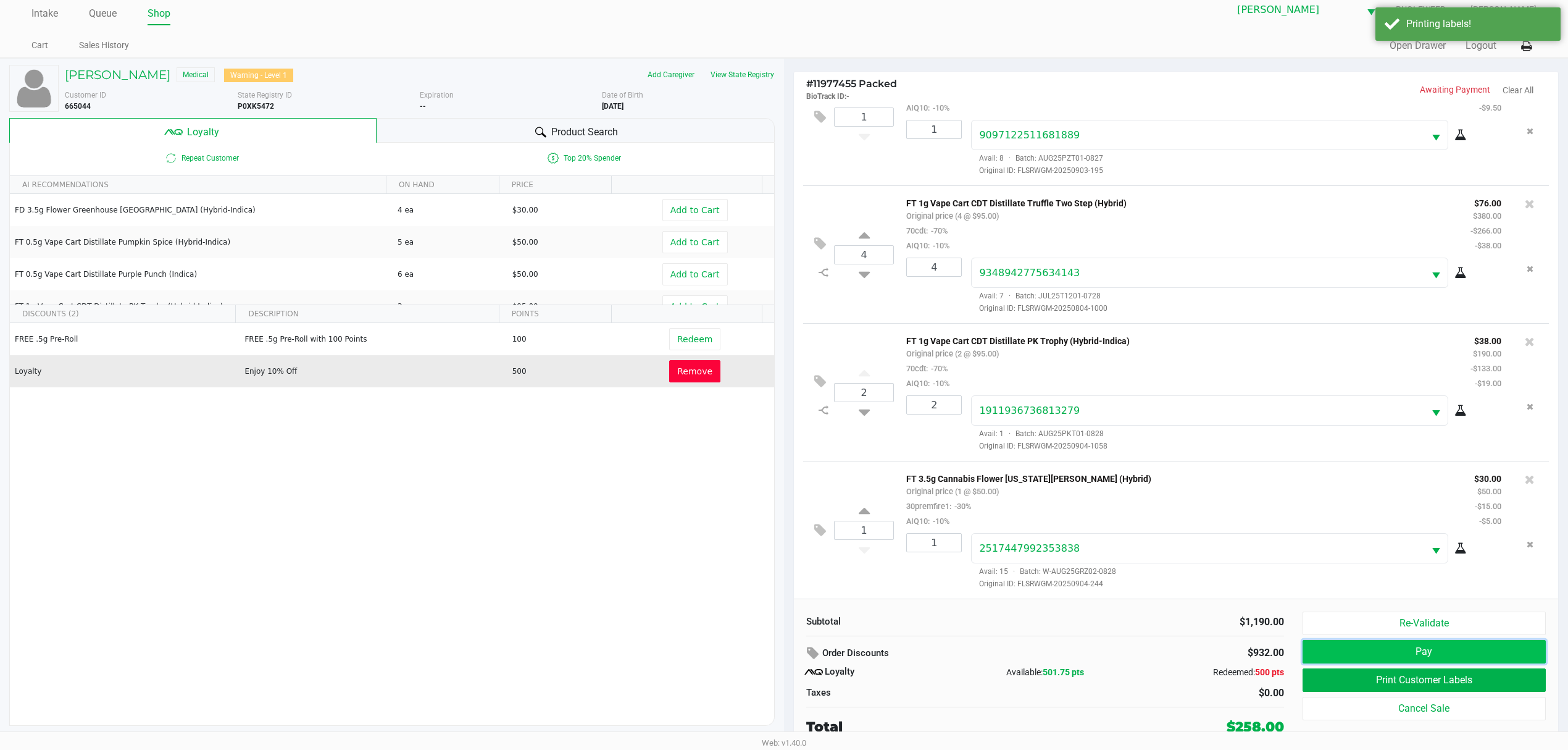
click at [1450, 652] on button "Pay" at bounding box center [1424, 652] width 243 height 23
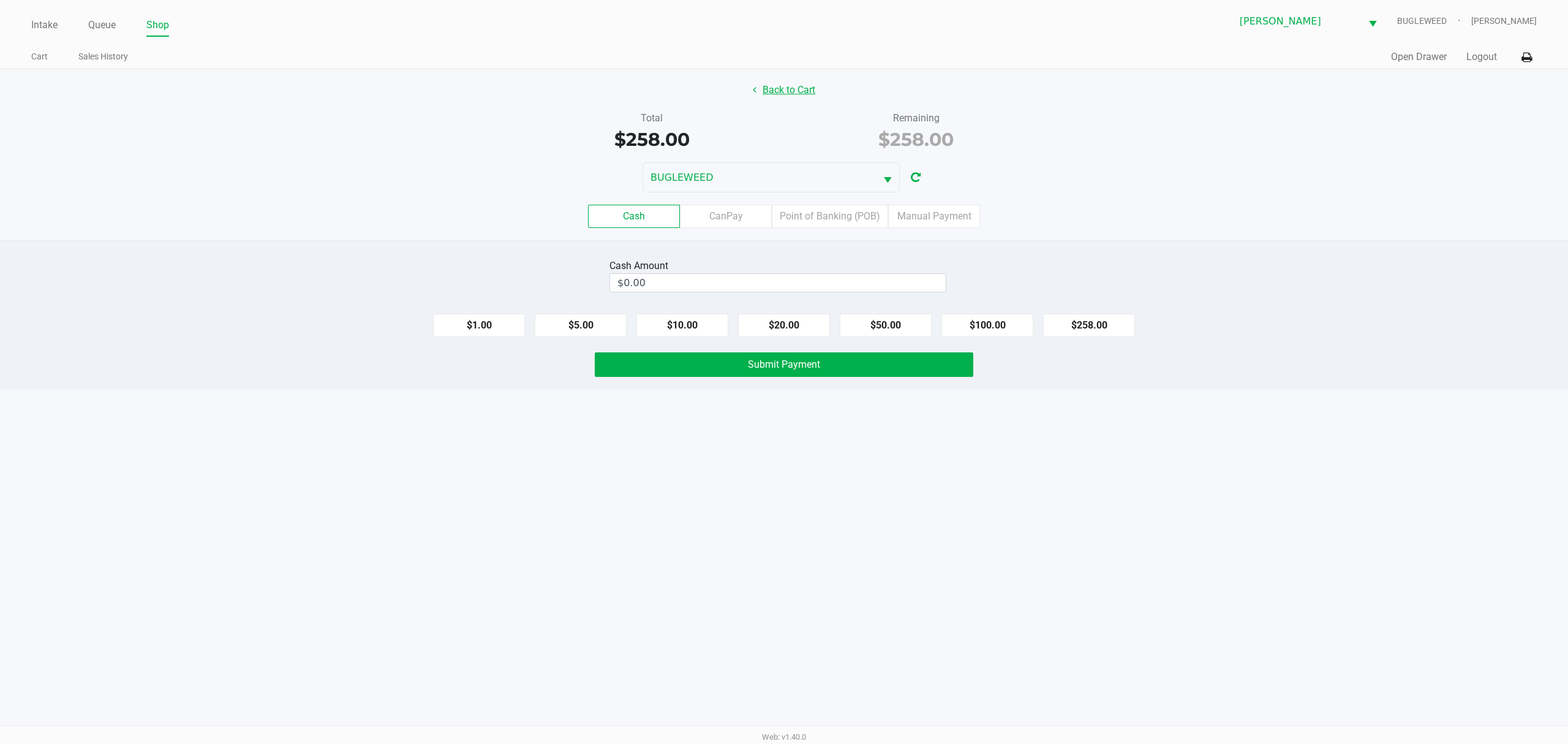
click at [794, 91] on button "Back to Cart" at bounding box center [784, 90] width 78 height 23
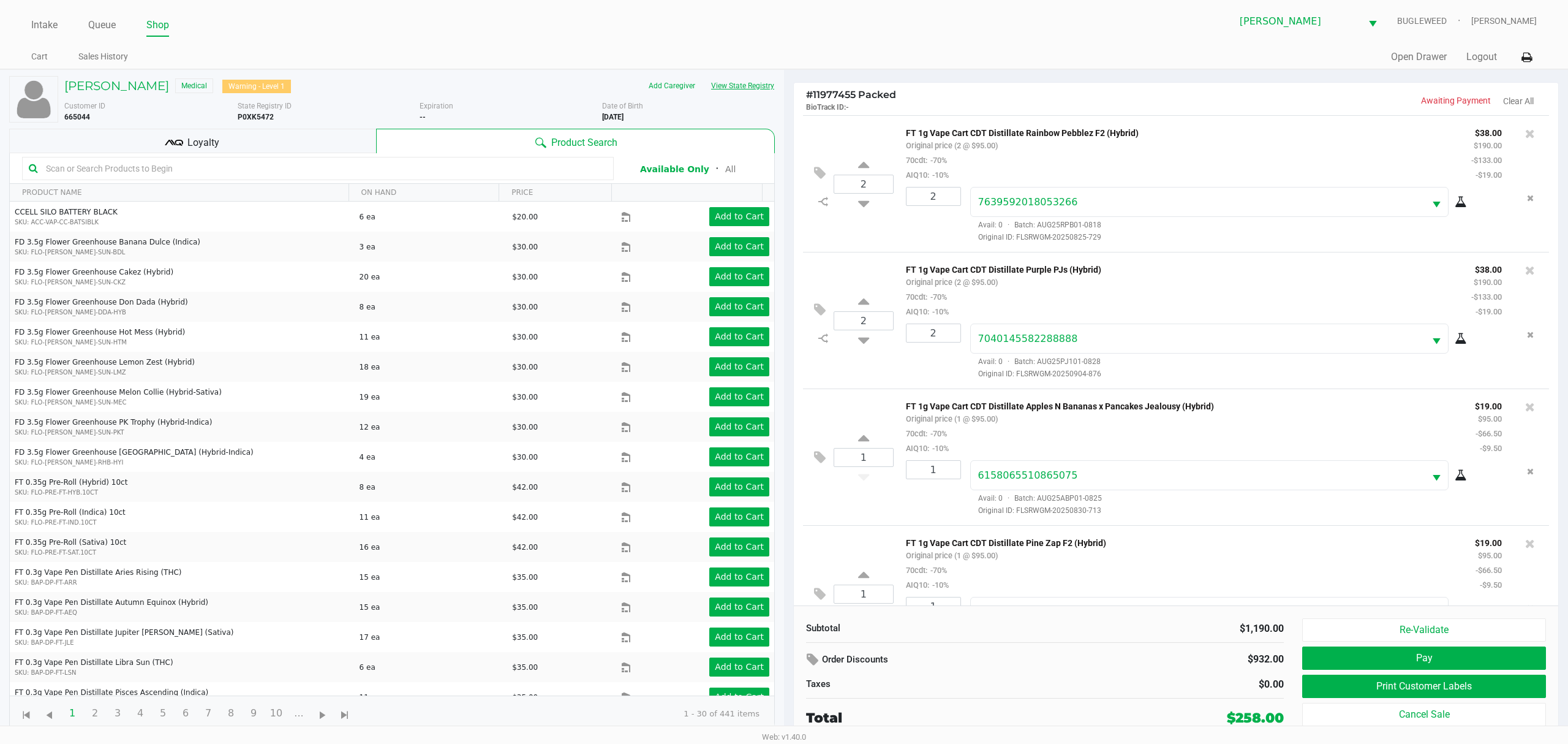
click at [730, 82] on button "View State Registry" at bounding box center [739, 86] width 71 height 20
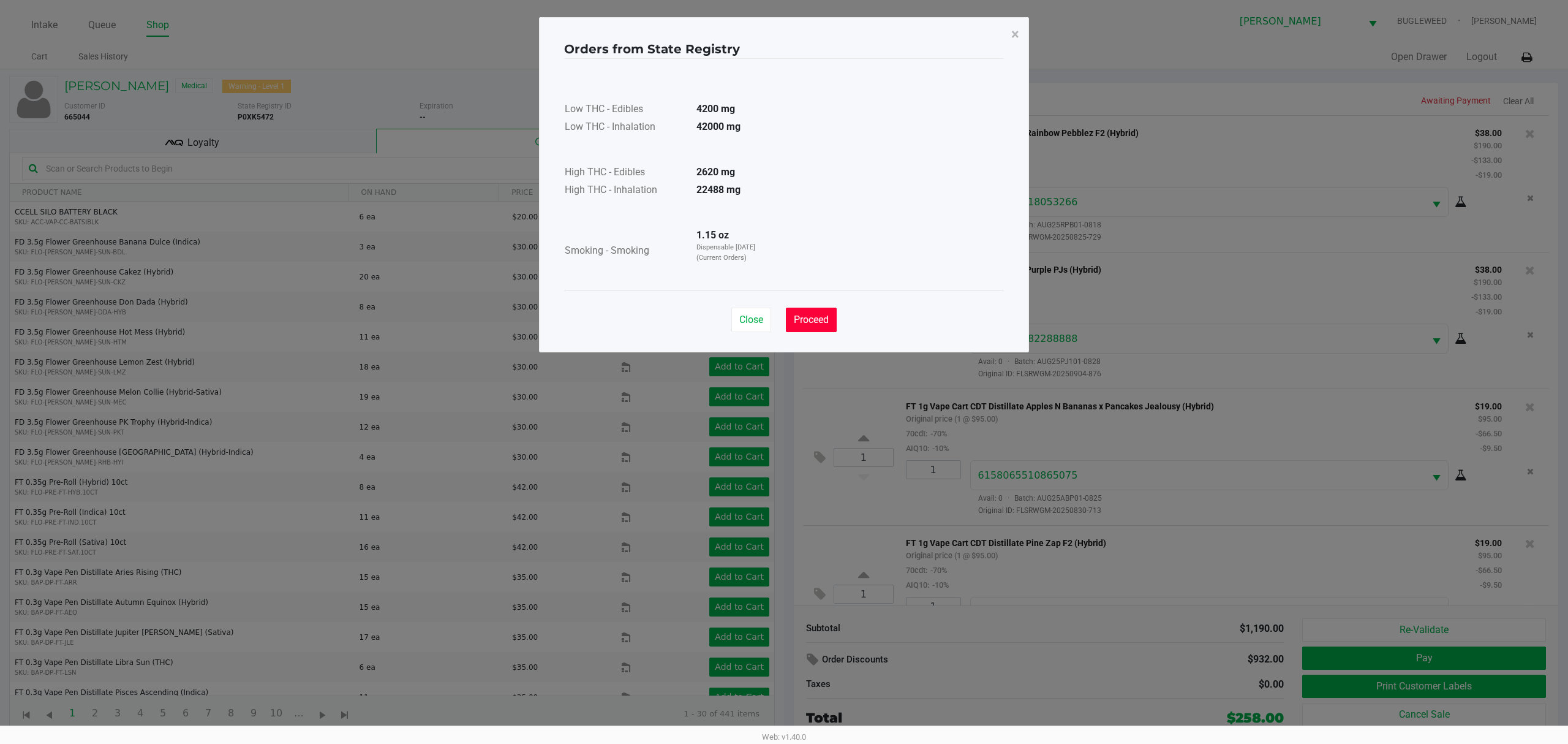
click at [798, 324] on span "Proceed" at bounding box center [811, 320] width 35 height 12
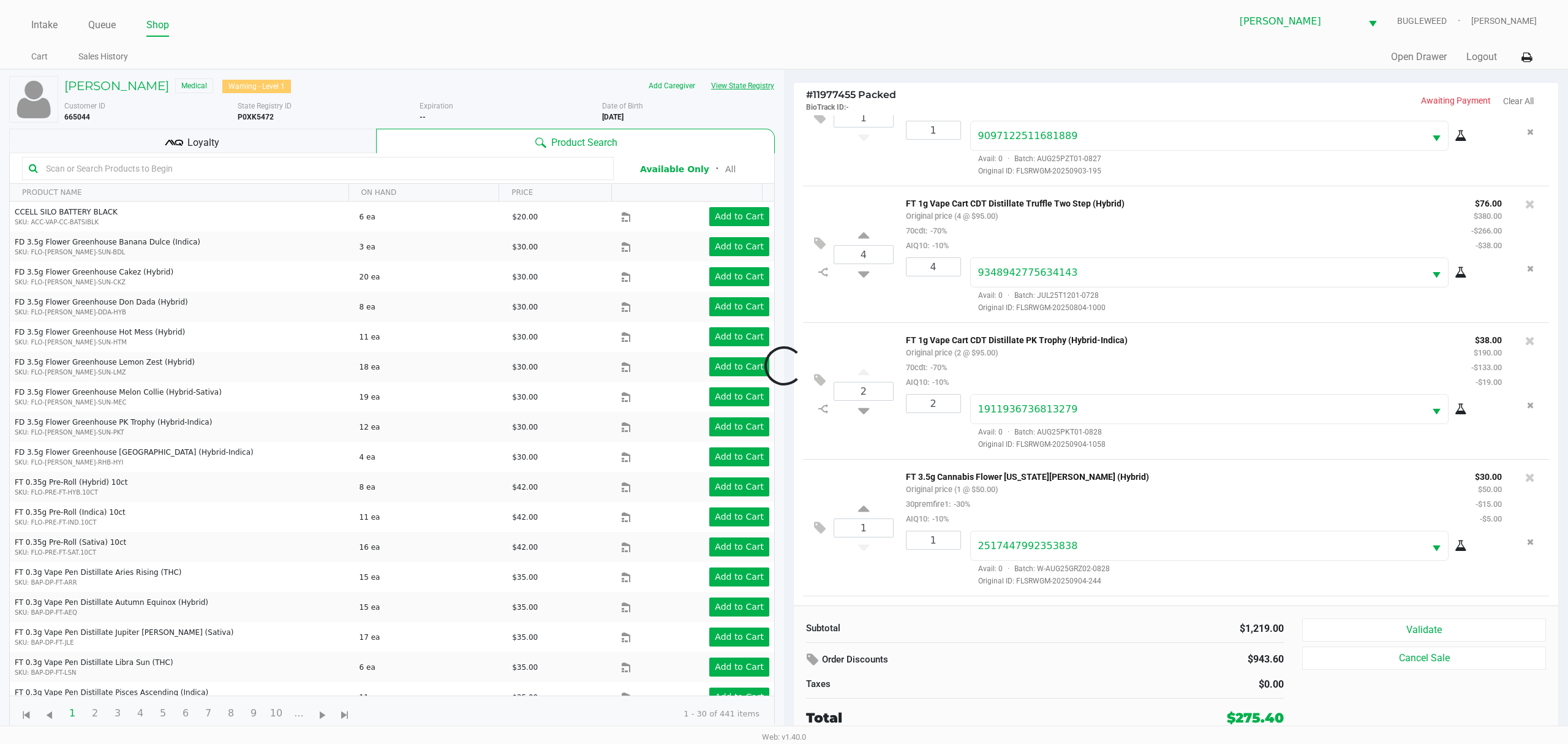
scroll to position [614, 0]
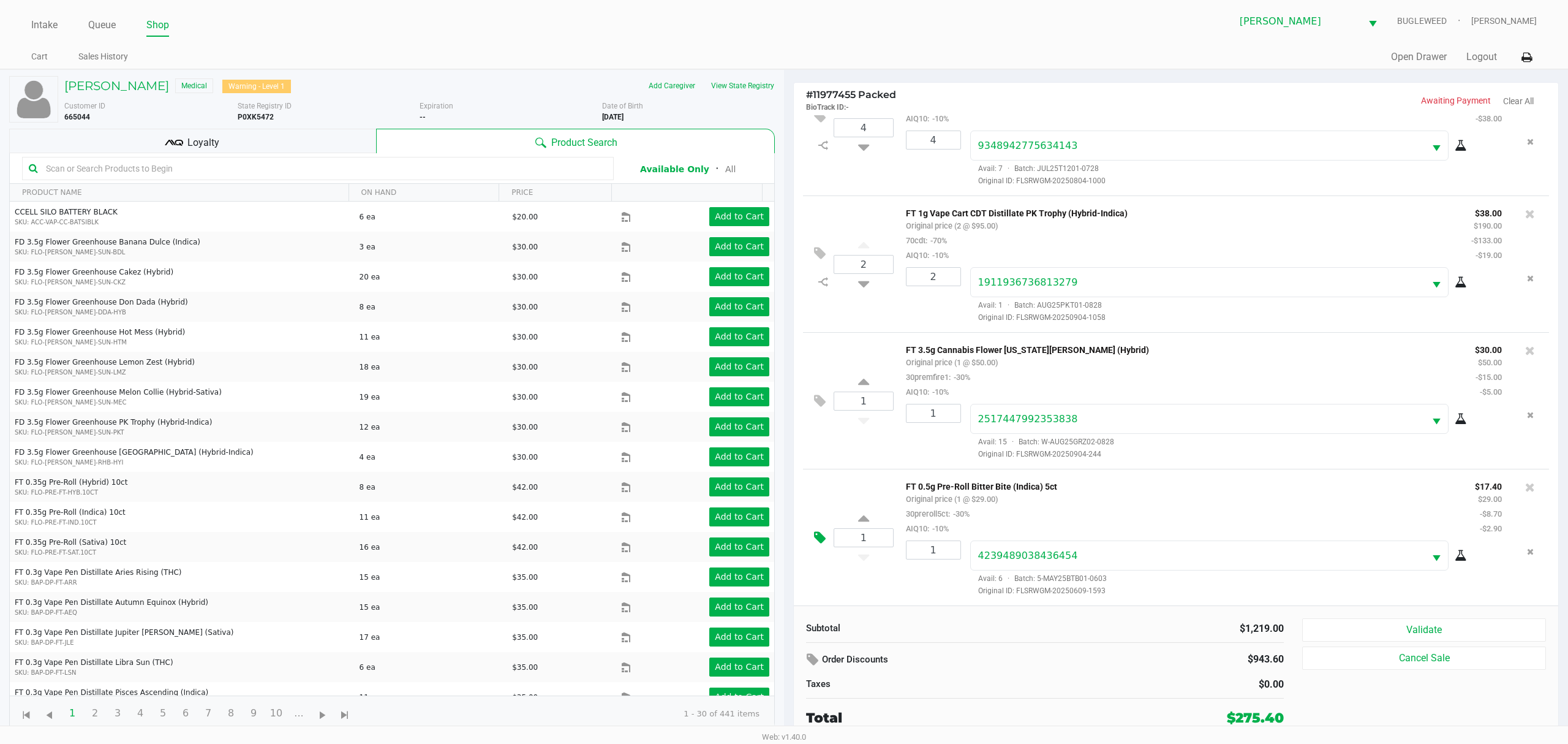
click at [817, 540] on icon at bounding box center [820, 537] width 12 height 14
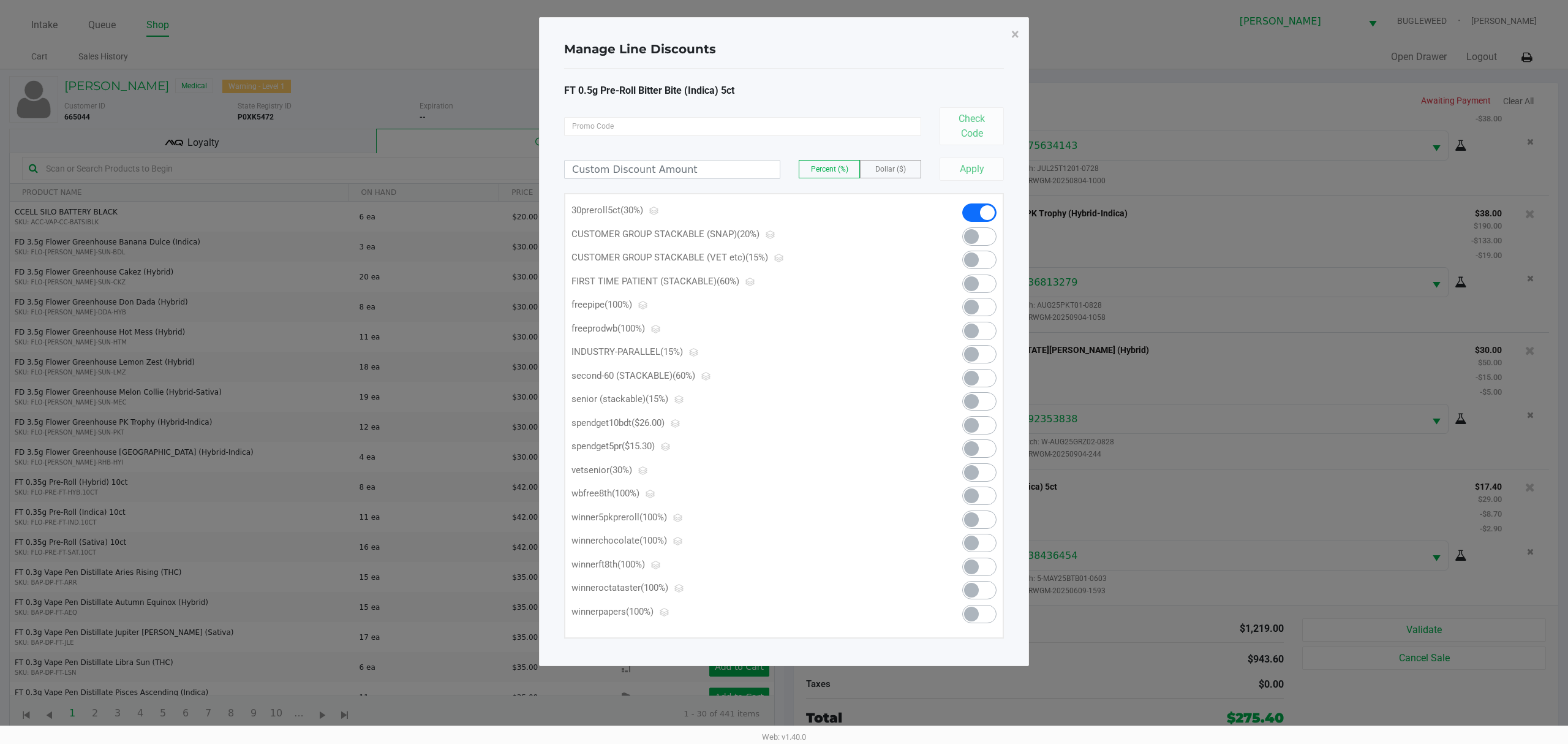
click at [970, 447] on span at bounding box center [972, 448] width 15 height 15
click at [1011, 36] on span "×" at bounding box center [1015, 34] width 8 height 17
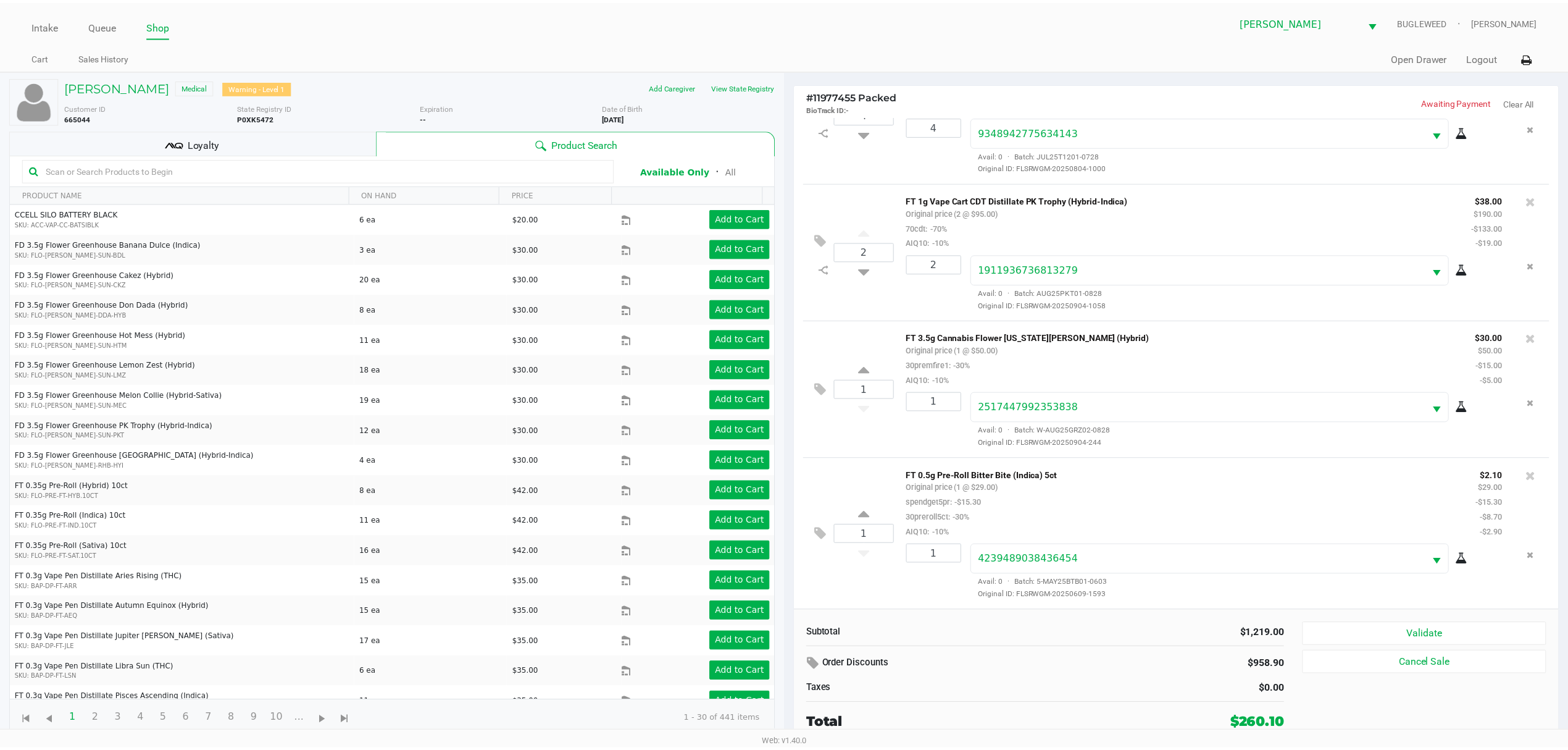
scroll to position [634, 0]
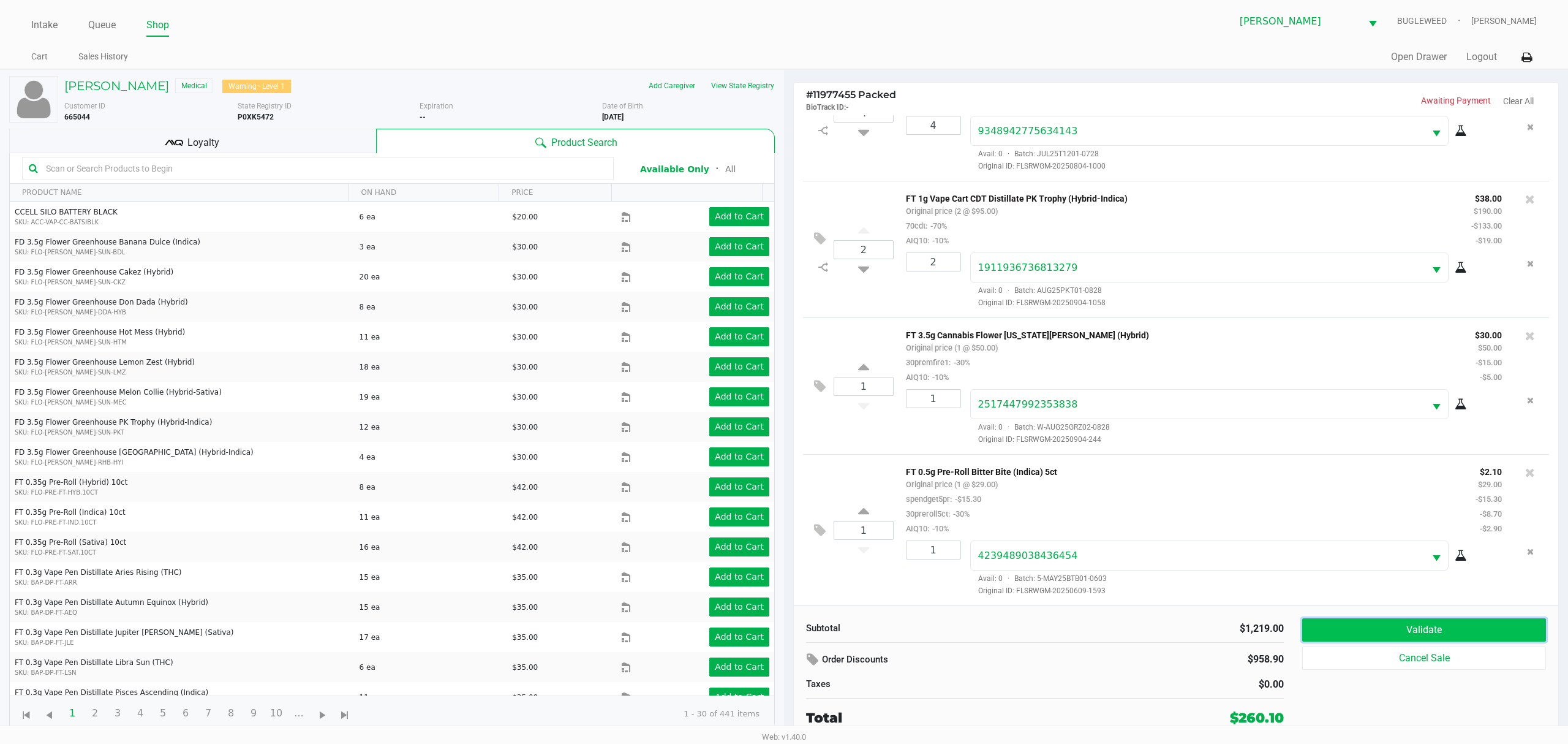
click at [1408, 640] on button "Validate" at bounding box center [1424, 630] width 244 height 23
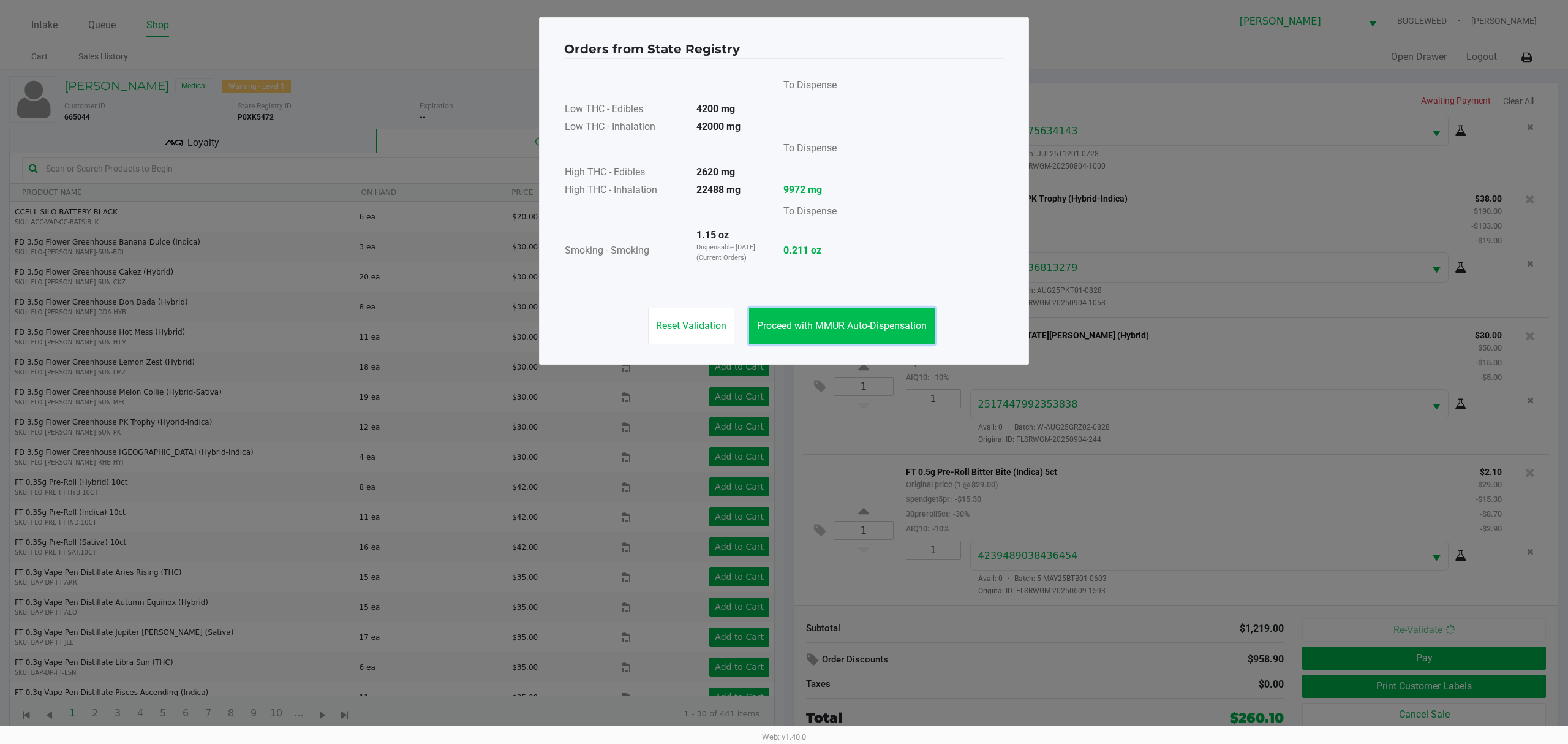
click at [831, 334] on button "Proceed with MMUR Auto-Dispensation" at bounding box center [842, 326] width 186 height 37
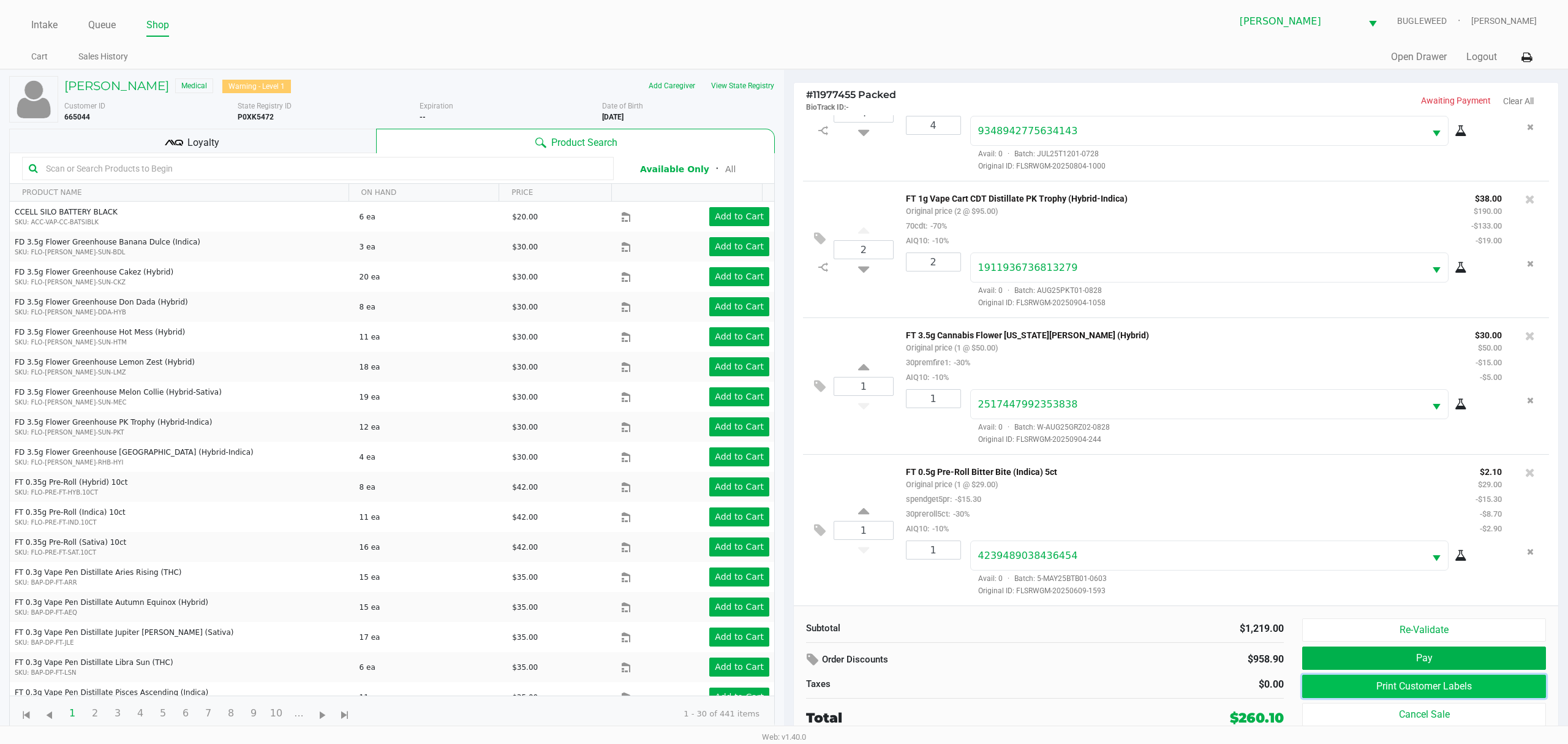
click at [1326, 682] on button "Print Customer Labels" at bounding box center [1424, 686] width 244 height 23
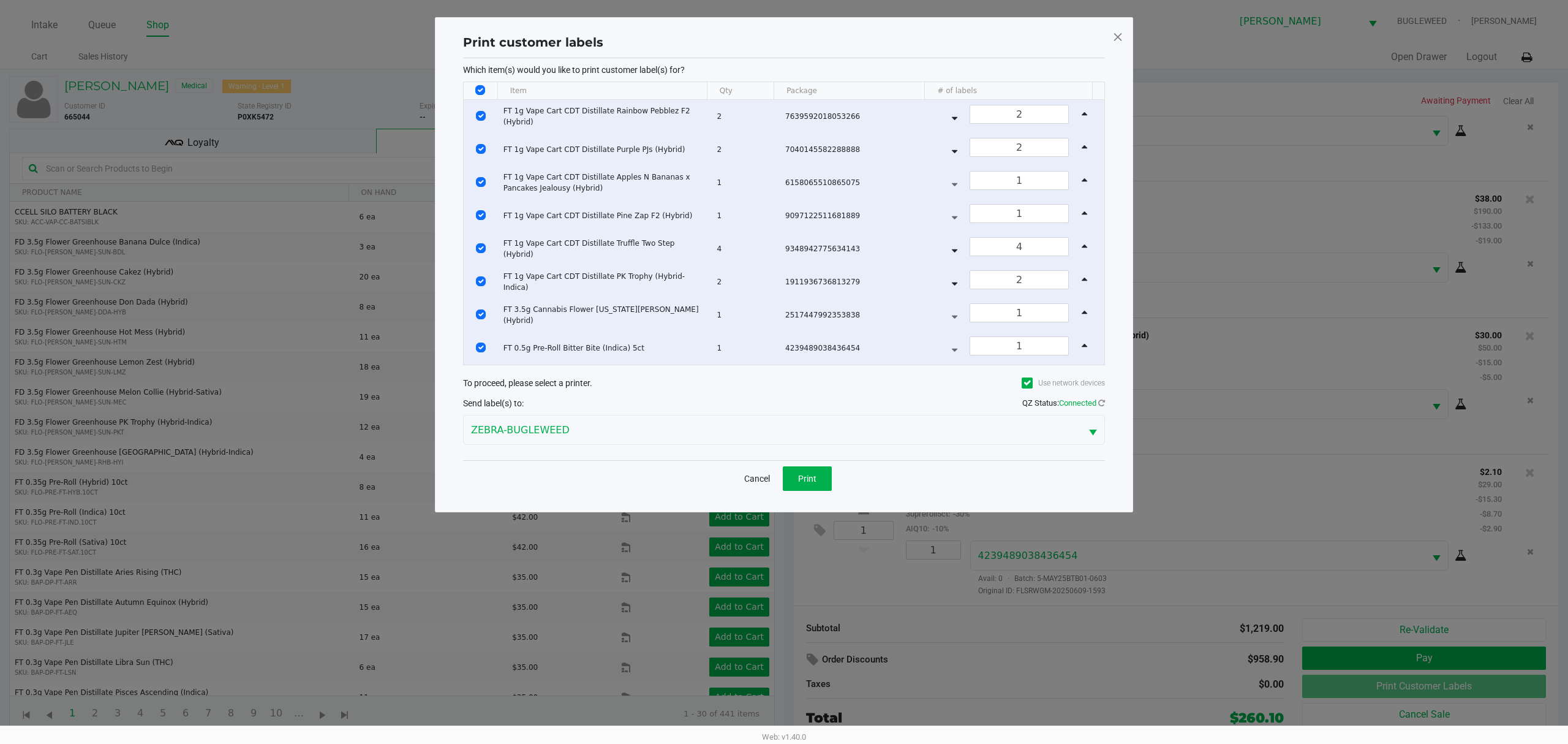
click at [478, 93] on input "Select All Rows" at bounding box center [481, 91] width 10 height 10
checkbox input "false"
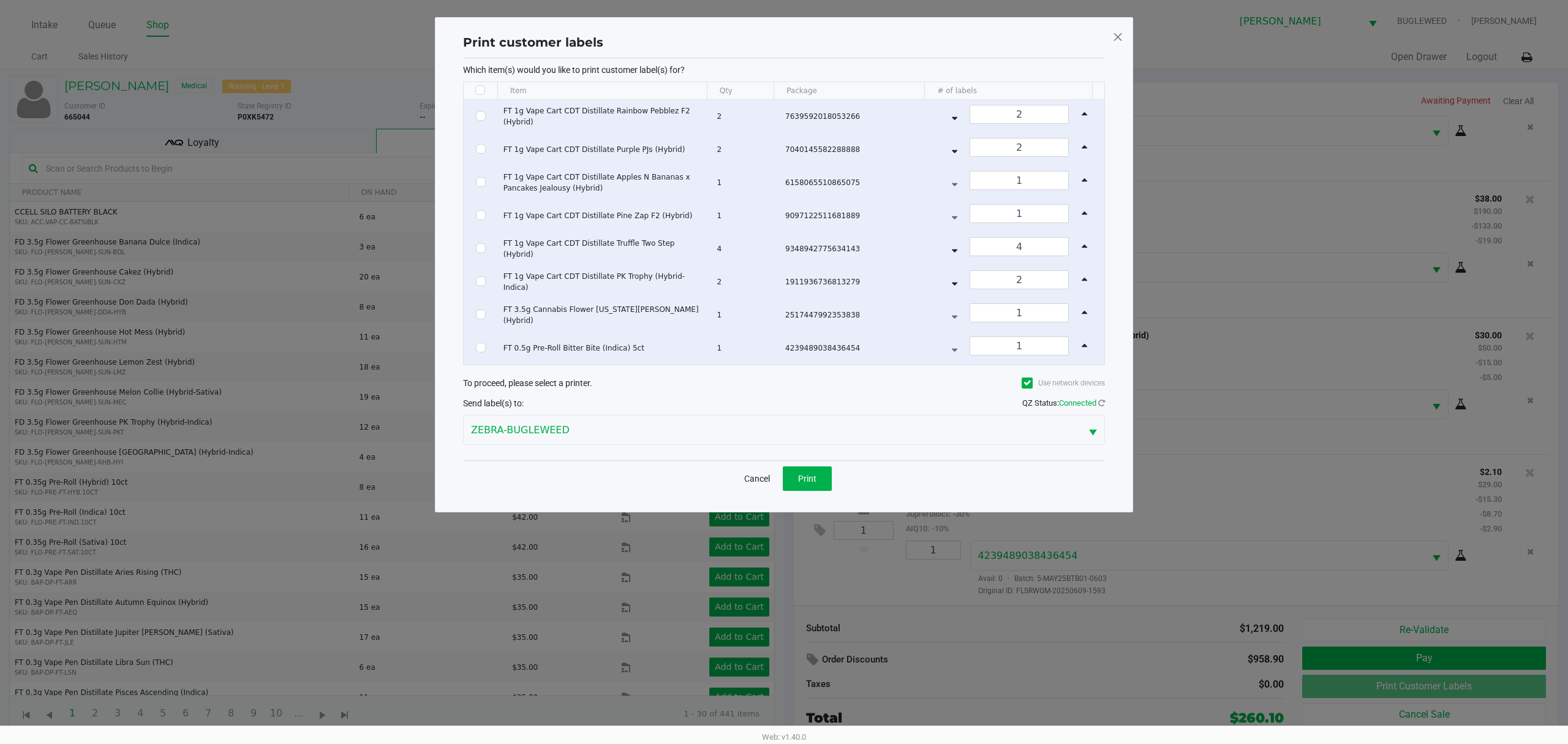
checkbox input "false"
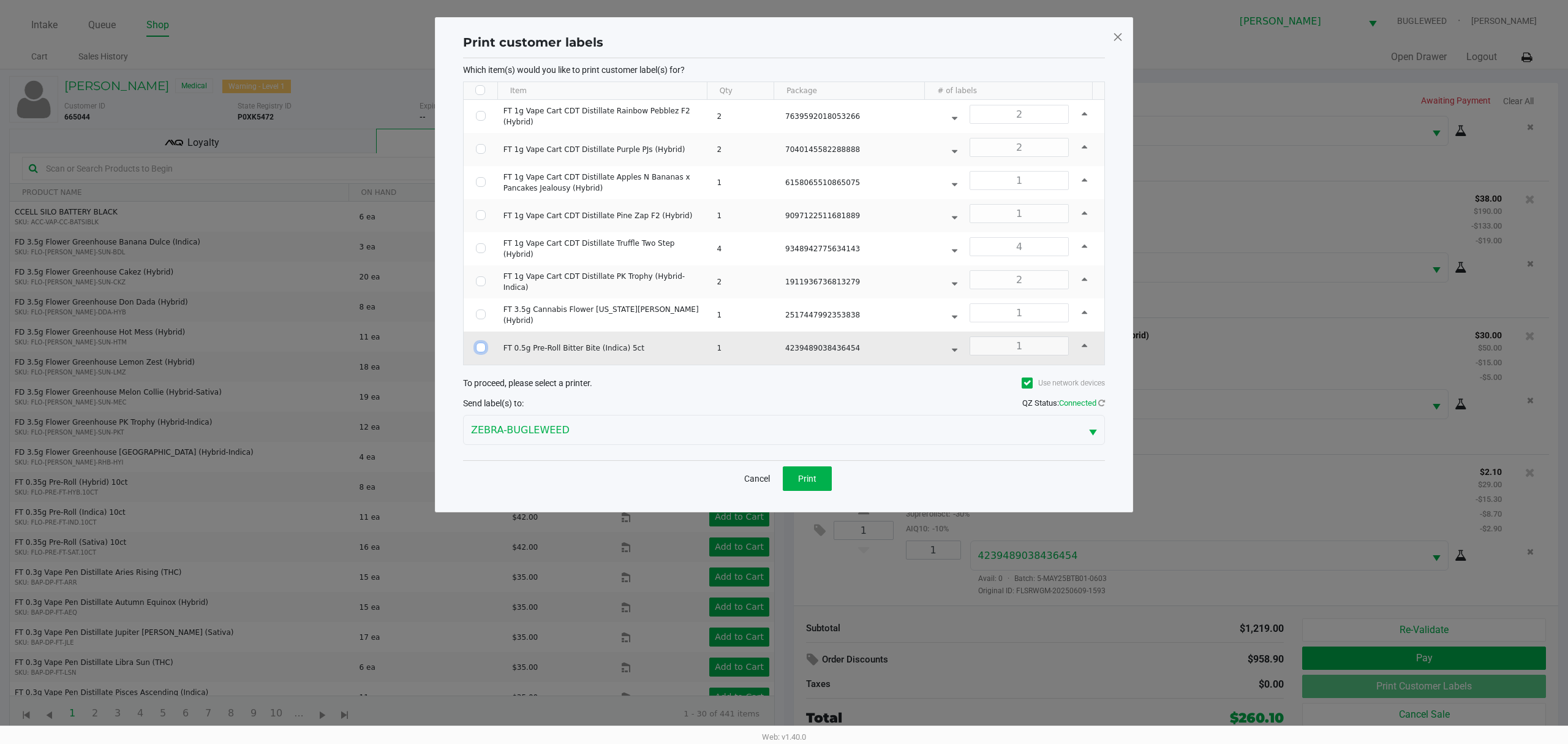
click at [481, 350] on input "Select Row" at bounding box center [481, 348] width 10 height 10
checkbox input "true"
click at [819, 476] on button "Print" at bounding box center [807, 479] width 49 height 25
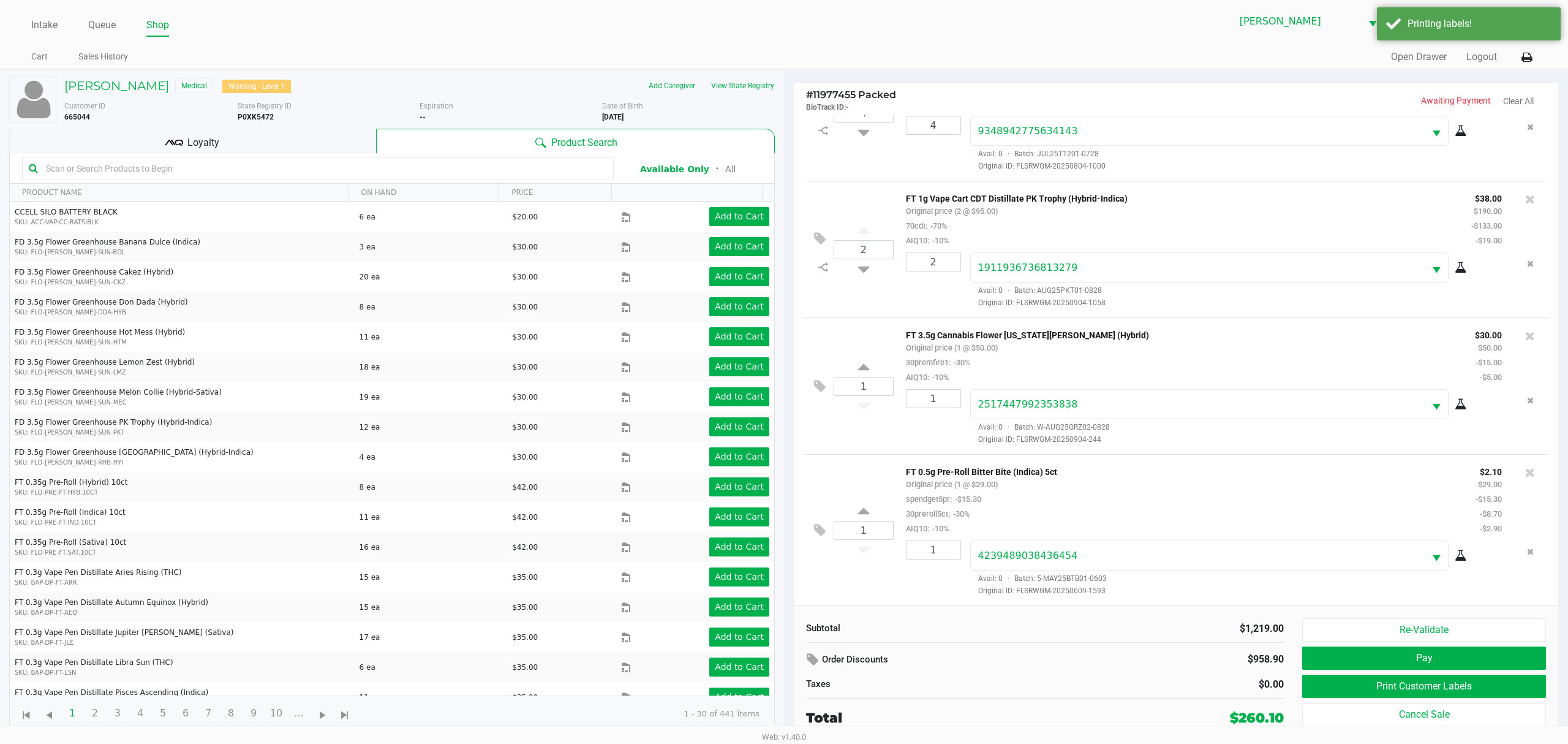
click at [1436, 659] on button "Pay" at bounding box center [1424, 658] width 244 height 23
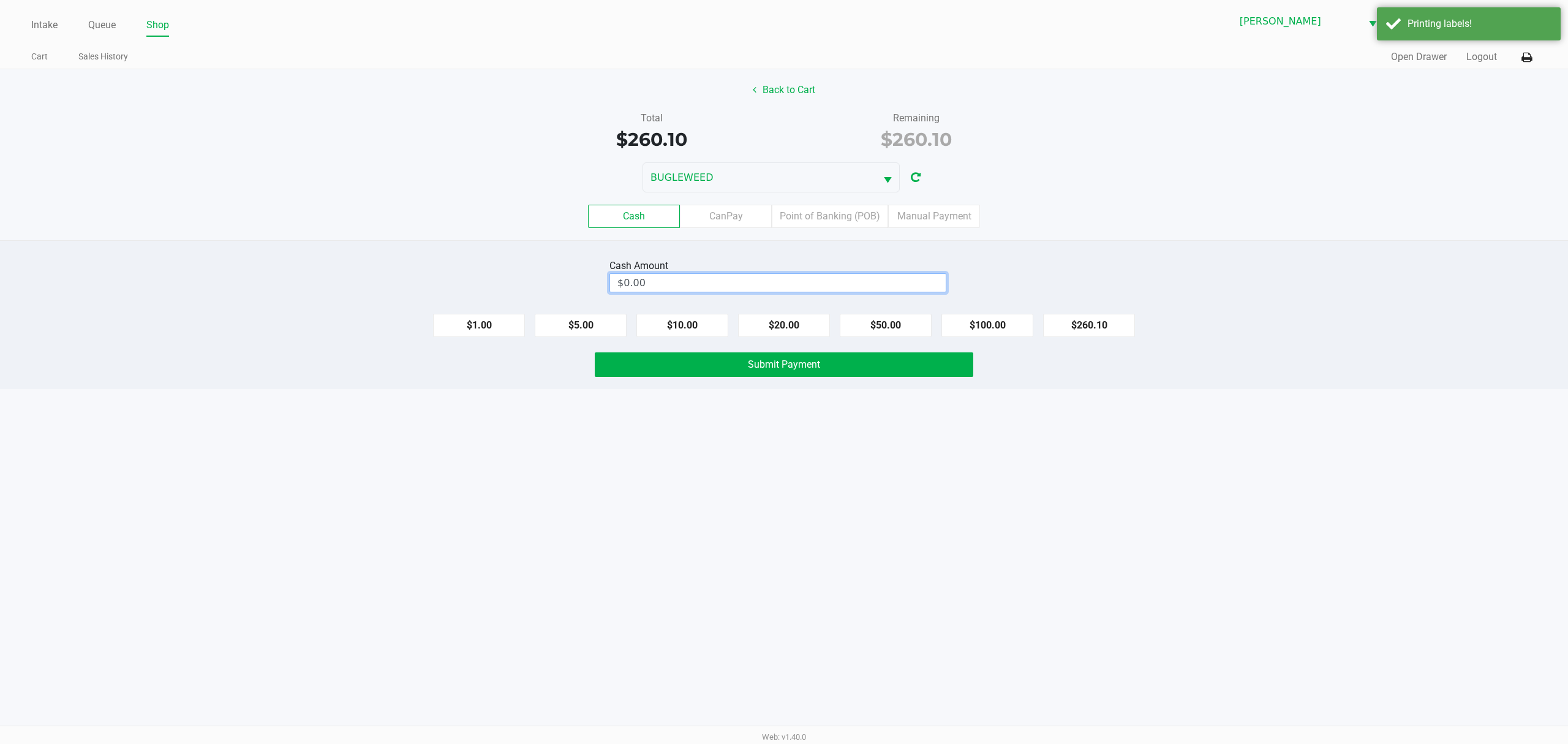
click at [805, 278] on input "$0.00" at bounding box center [778, 282] width 335 height 17
click at [912, 361] on button "Submit Payment" at bounding box center [784, 365] width 379 height 25
type input "$260.10"
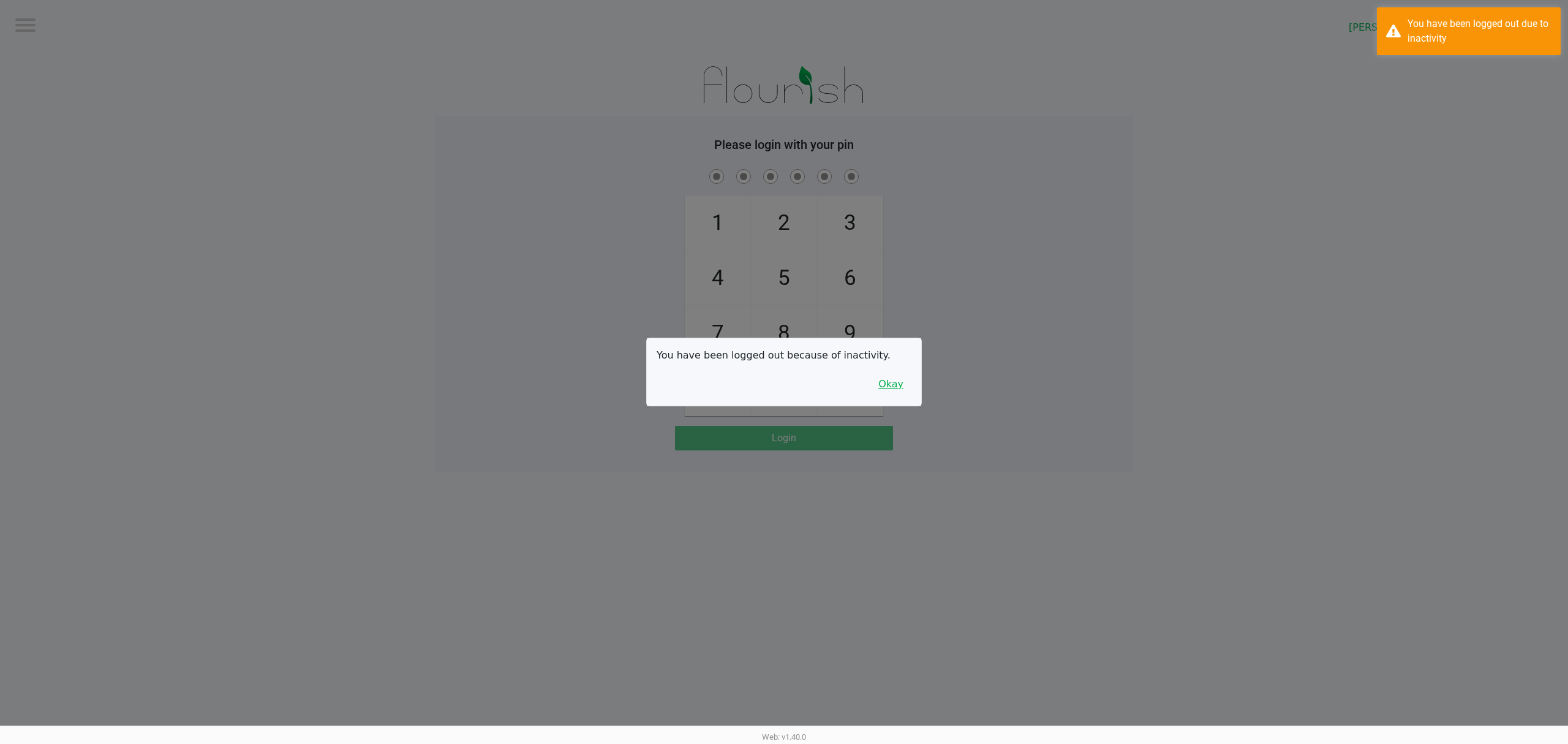
click at [894, 383] on button "Okay" at bounding box center [891, 384] width 41 height 23
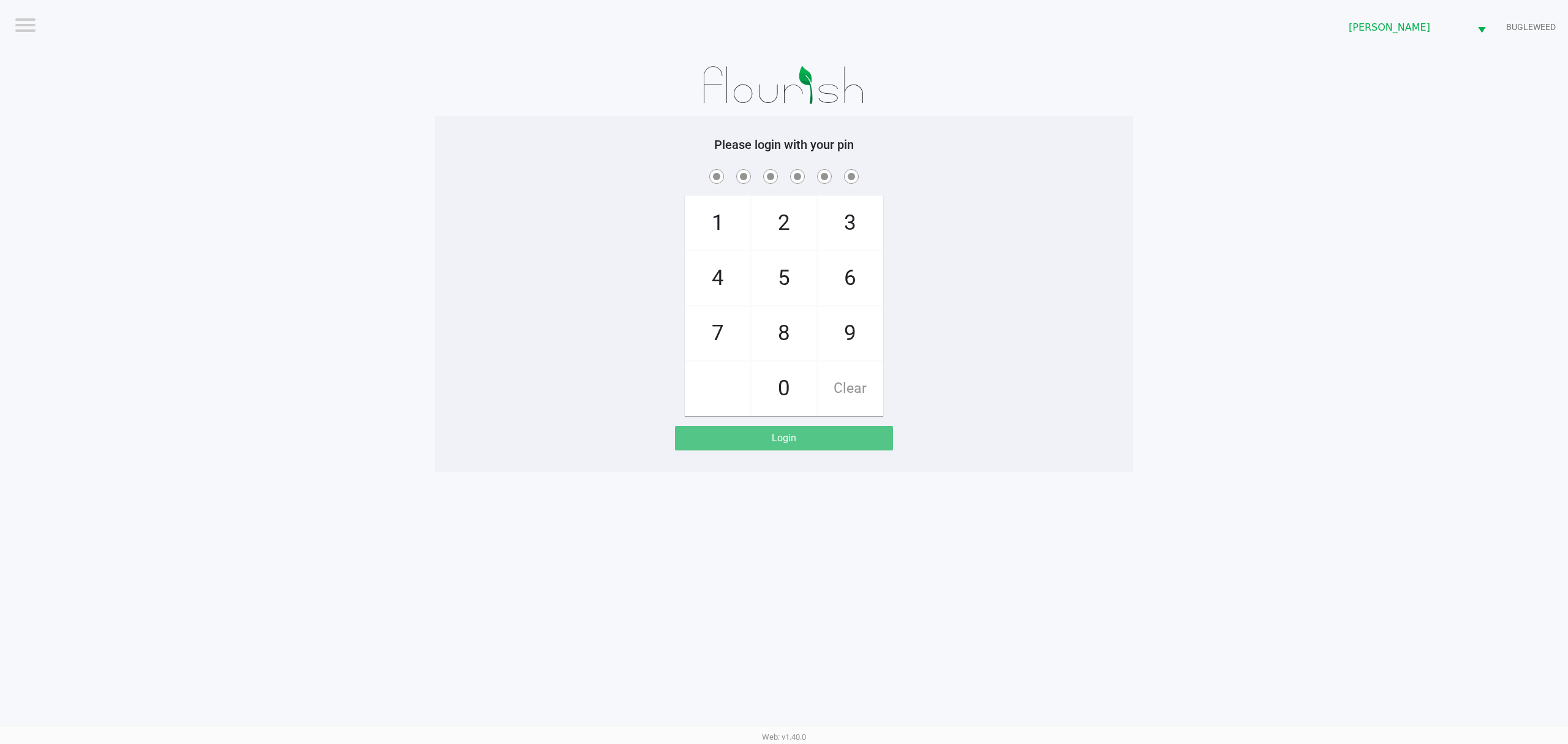
click at [545, 173] on span at bounding box center [784, 176] width 680 height 19
checkbox input "true"
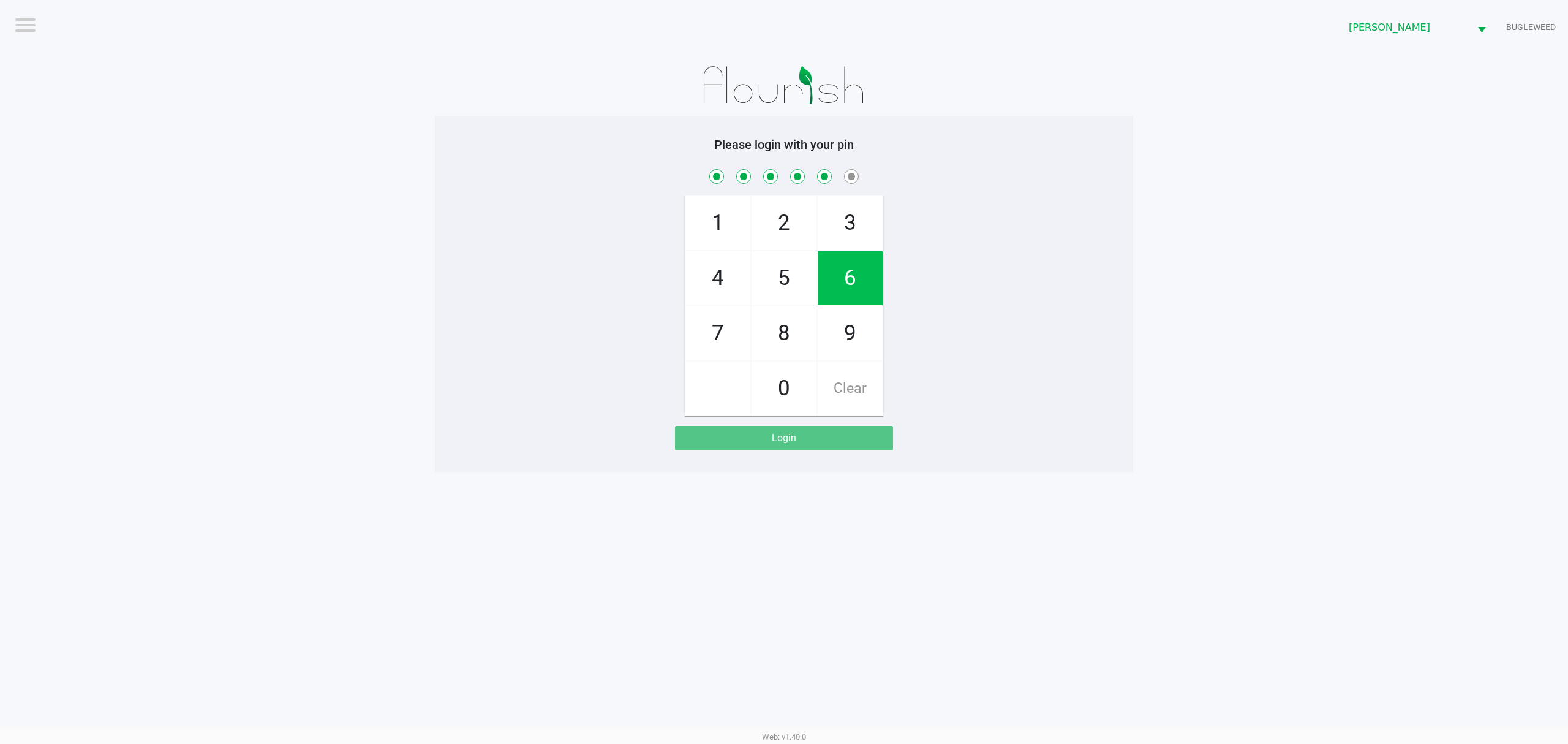
checkbox input "true"
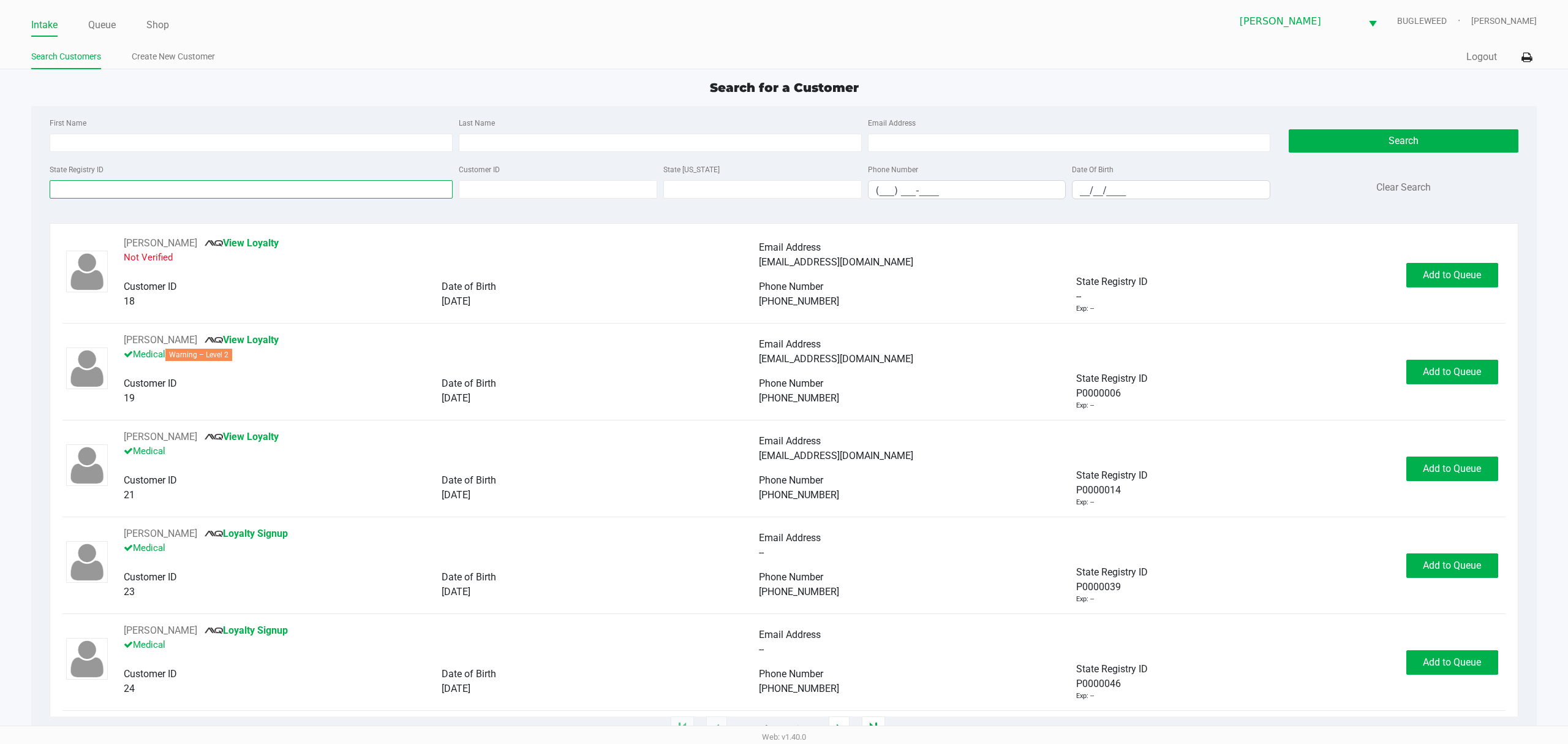
click at [168, 186] on input "State Registry ID" at bounding box center [252, 189] width 403 height 18
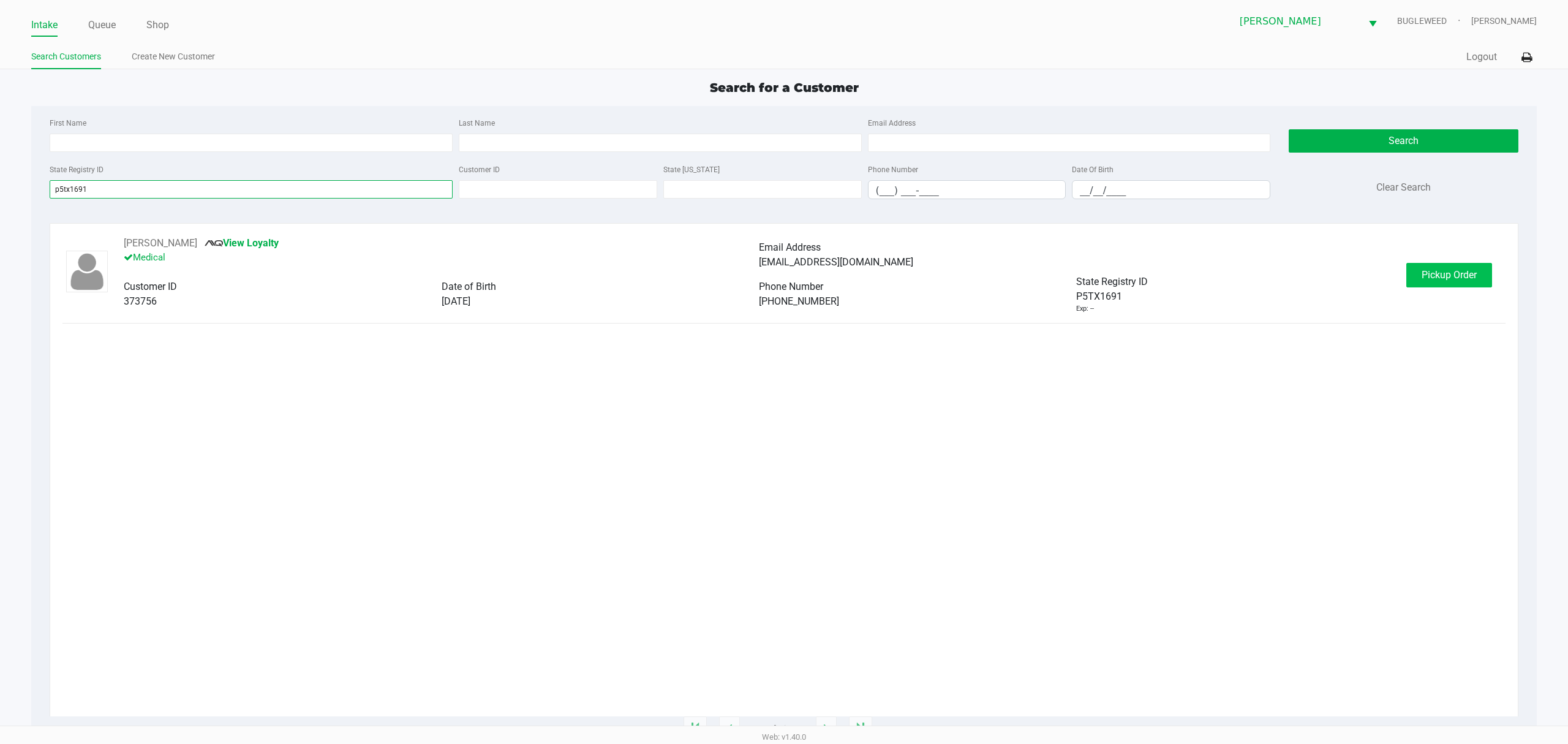
type input "p5tx1691"
click at [1468, 280] on span "Pickup Order" at bounding box center [1449, 275] width 55 height 12
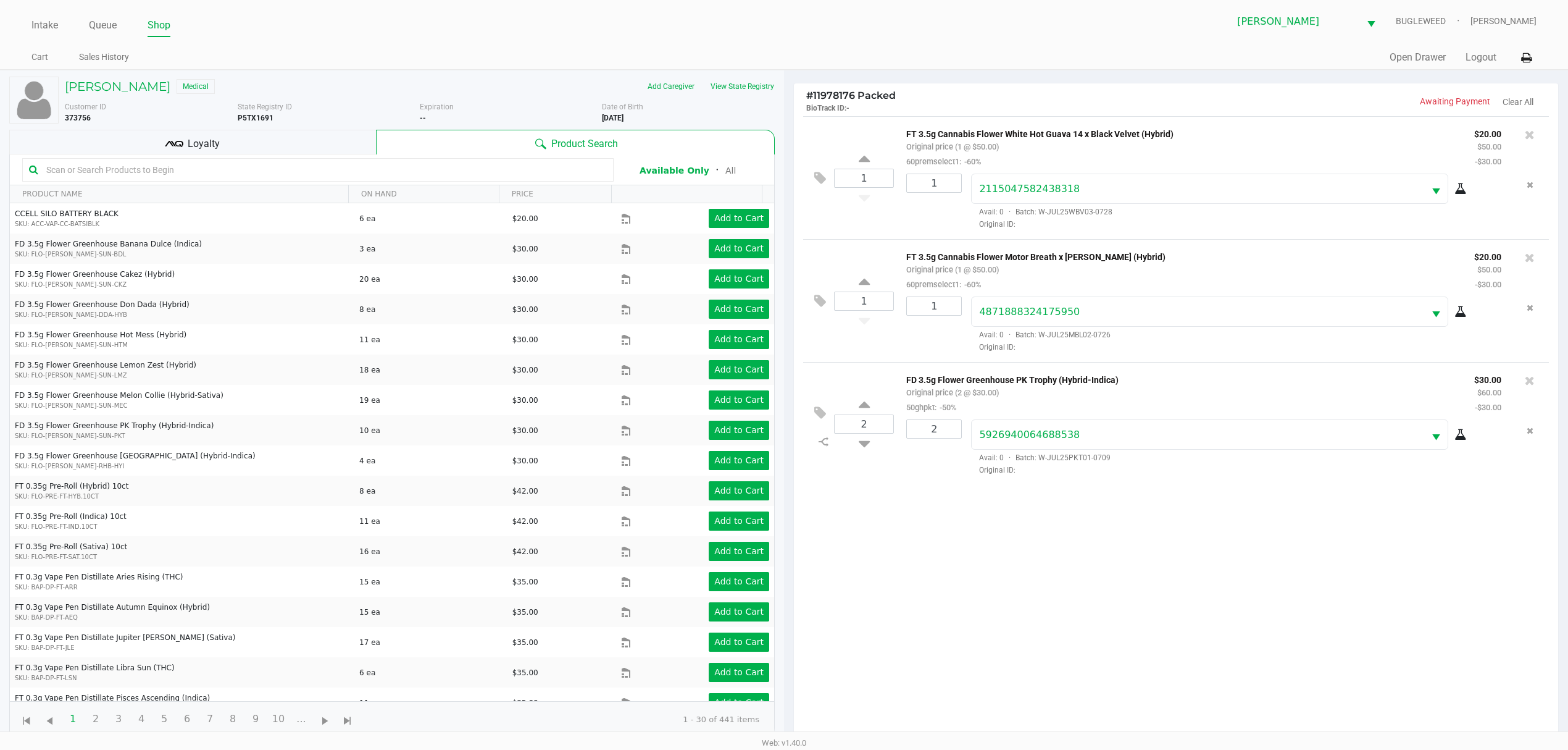
click at [288, 153] on div "Loyalty" at bounding box center [192, 142] width 366 height 25
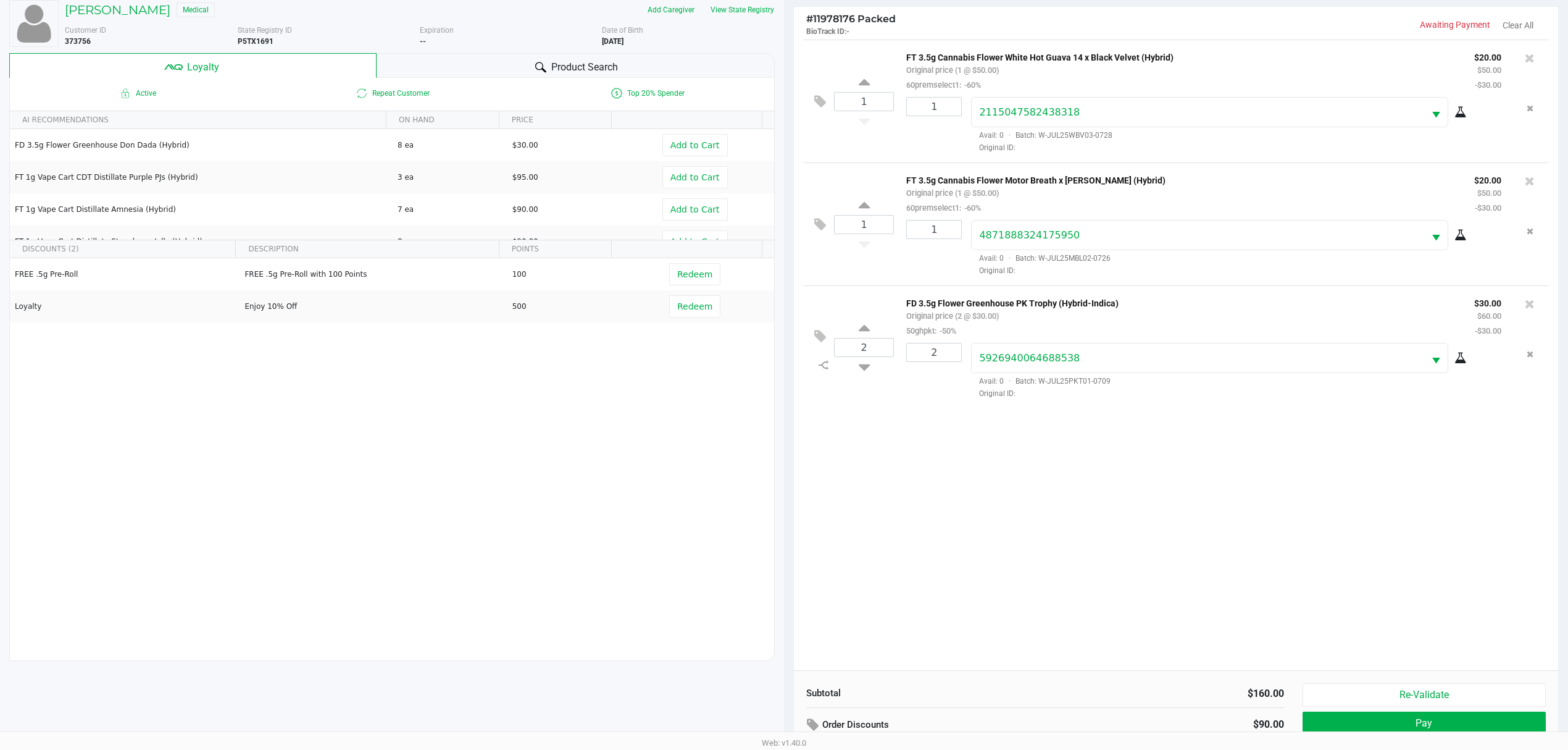
scroll to position [150, 0]
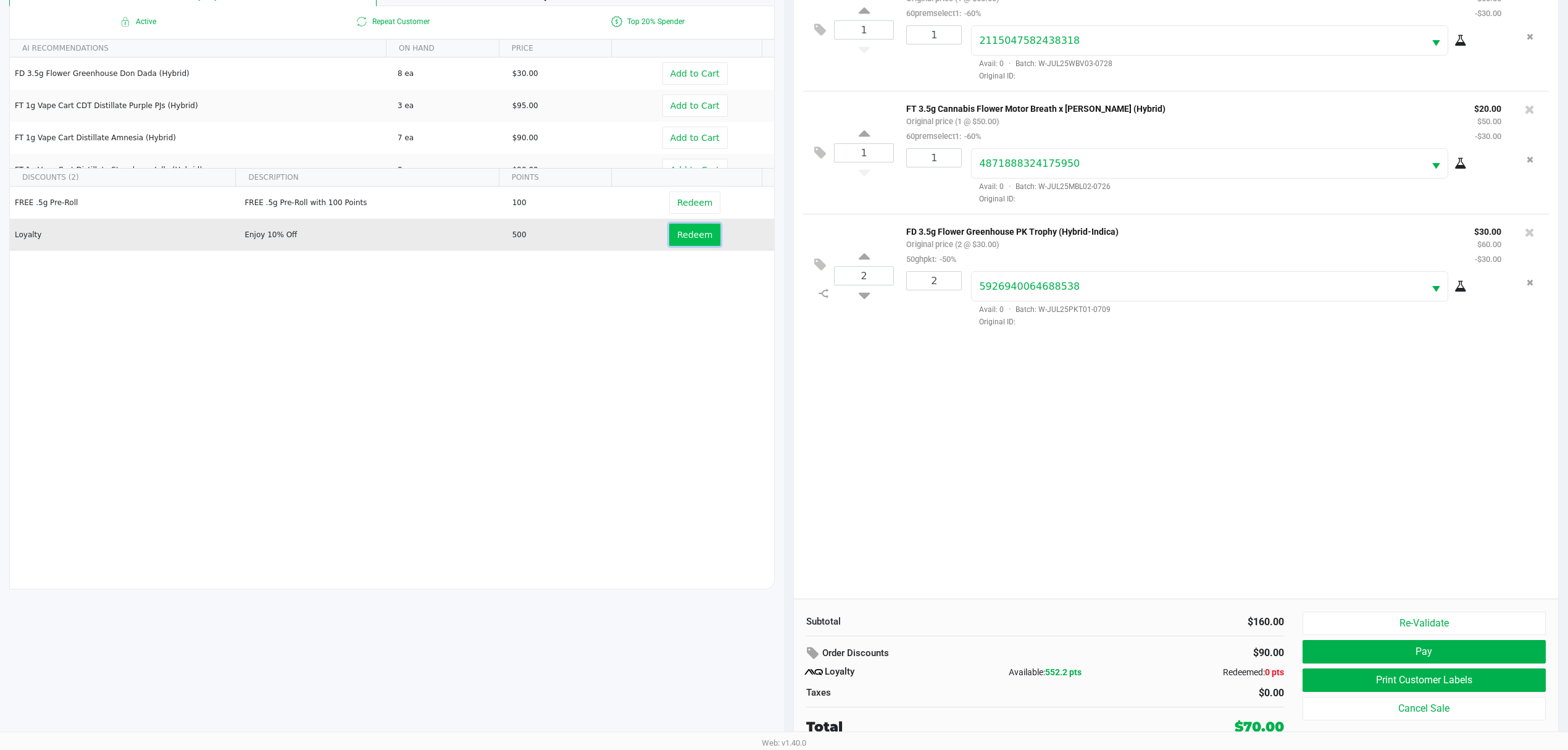
click at [689, 234] on span "Redeem" at bounding box center [695, 235] width 35 height 10
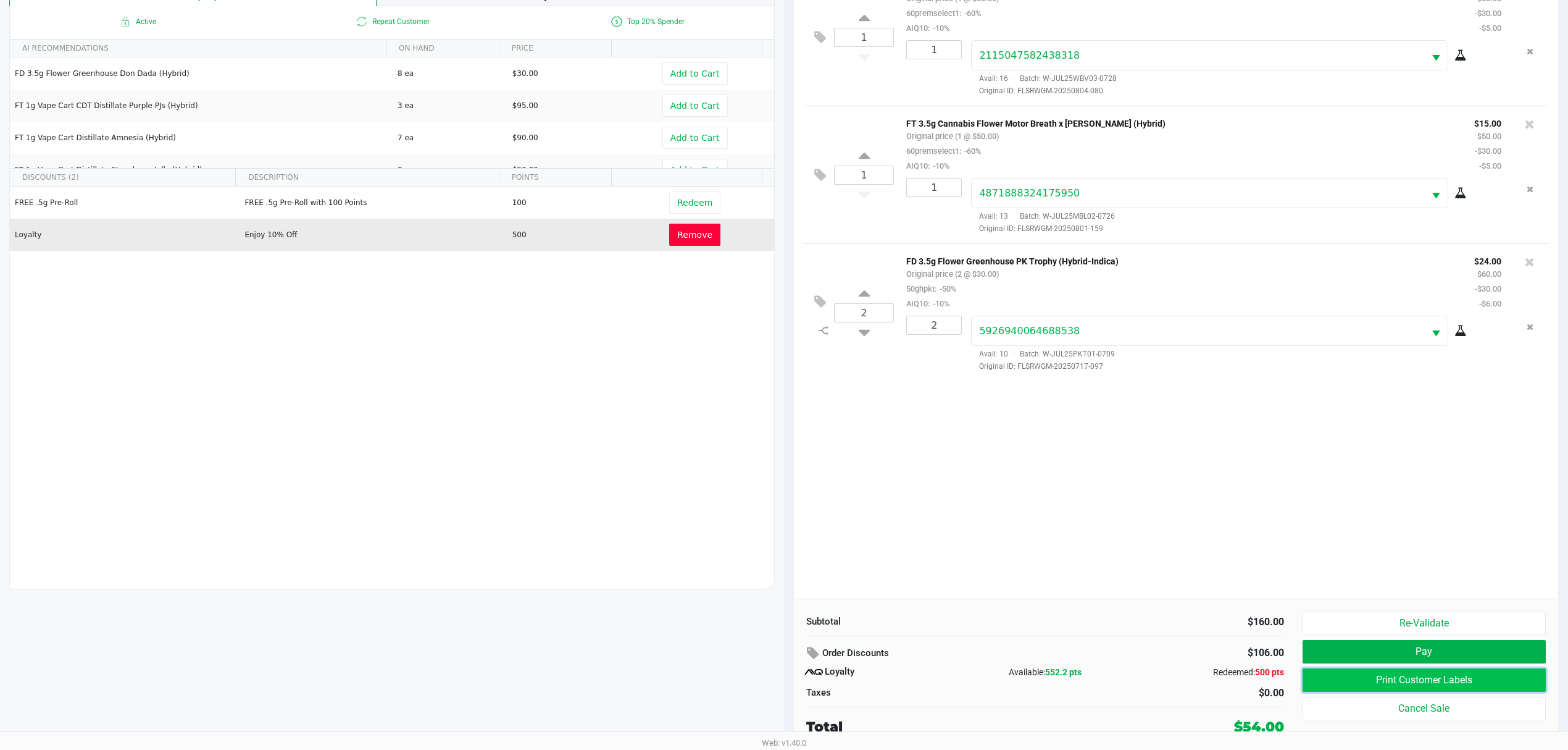
click at [1360, 685] on button "Print Customer Labels" at bounding box center [1424, 680] width 243 height 23
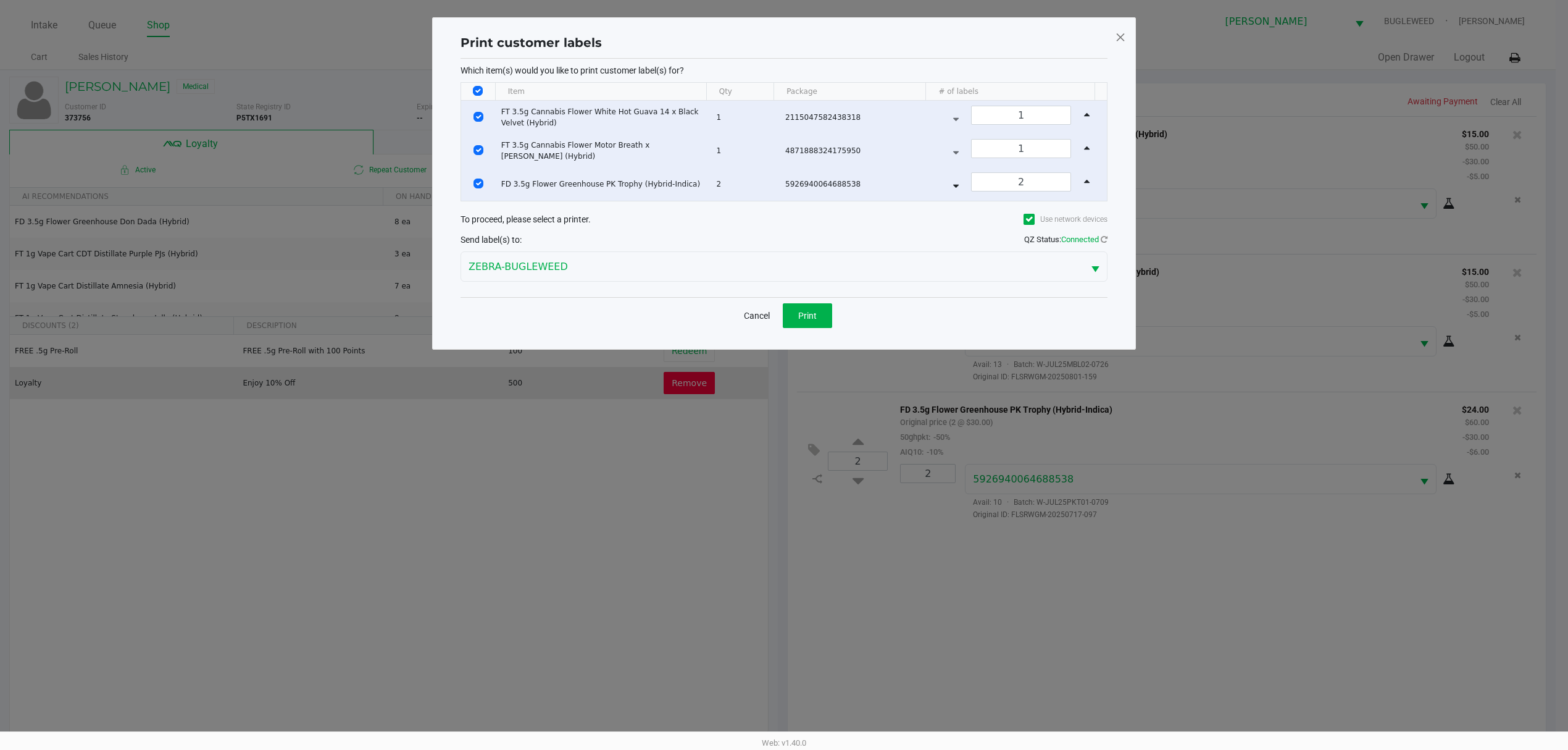
scroll to position [0, 0]
click at [817, 327] on button "Print" at bounding box center [813, 316] width 49 height 25
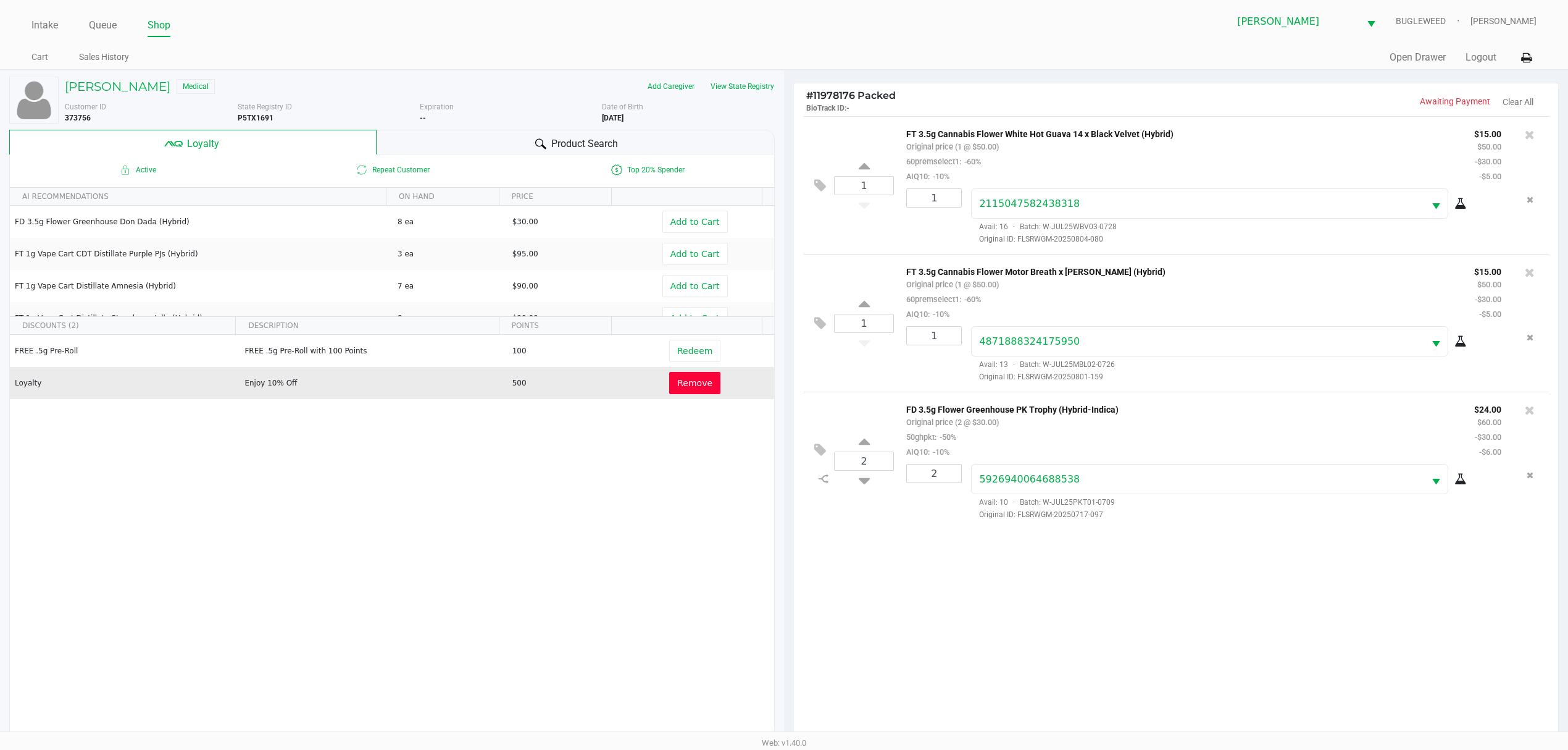
scroll to position [150, 0]
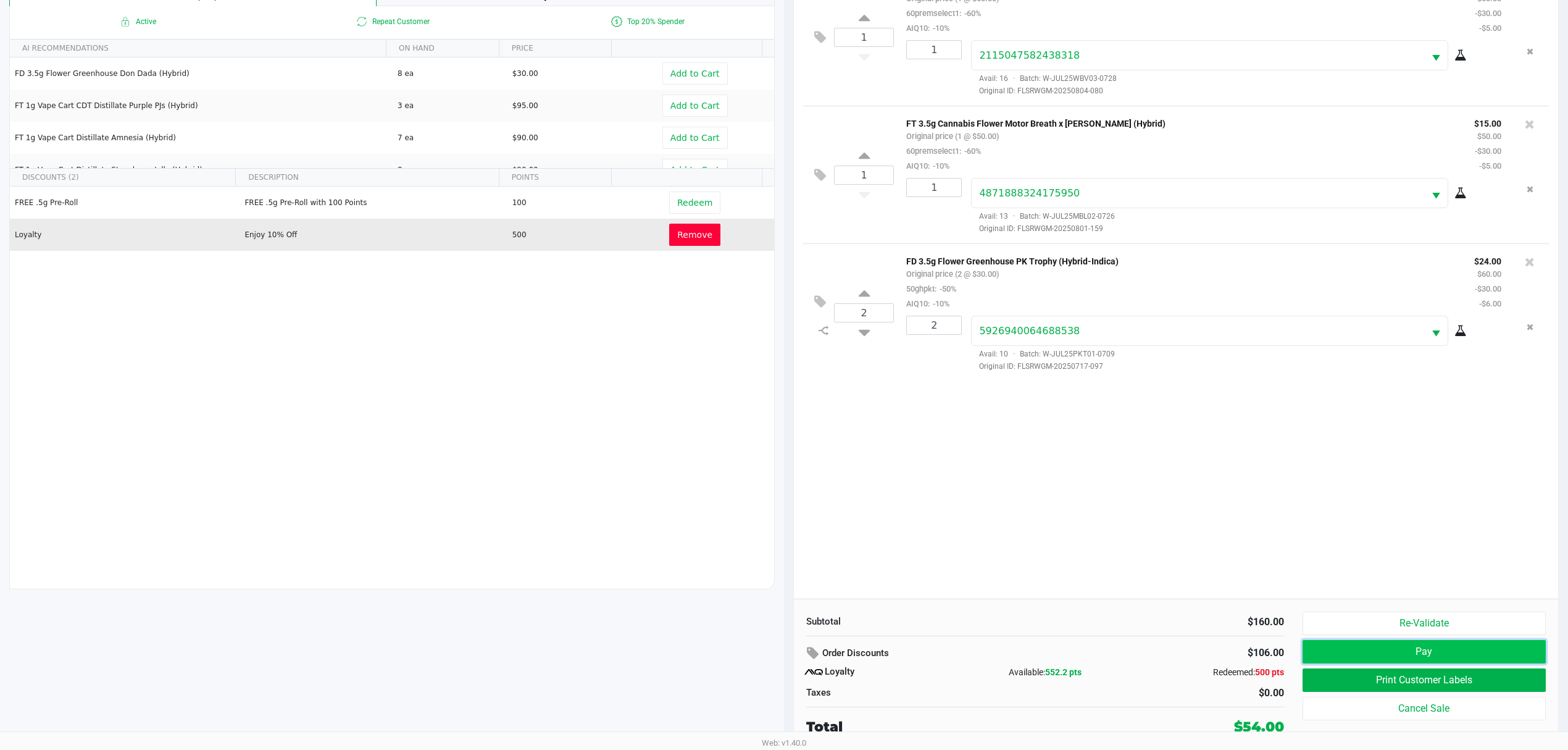
click at [1435, 655] on button "Pay" at bounding box center [1424, 652] width 243 height 23
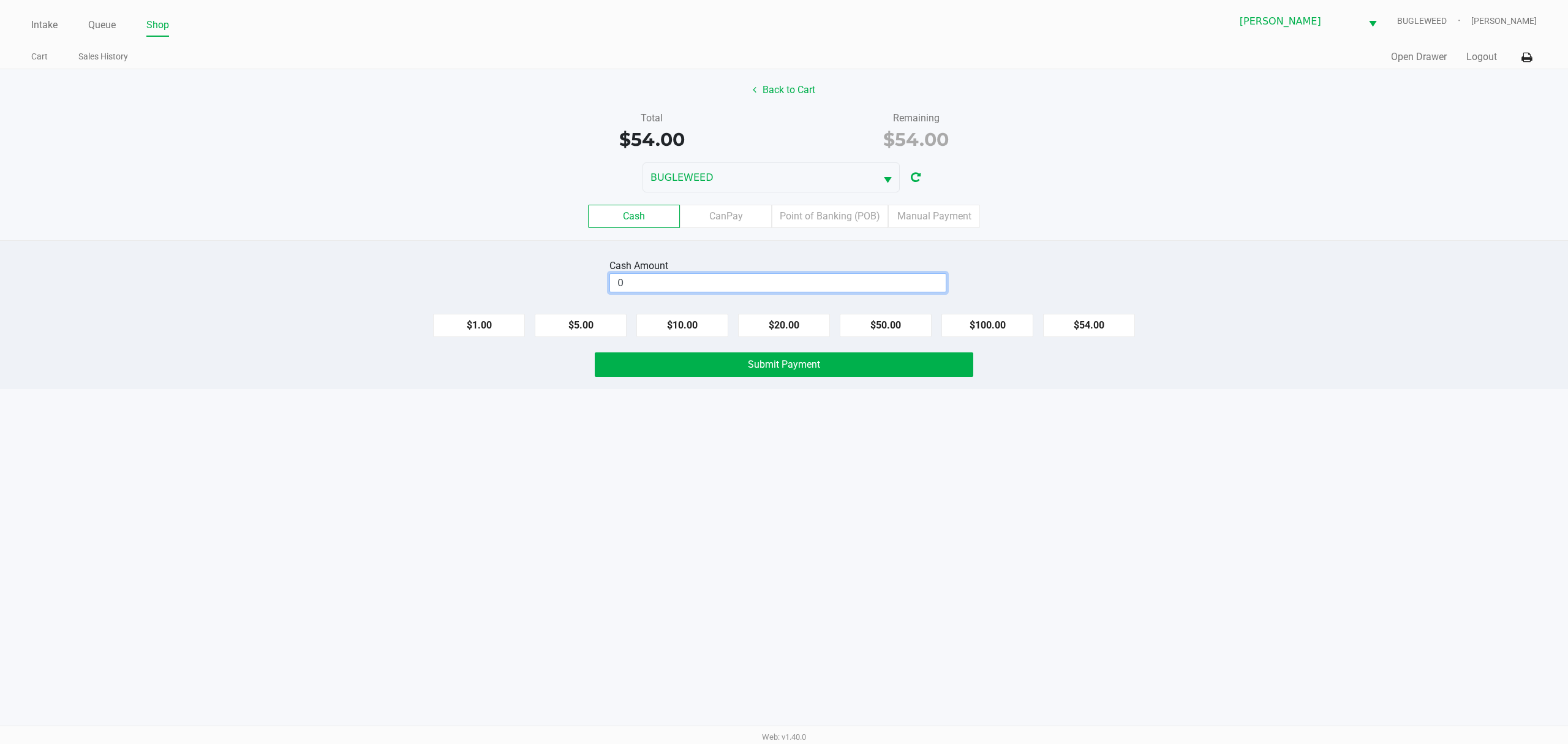
click at [656, 285] on input "0" at bounding box center [778, 282] width 335 height 17
type input "$54.00"
drag, startPoint x: 723, startPoint y: 351, endPoint x: 721, endPoint y: 361, distance: 10.2
click at [723, 355] on div "Cash Amount $54.00 Clear $1.00 $5.00 $10.00 $20.00 $50.00 $100.00 $54.00 Submit…" at bounding box center [784, 314] width 1568 height 149
click at [719, 366] on button "Submit Payment" at bounding box center [784, 365] width 379 height 25
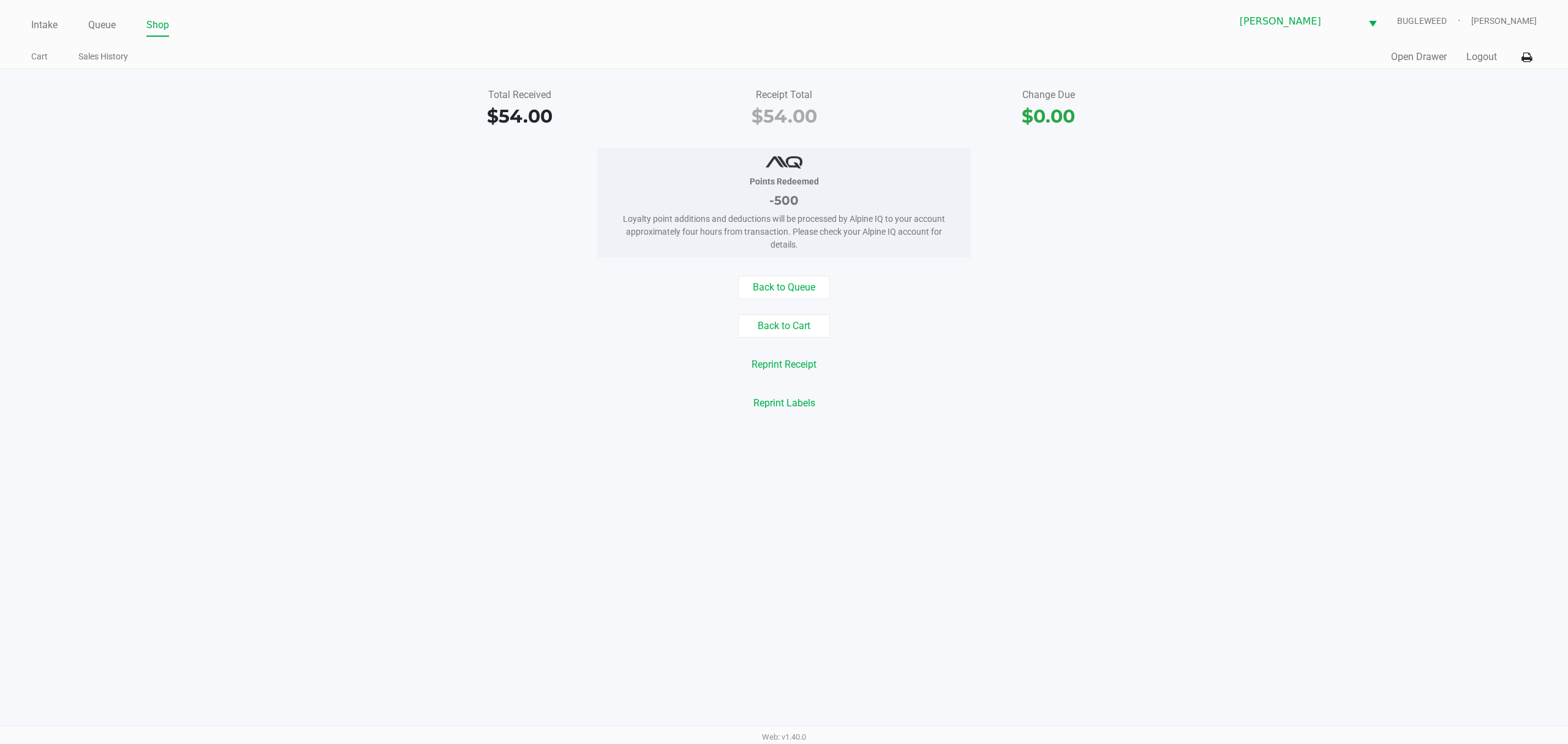
click at [134, 267] on div "Total Received $54.00 Receipt Total $54.00 Change Due $0.00 Points Redeemed -50…" at bounding box center [784, 249] width 1568 height 360
click at [51, 22] on link "Intake" at bounding box center [45, 25] width 27 height 17
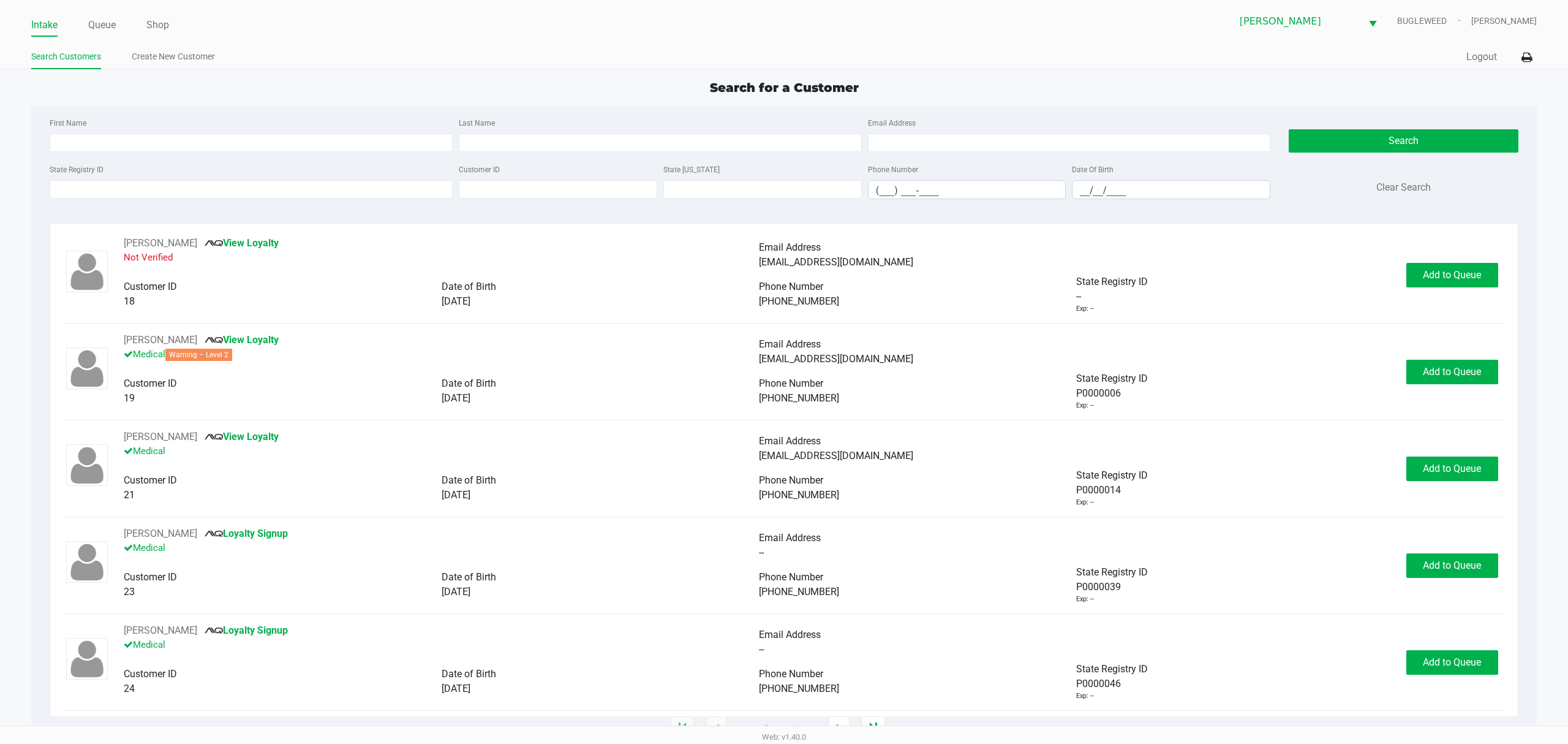
click at [273, 40] on div "Intake Queue Shop [PERSON_NAME] BUGLEWEED [PERSON_NAME] Search Customers Create…" at bounding box center [784, 34] width 1568 height 69
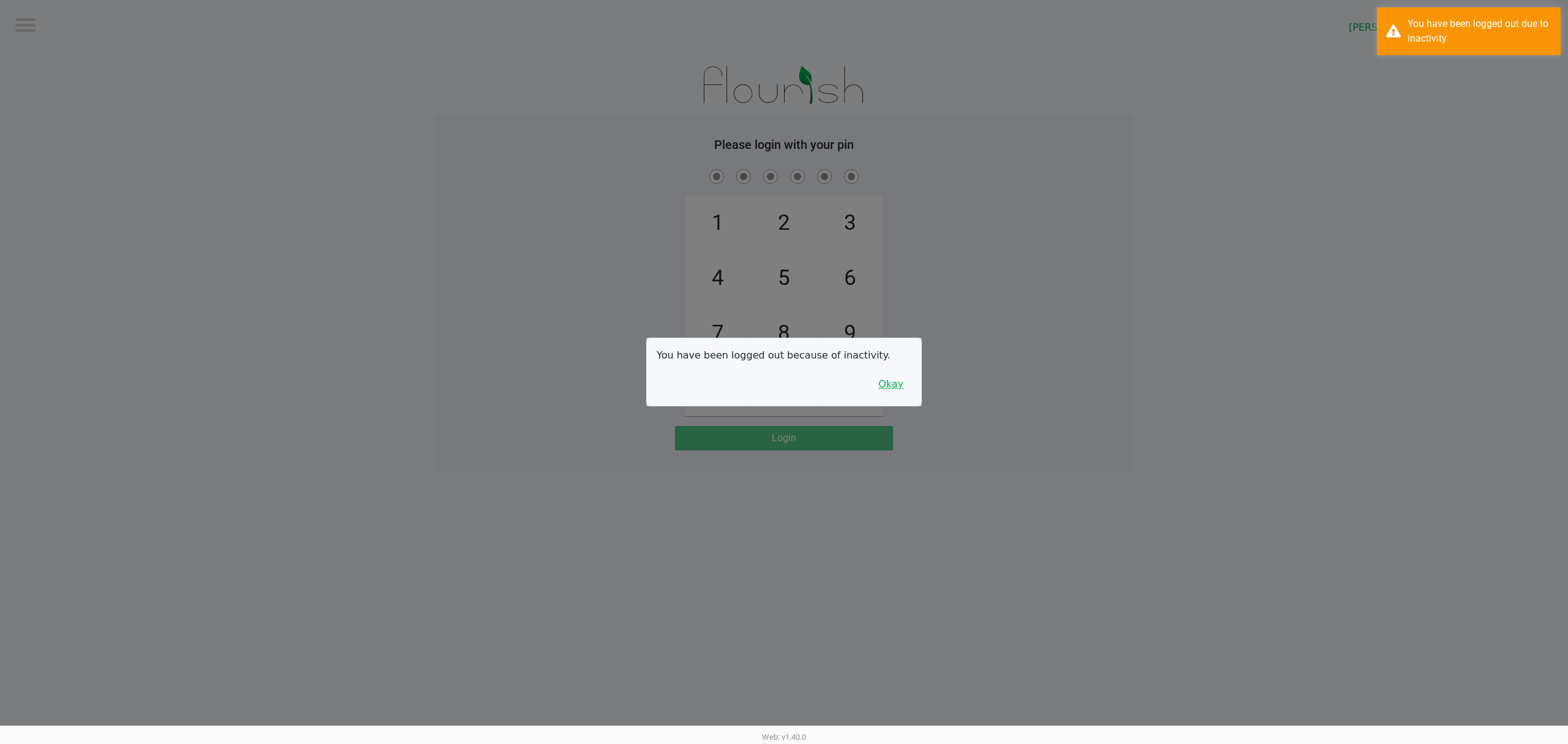
click at [887, 388] on button "Okay" at bounding box center [891, 384] width 41 height 23
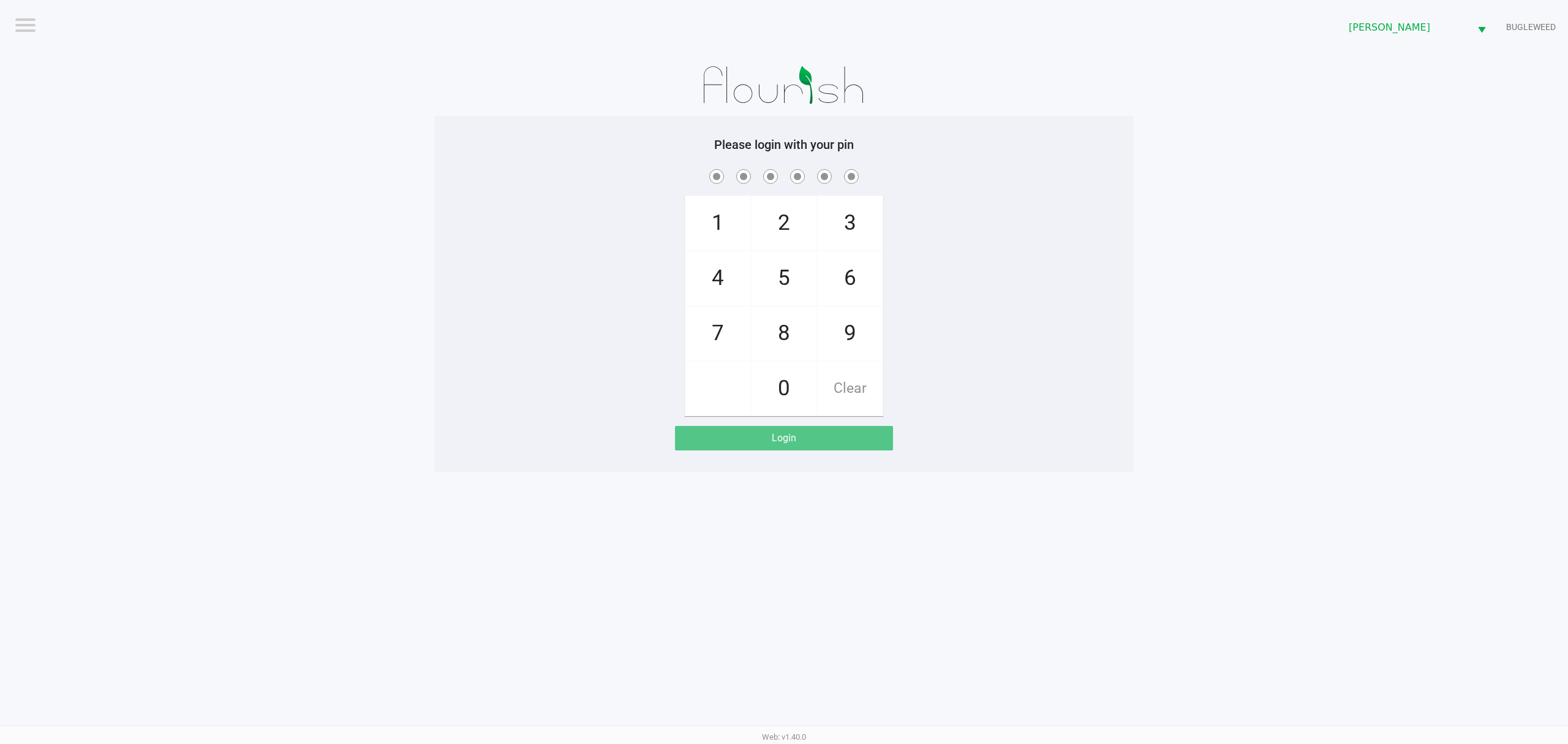
click at [588, 251] on div "1 4 7 2 5 8 0 3 6 9 Clear" at bounding box center [784, 291] width 698 height 249
checkbox input "true"
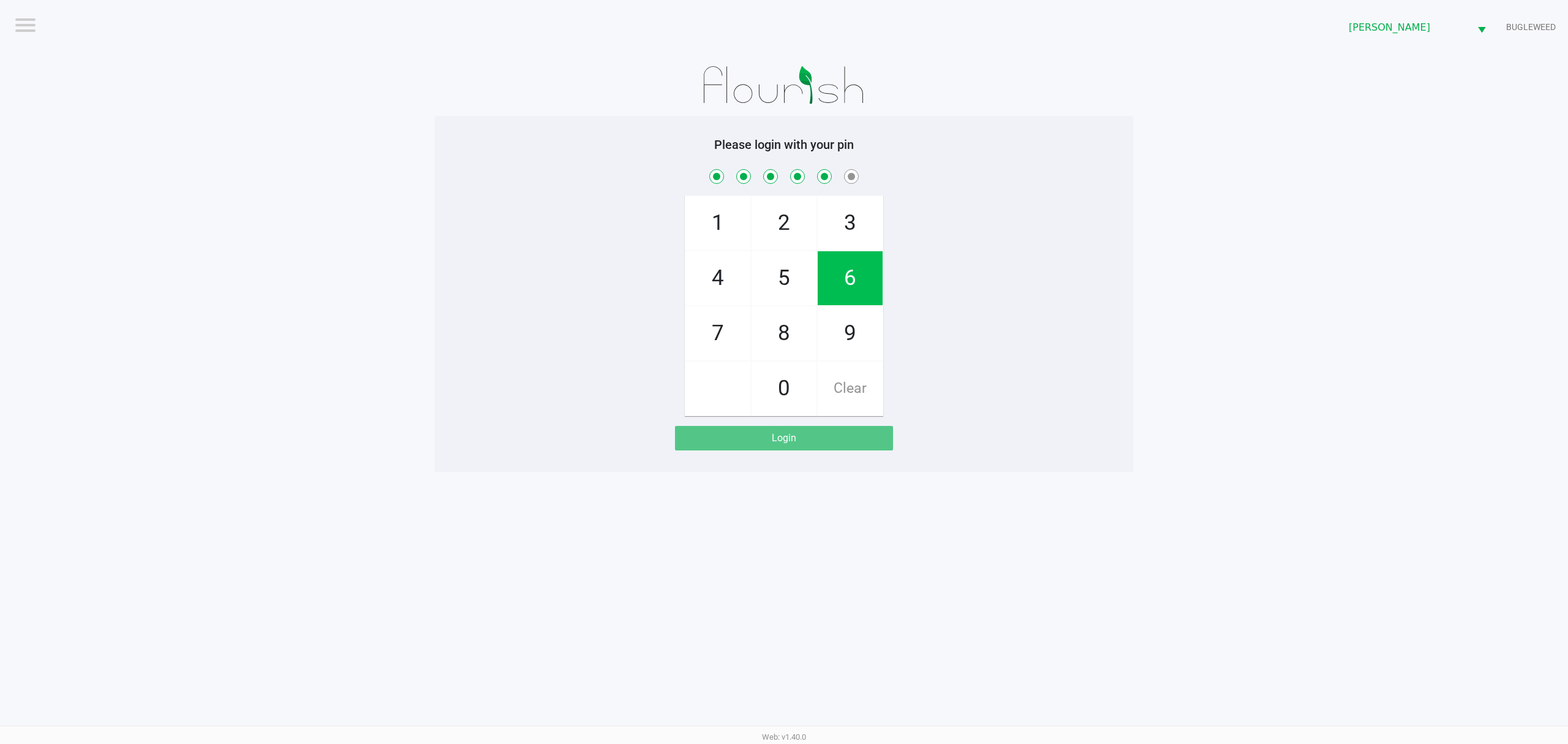
checkbox input "true"
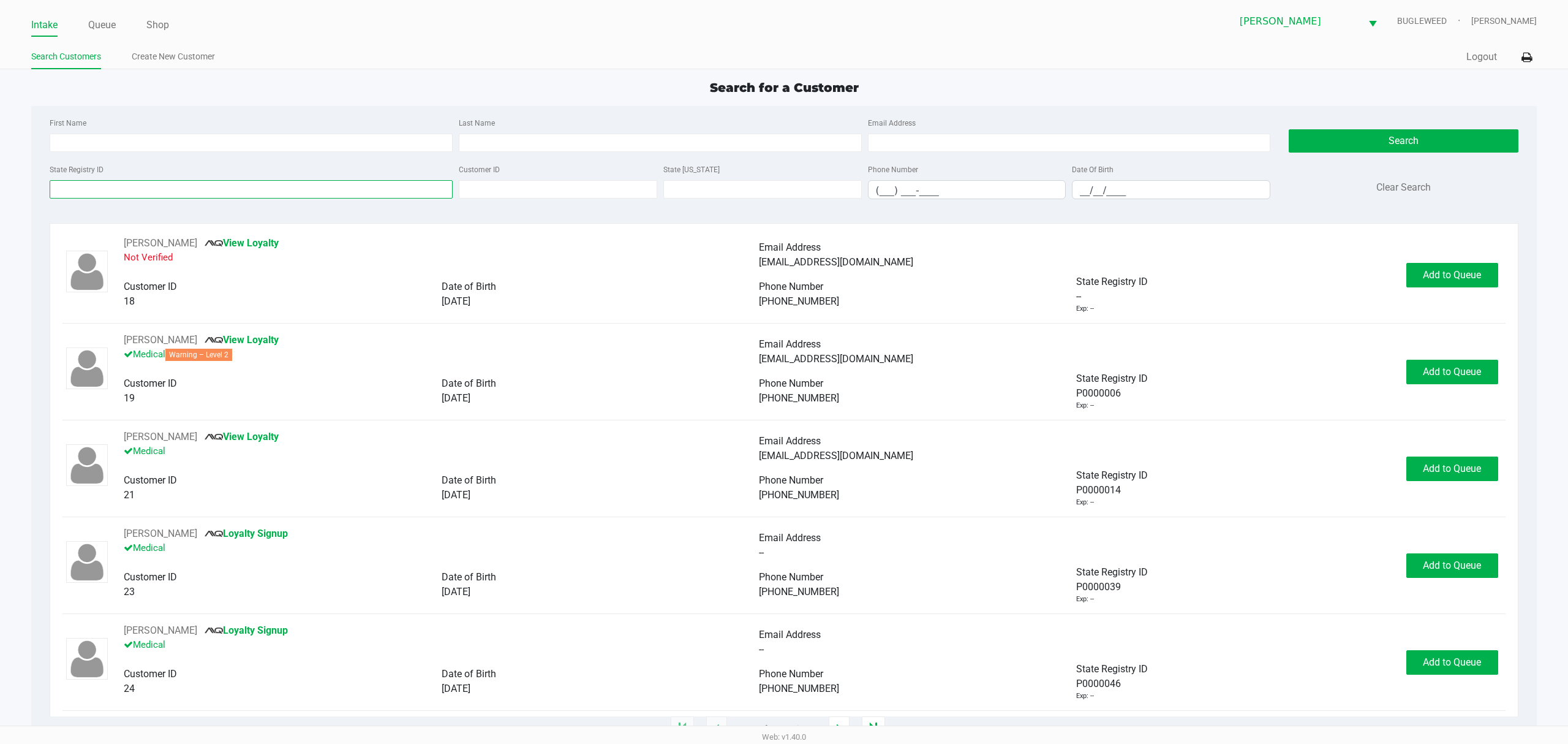
click at [254, 187] on input "State Registry ID" at bounding box center [252, 189] width 403 height 18
click at [234, 163] on div "State Registry ID" at bounding box center [251, 180] width 409 height 37
click at [219, 187] on input "State Registry ID" at bounding box center [252, 189] width 403 height 18
click at [207, 163] on div "State Registry ID" at bounding box center [251, 180] width 409 height 37
click at [212, 191] on input "State Registry ID" at bounding box center [252, 189] width 403 height 18
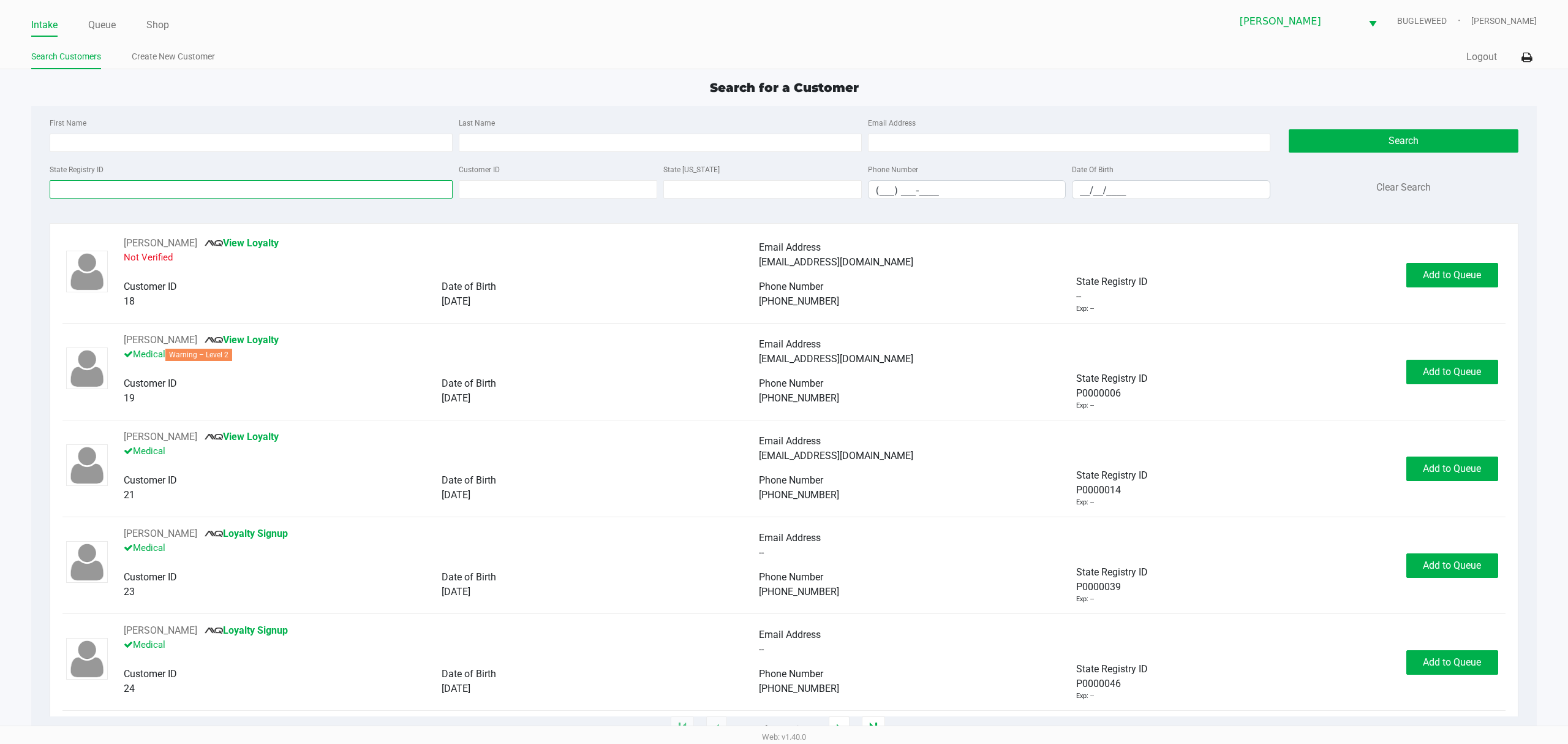
click at [218, 193] on input "State Registry ID" at bounding box center [252, 189] width 403 height 18
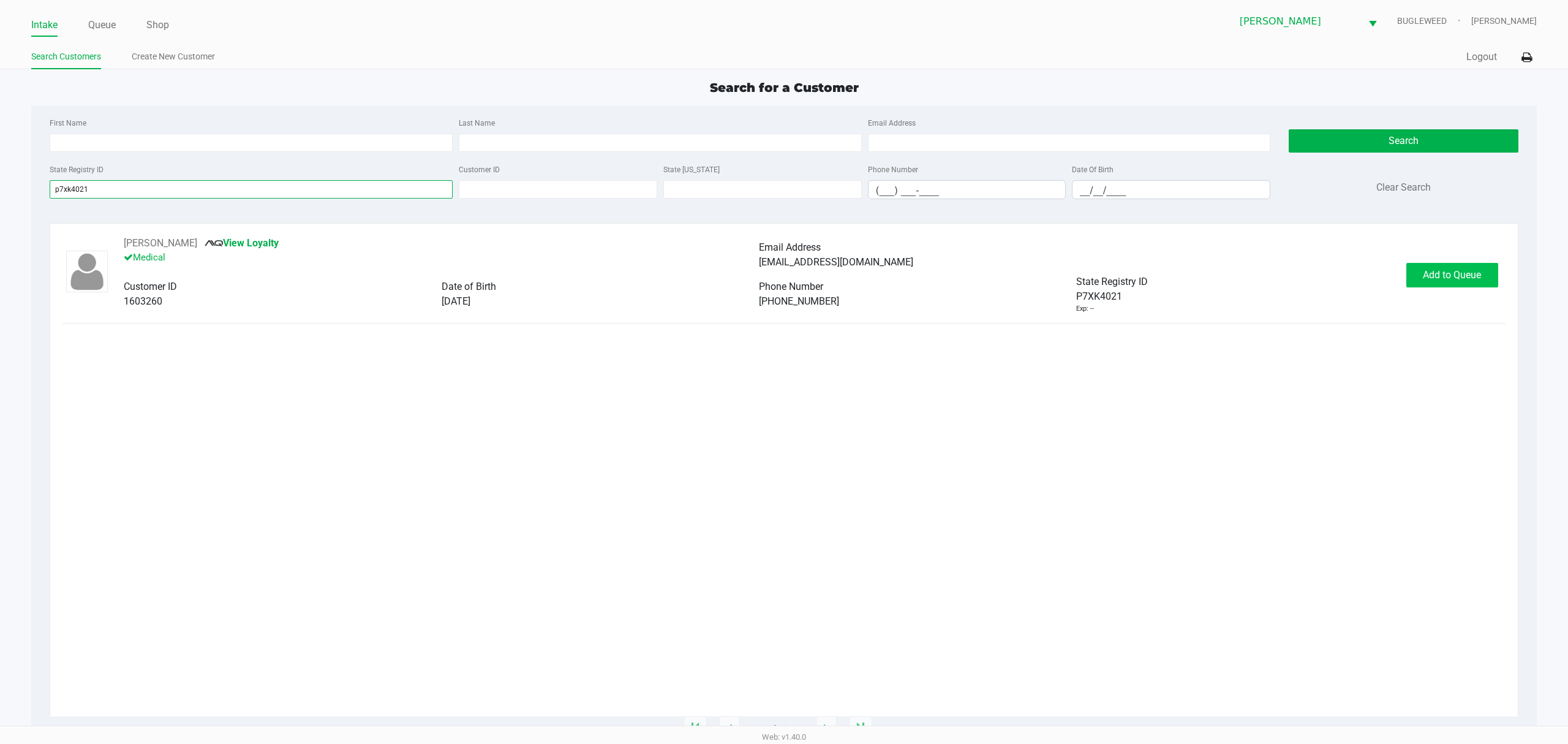
type input "p7xk4021"
click at [1432, 283] on button "Add to Queue" at bounding box center [1452, 276] width 92 height 25
click at [1432, 275] on span "In [GEOGRAPHIC_DATA]" at bounding box center [1466, 275] width 103 height 12
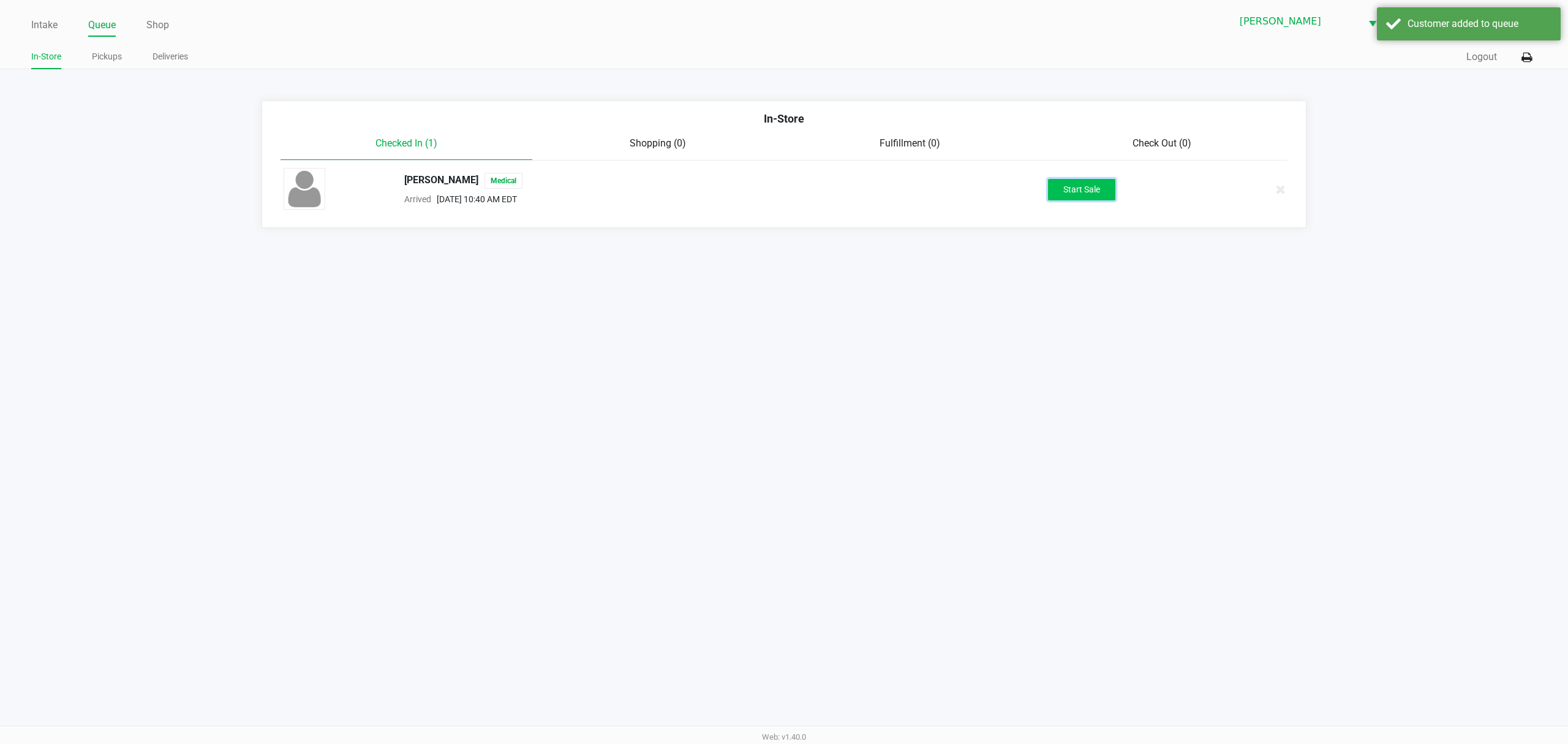
click at [1081, 193] on button "Start Sale" at bounding box center [1082, 189] width 67 height 22
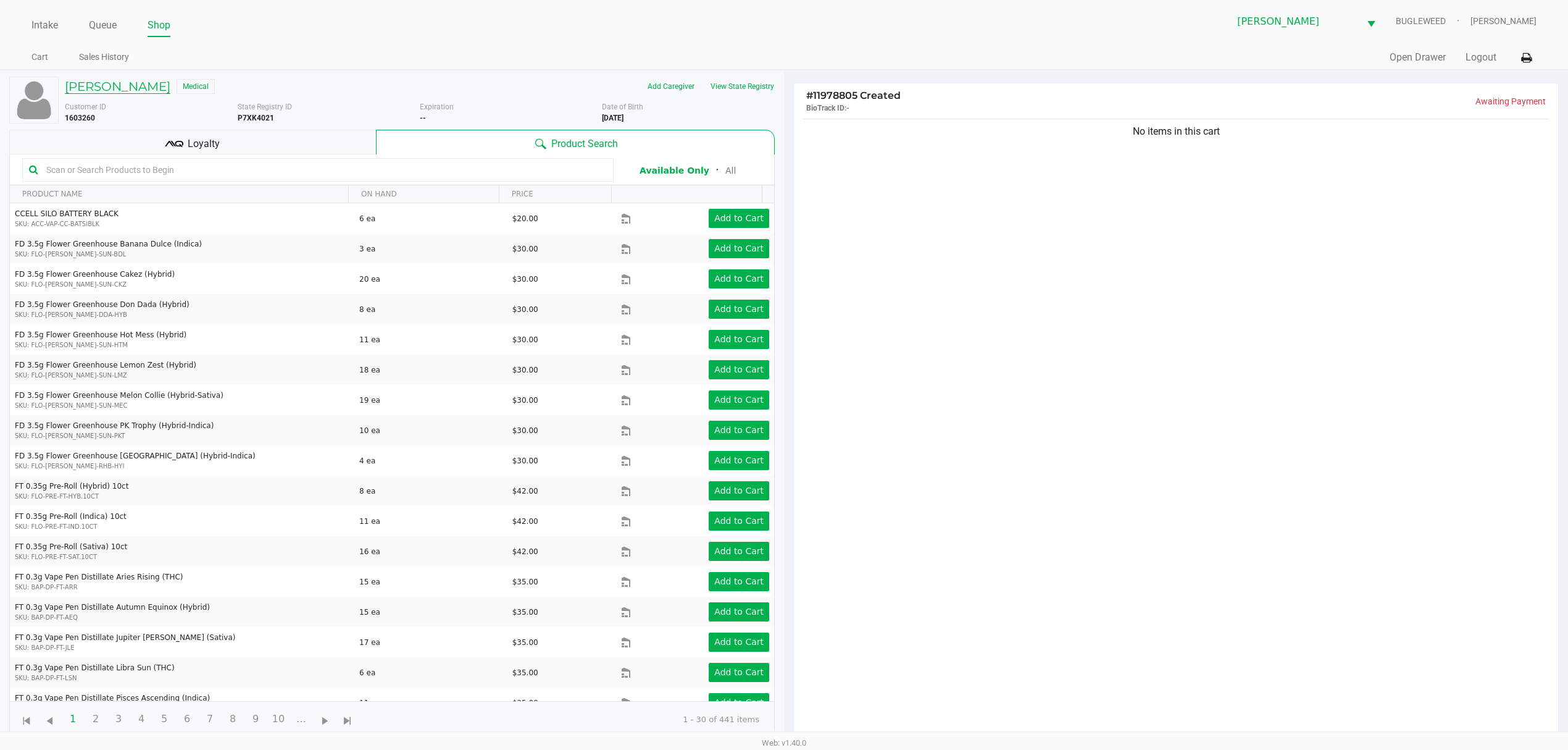
click at [112, 83] on h5 "[PERSON_NAME]" at bounding box center [117, 86] width 105 height 15
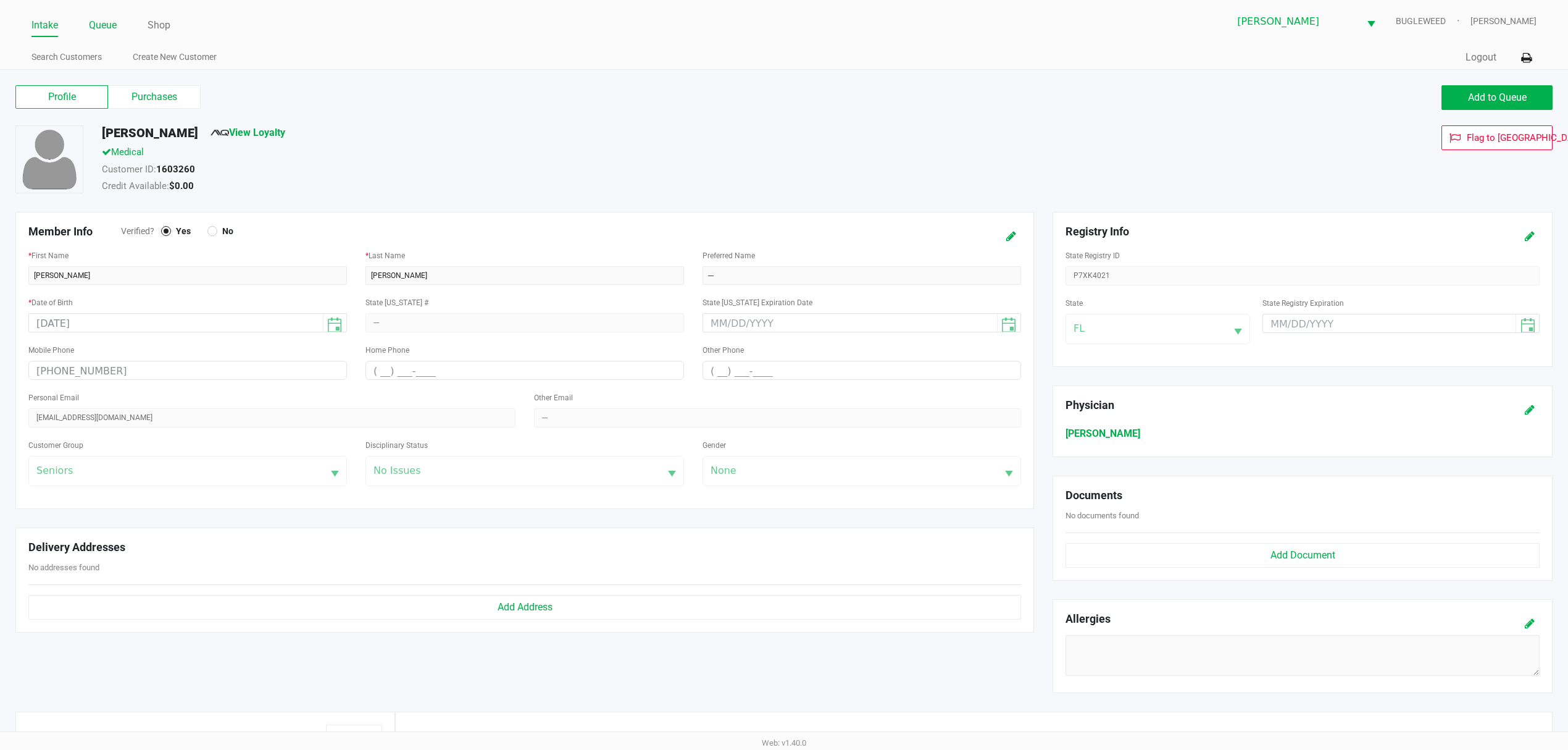
click at [100, 25] on link "Queue" at bounding box center [102, 25] width 28 height 18
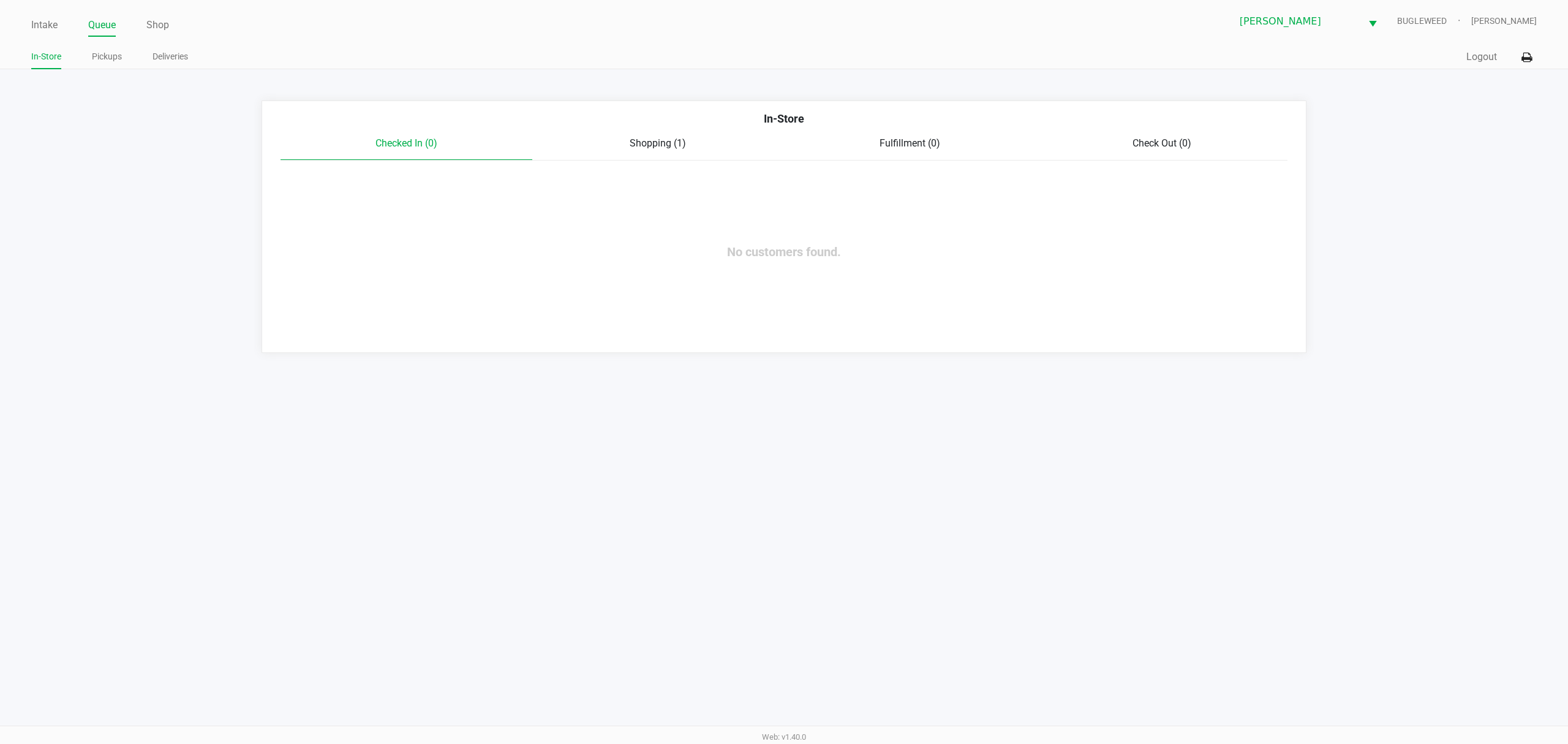
click at [647, 155] on div "Checked In (0) Shopping (1) Fulfillment (0) Check Out (0)" at bounding box center [784, 149] width 1008 height 25
click at [660, 141] on span "Shopping (1)" at bounding box center [658, 143] width 56 height 12
click at [1088, 196] on button "View Cart" at bounding box center [1081, 194] width 52 height 22
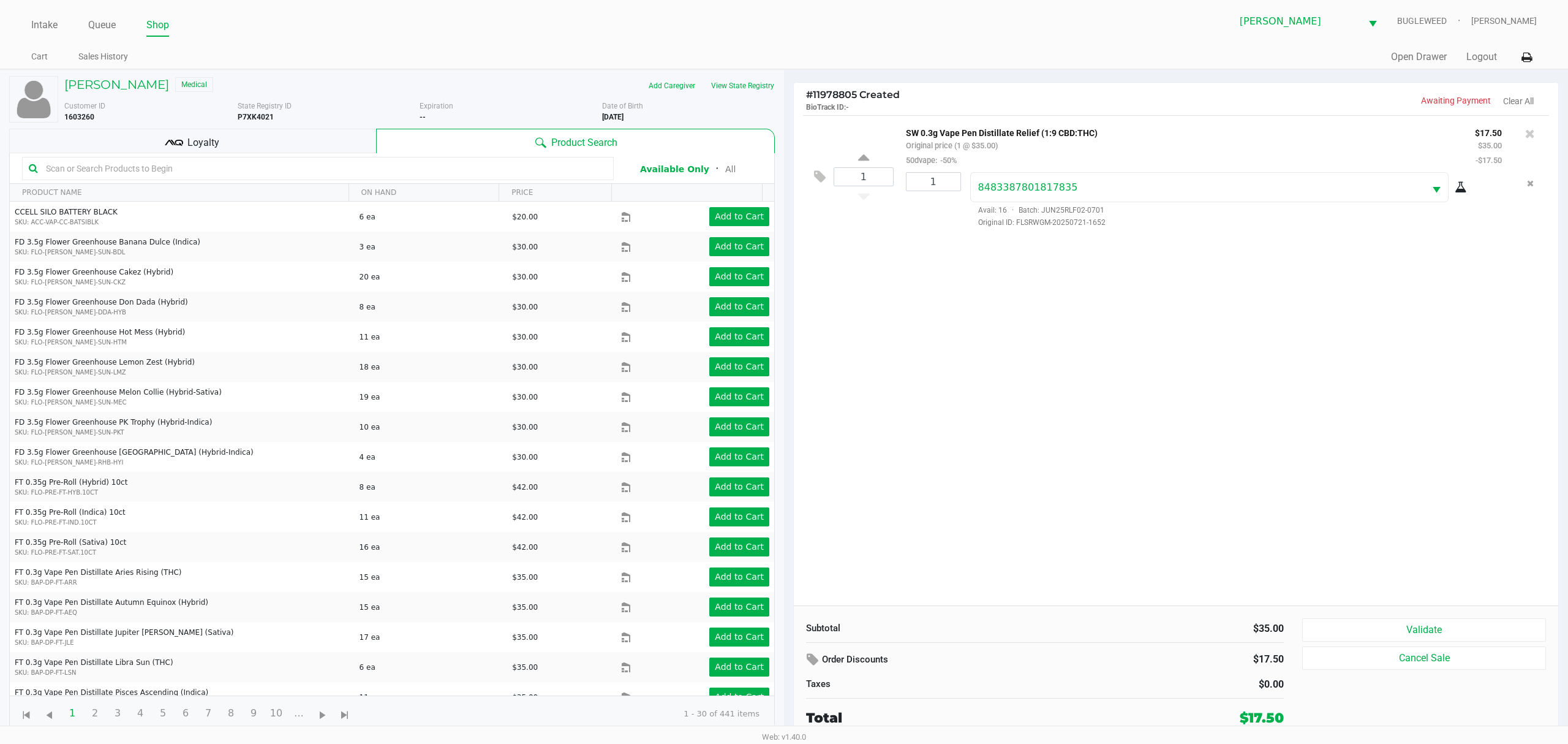
click at [185, 136] on div "Loyalty" at bounding box center [193, 141] width 367 height 25
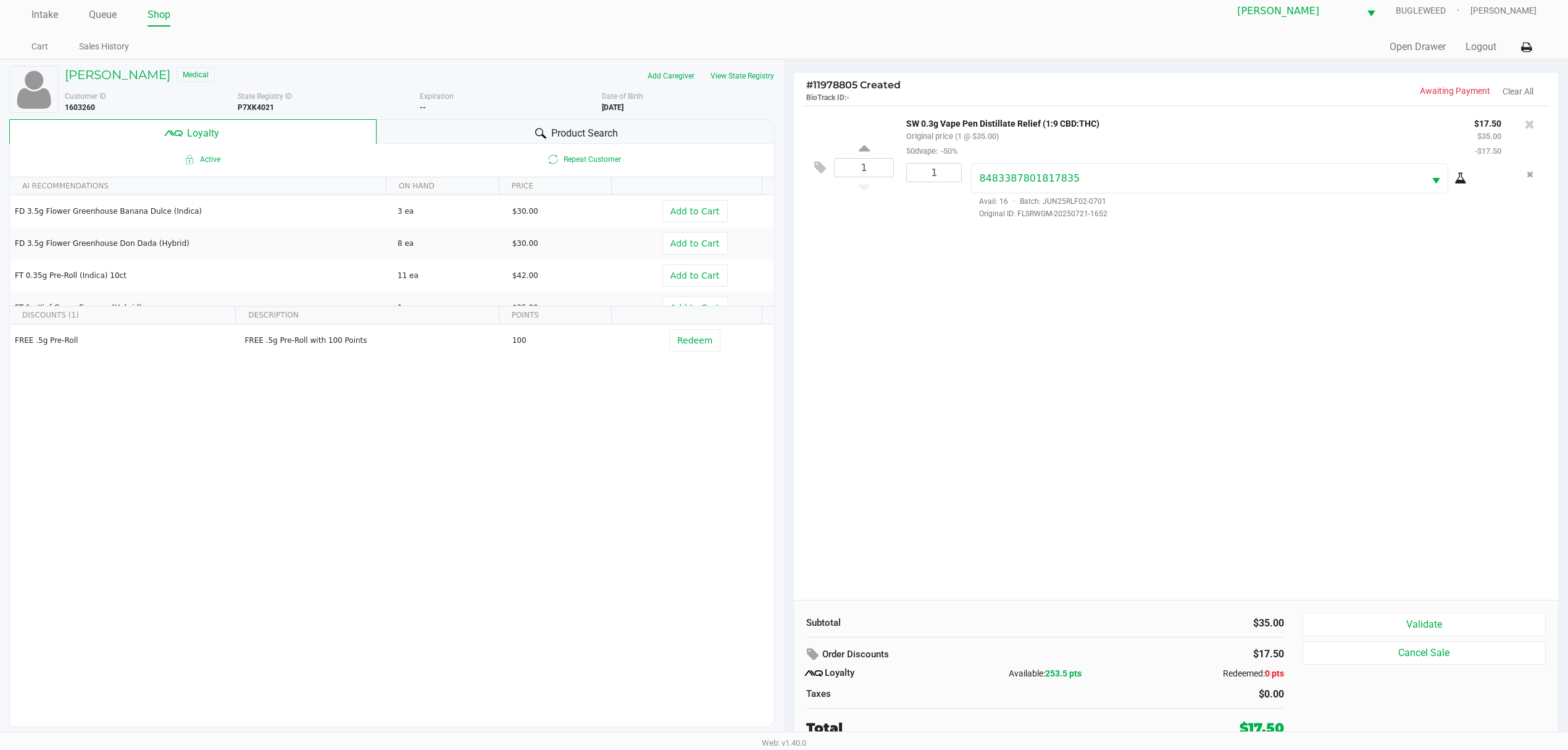
scroll to position [13, 0]
click at [1461, 635] on div "Validate Cancel Sale" at bounding box center [1429, 675] width 253 height 126
click at [1455, 626] on button "Validate" at bounding box center [1424, 624] width 243 height 23
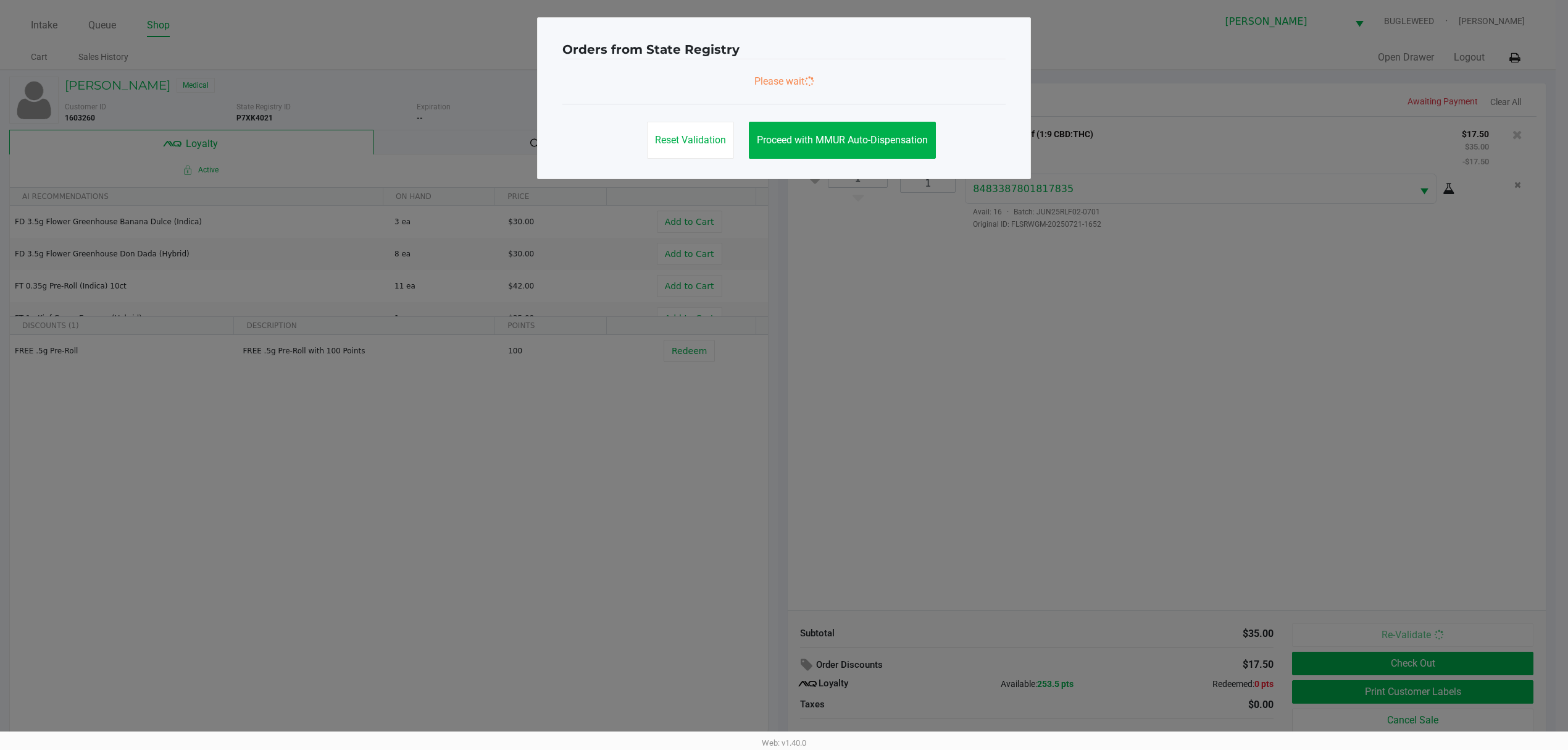
scroll to position [0, 0]
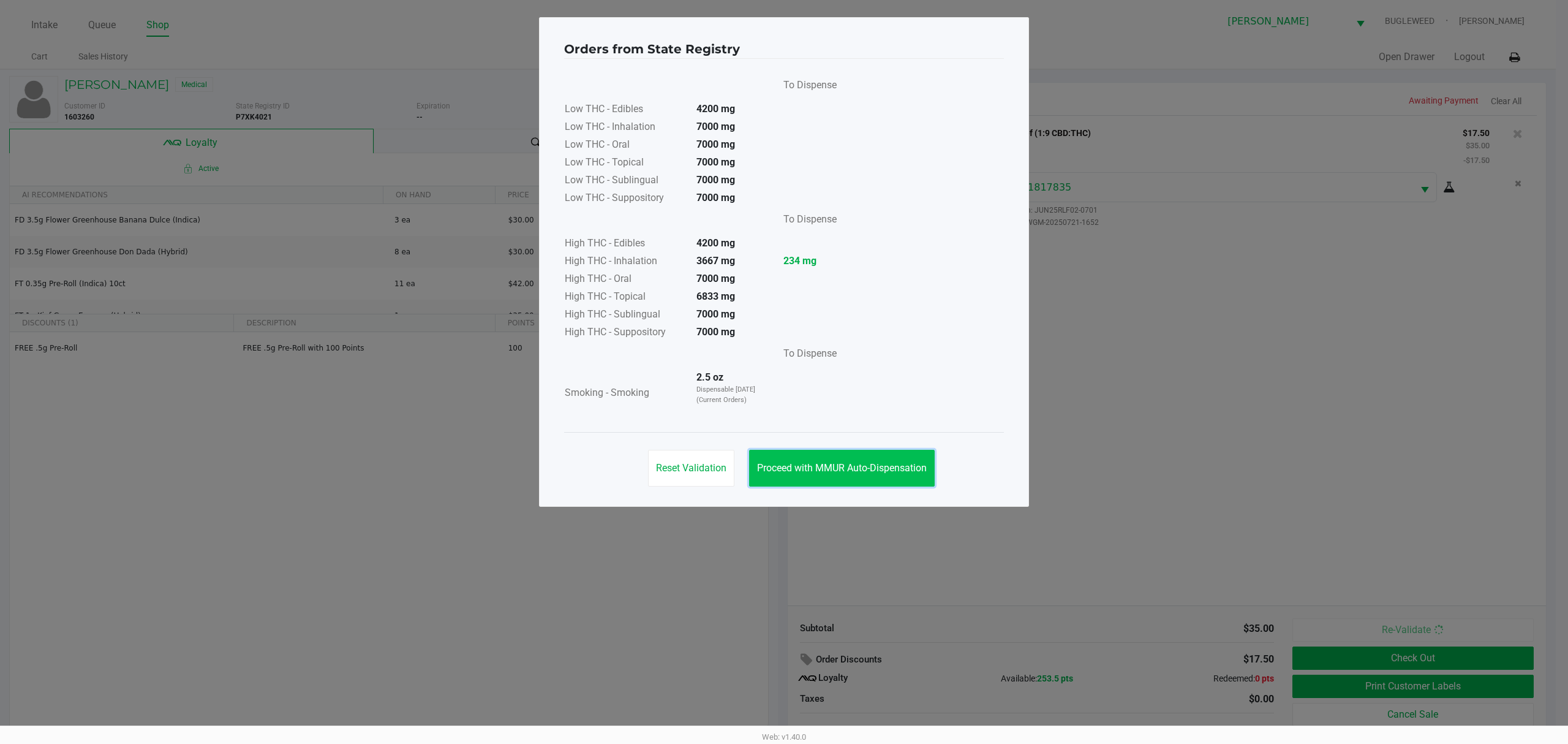
click at [814, 476] on button "Proceed with MMUR Auto-Dispensation" at bounding box center [842, 468] width 186 height 37
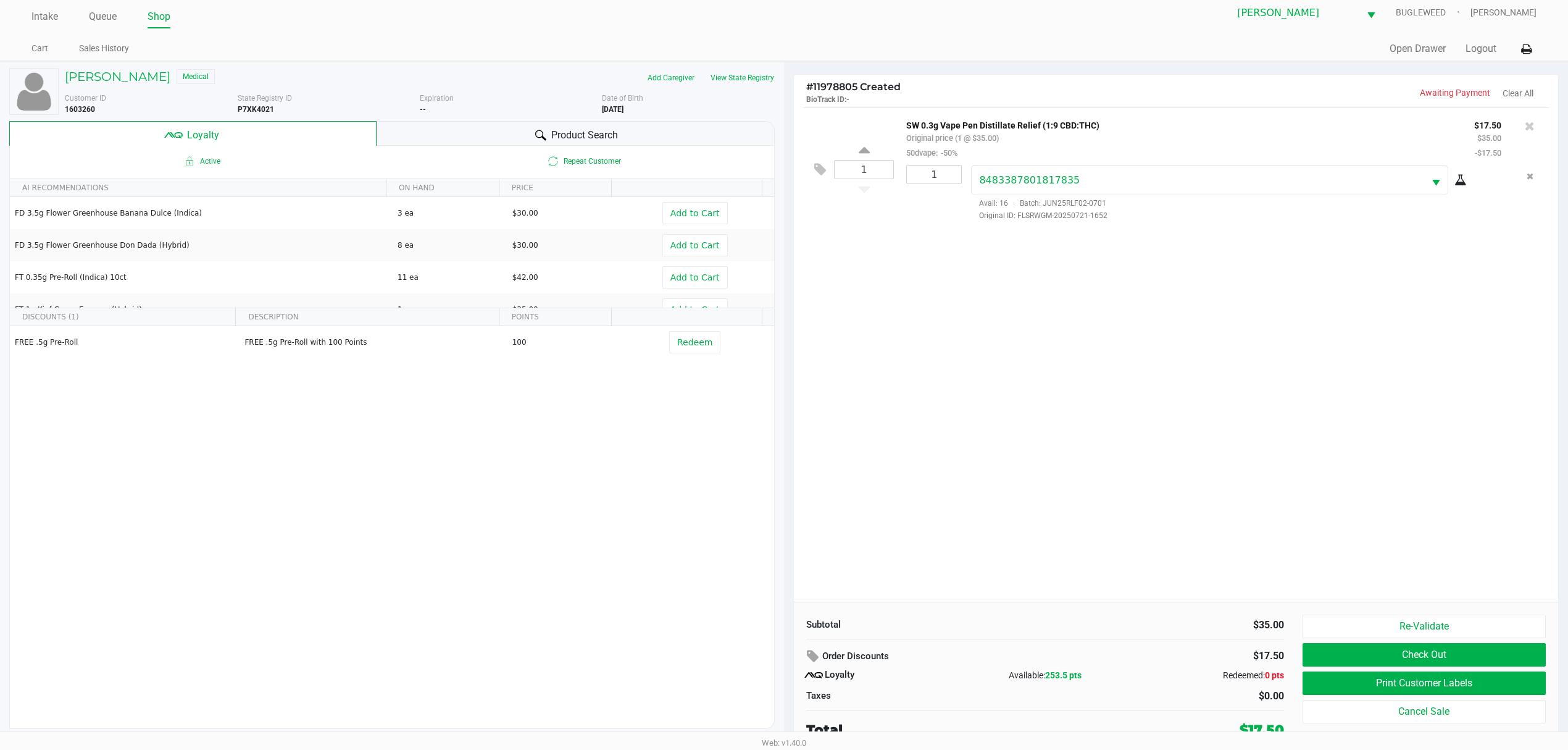
scroll to position [13, 0]
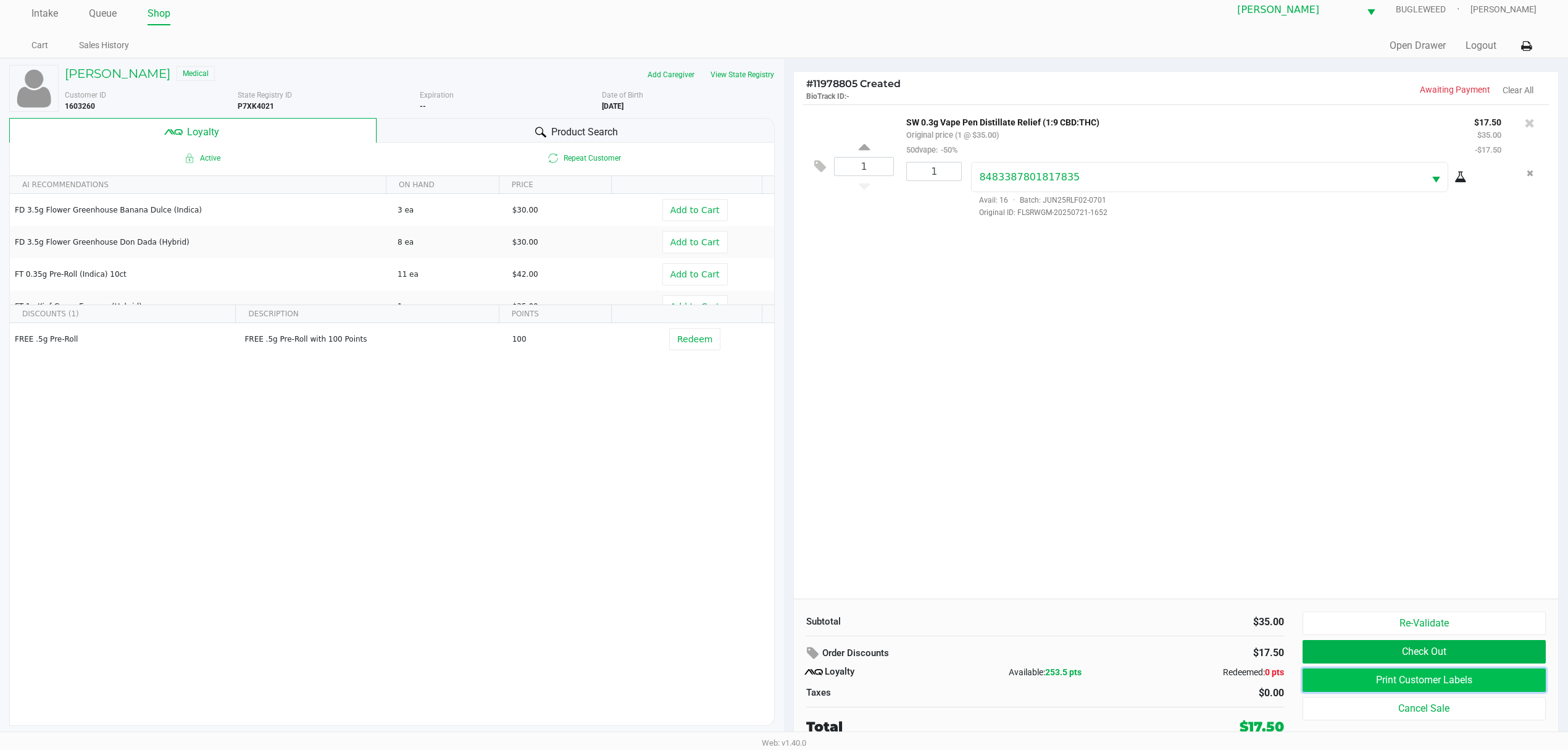
click at [1327, 682] on button "Print Customer Labels" at bounding box center [1424, 680] width 243 height 23
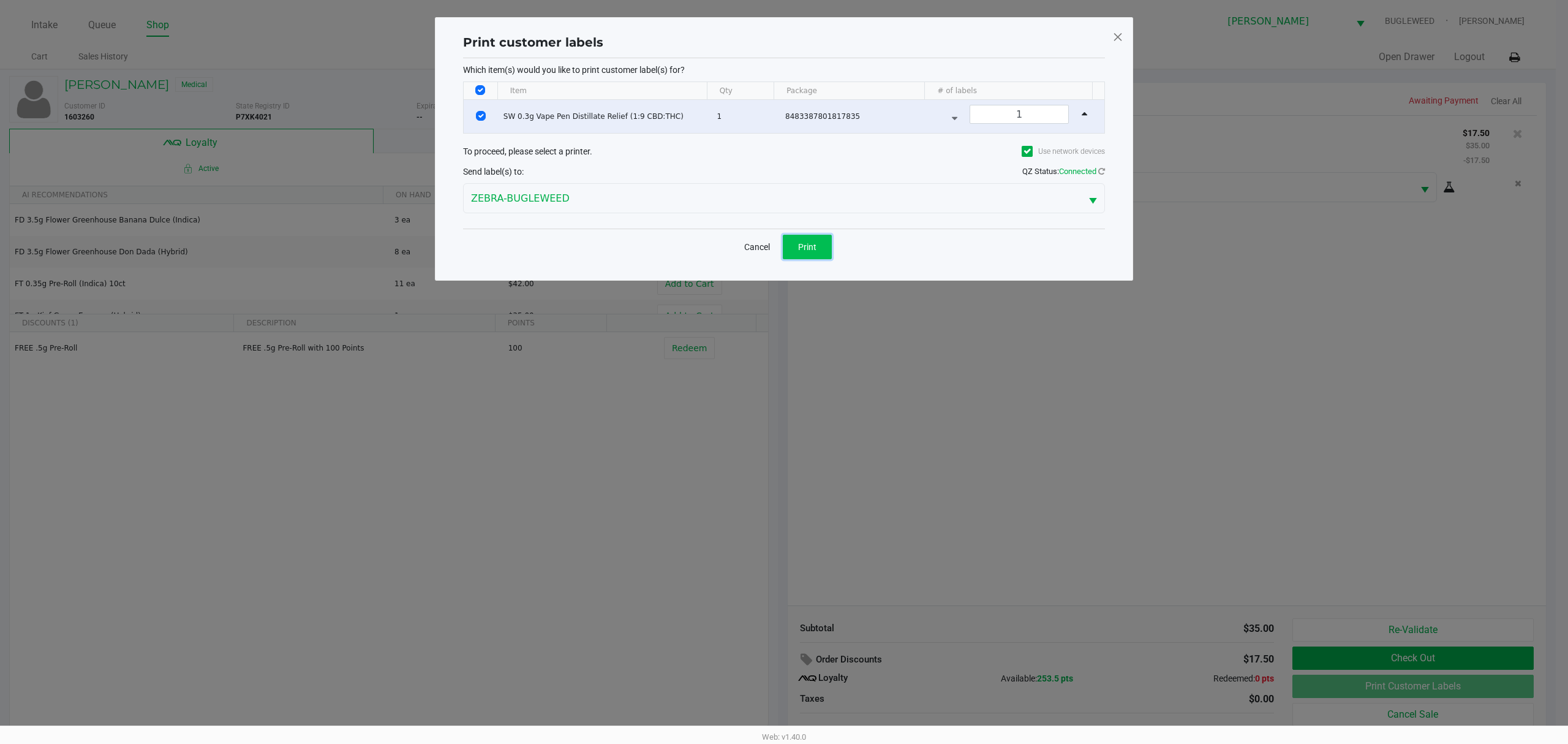
click at [795, 251] on button "Print" at bounding box center [807, 247] width 49 height 25
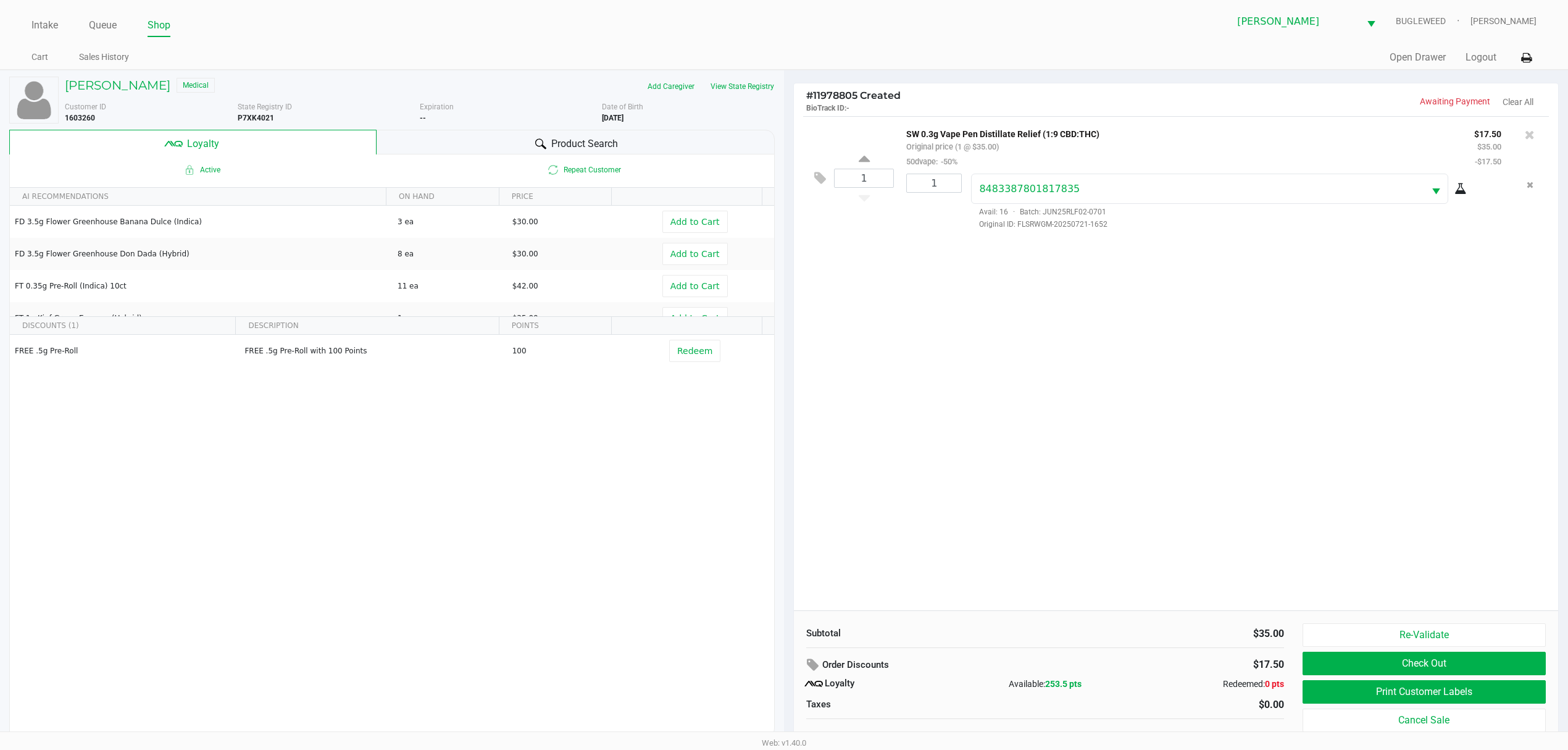
scroll to position [13, 0]
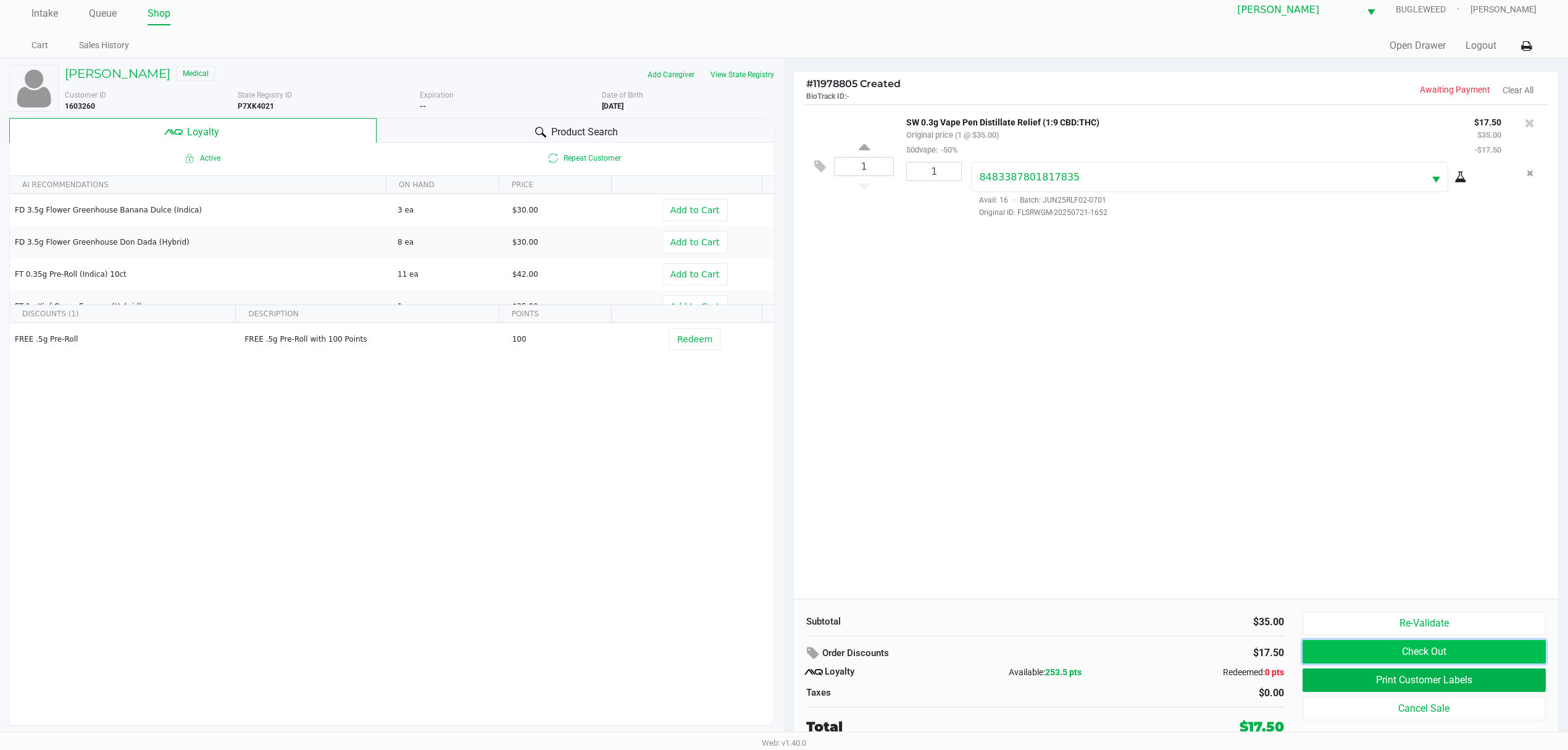
click at [1337, 655] on button "Check Out" at bounding box center [1424, 652] width 243 height 23
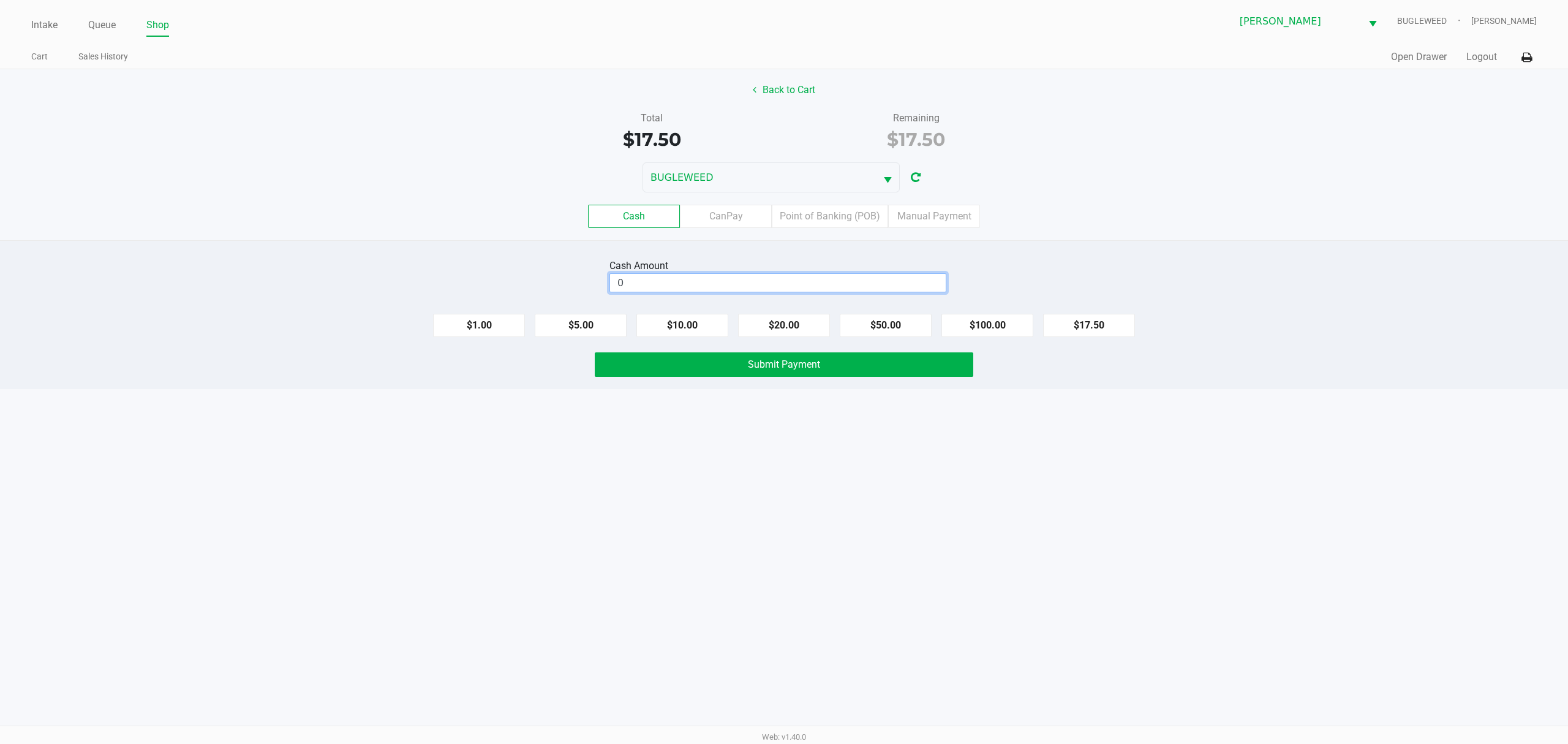
click at [792, 288] on input "0" at bounding box center [778, 282] width 335 height 17
type input "$20.00"
click at [772, 366] on span "Submit Payment" at bounding box center [784, 365] width 72 height 12
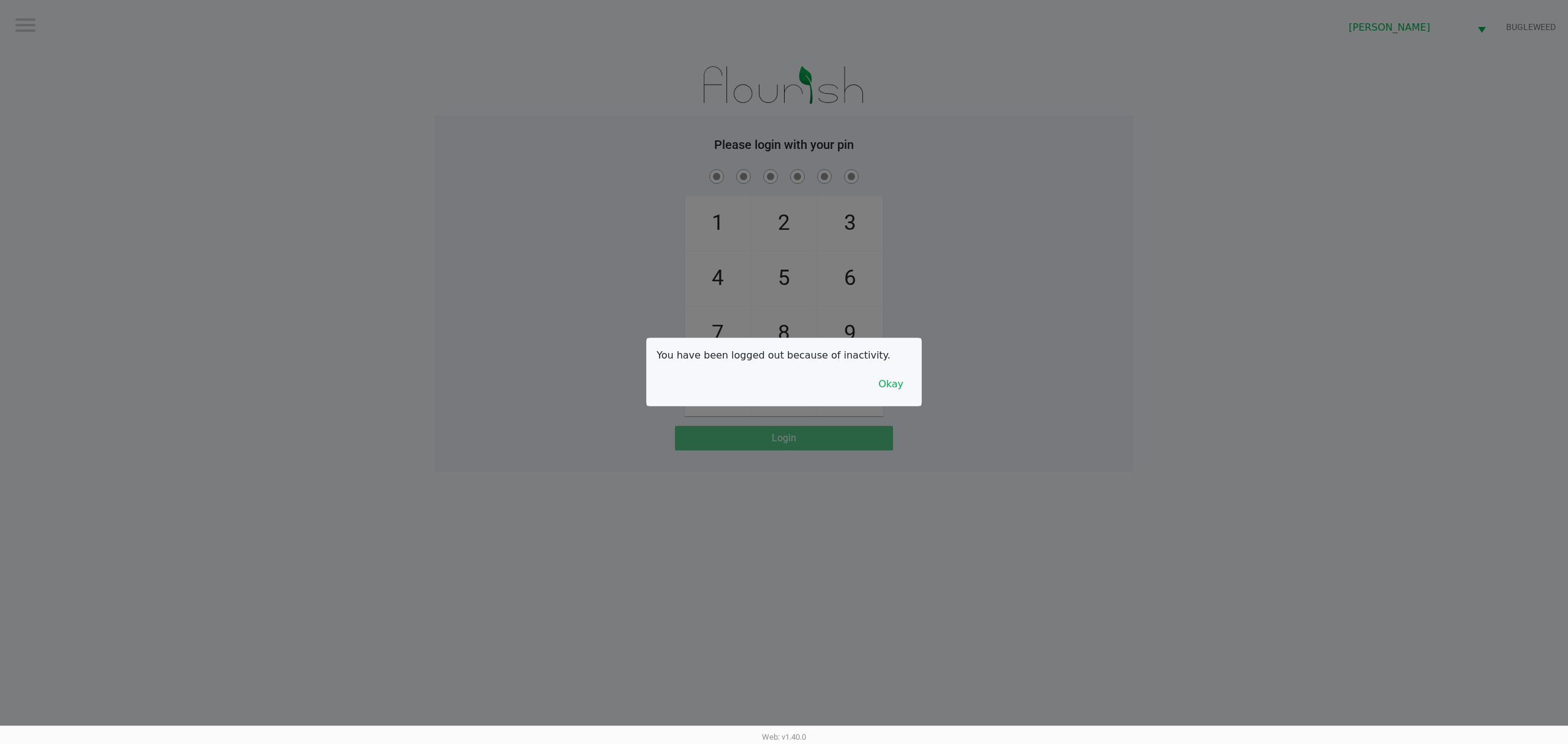
click at [429, 488] on div at bounding box center [784, 372] width 1568 height 744
click at [891, 387] on button "Okay" at bounding box center [891, 384] width 41 height 23
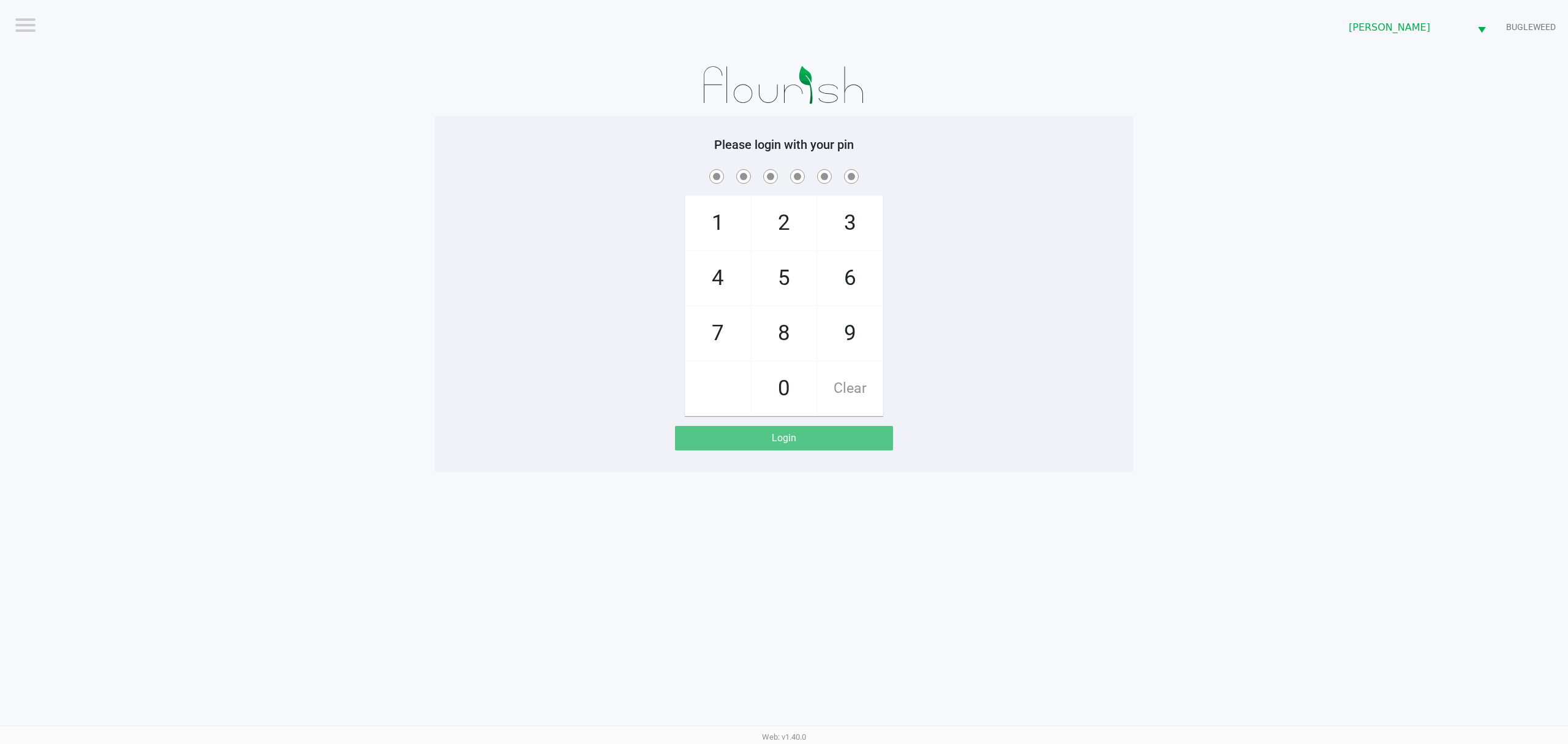
click at [659, 321] on div "1 4 7 2 5 8 0 3 6 9 Clear" at bounding box center [784, 291] width 698 height 249
checkbox input "true"
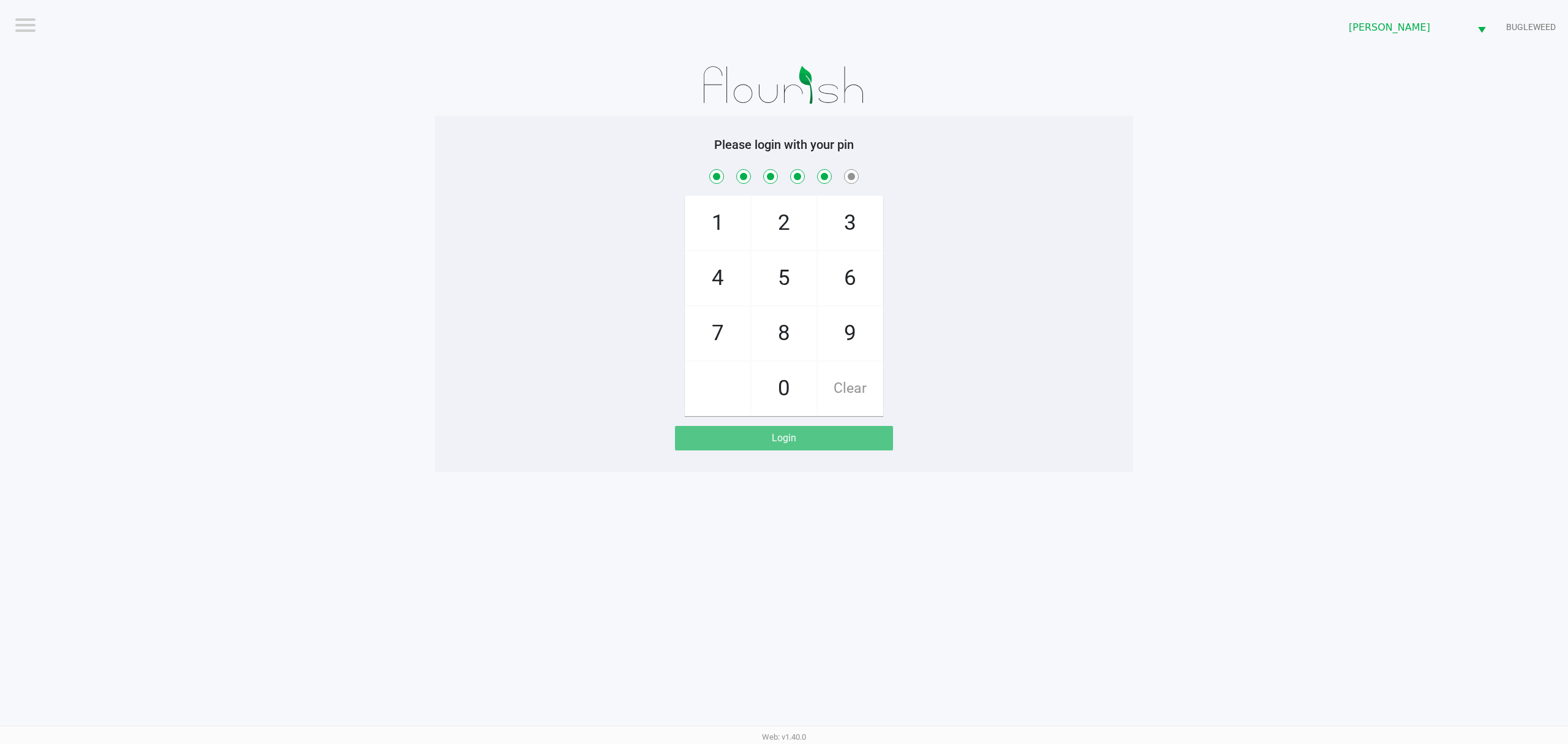
checkbox input "true"
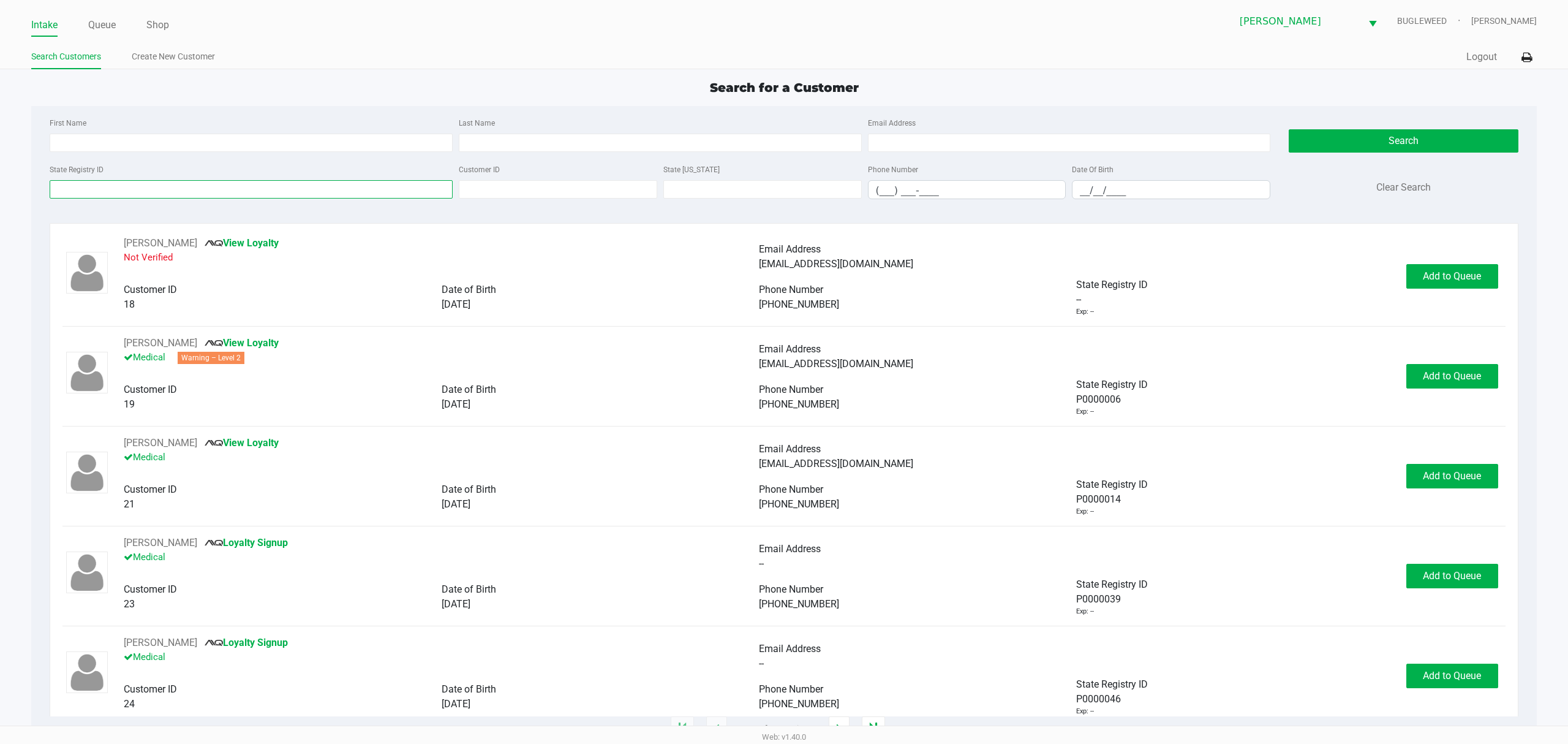
click at [226, 188] on input "State Registry ID" at bounding box center [252, 189] width 403 height 18
